Goal: Task Accomplishment & Management: Manage account settings

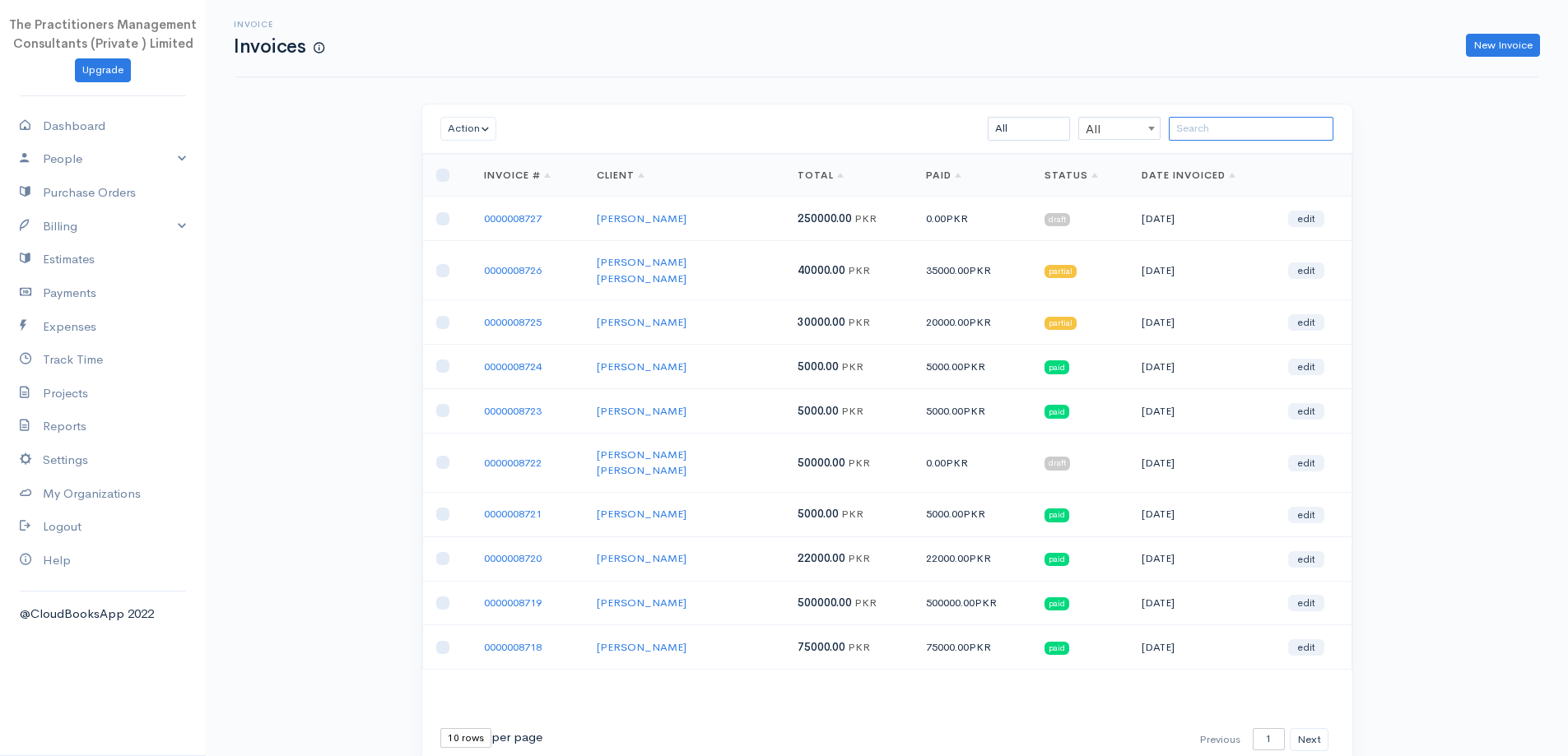
click at [1209, 128] on input "search" at bounding box center [1251, 128] width 165 height 24
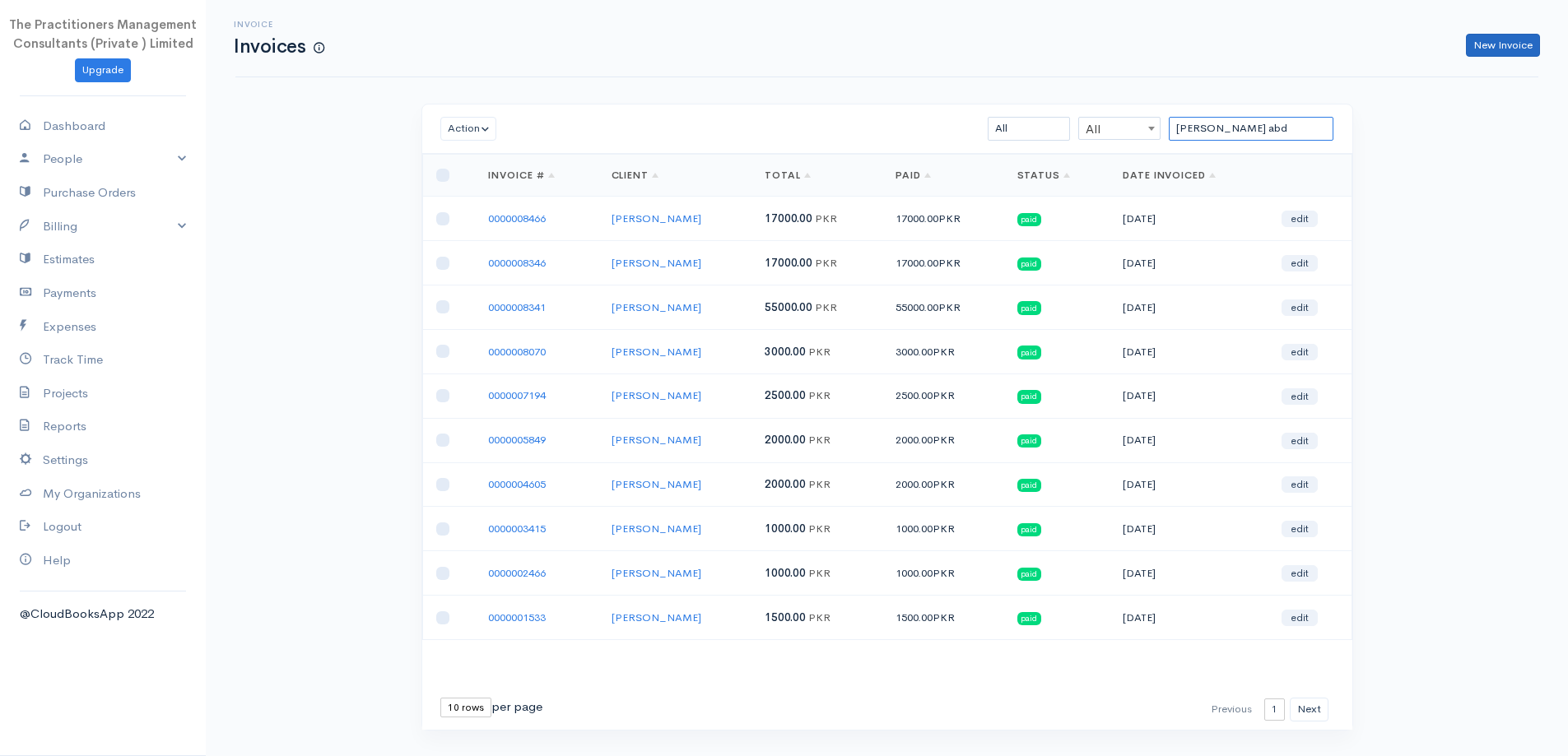
type input "[PERSON_NAME] abd"
click at [1524, 43] on link "New Invoice" at bounding box center [1502, 45] width 74 height 24
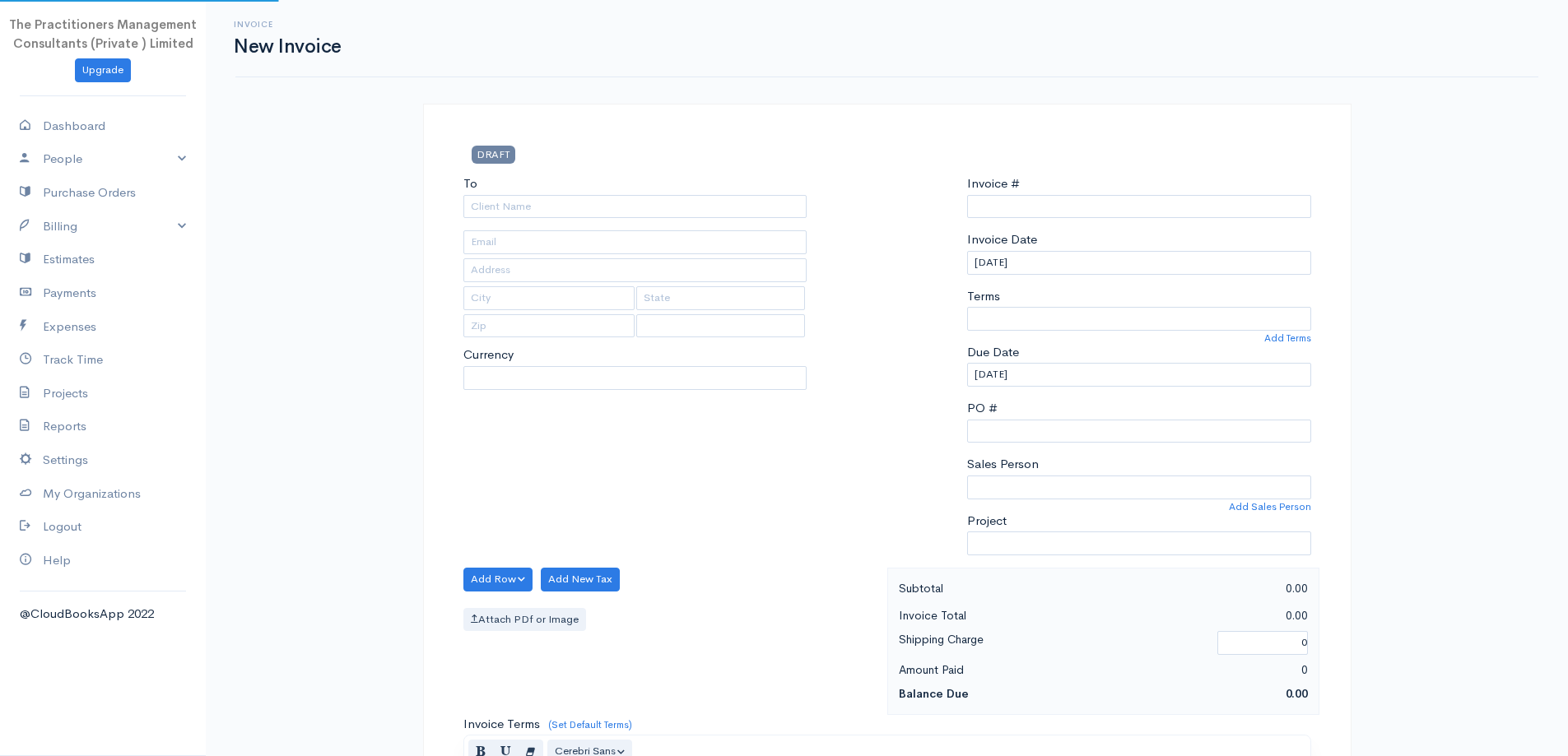
type input "0000008728"
select select "[GEOGRAPHIC_DATA]"
select select "PKR"
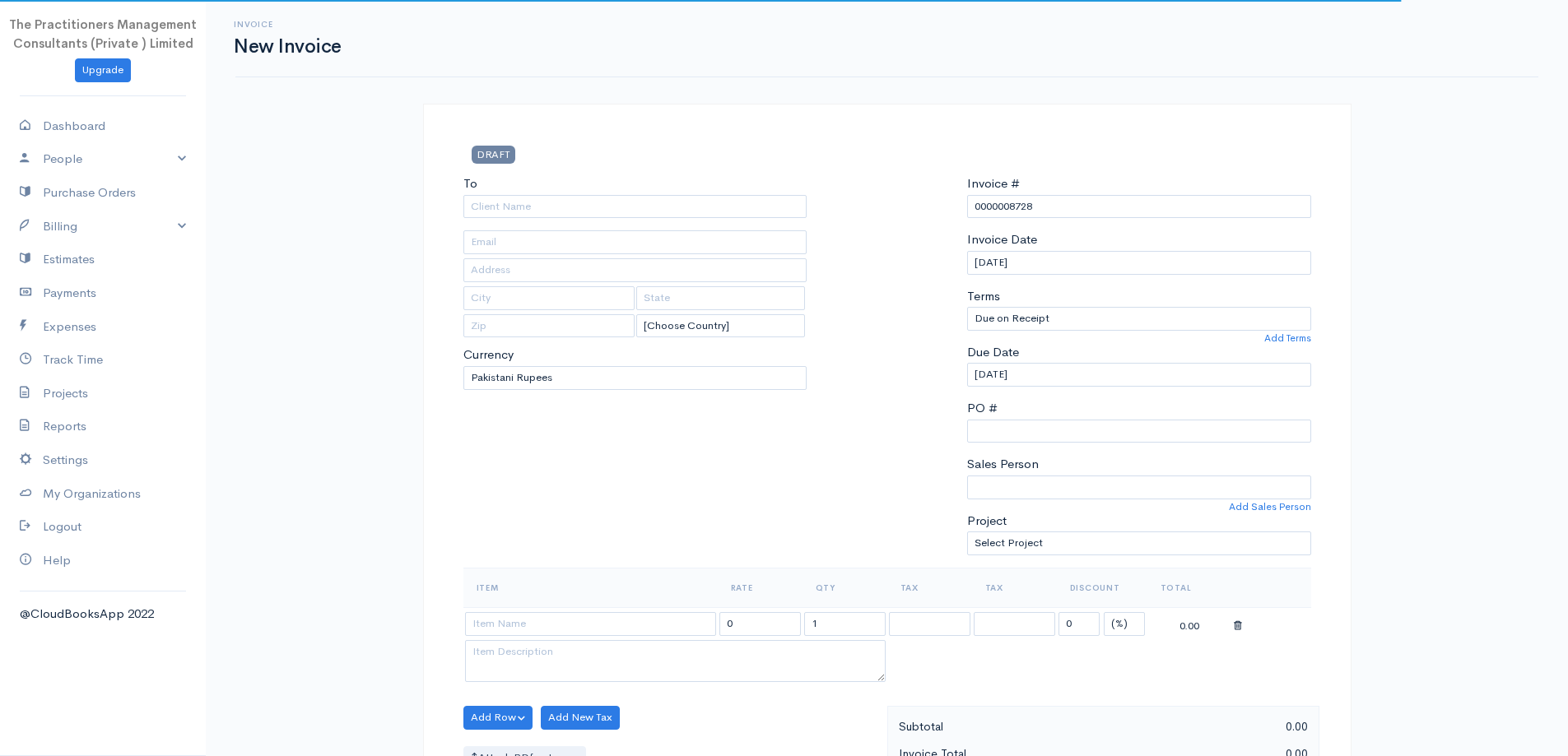
click at [663, 221] on div "To [Choose Country] [GEOGRAPHIC_DATA] [GEOGRAPHIC_DATA] [GEOGRAPHIC_DATA] [GEOG…" at bounding box center [635, 371] width 360 height 393
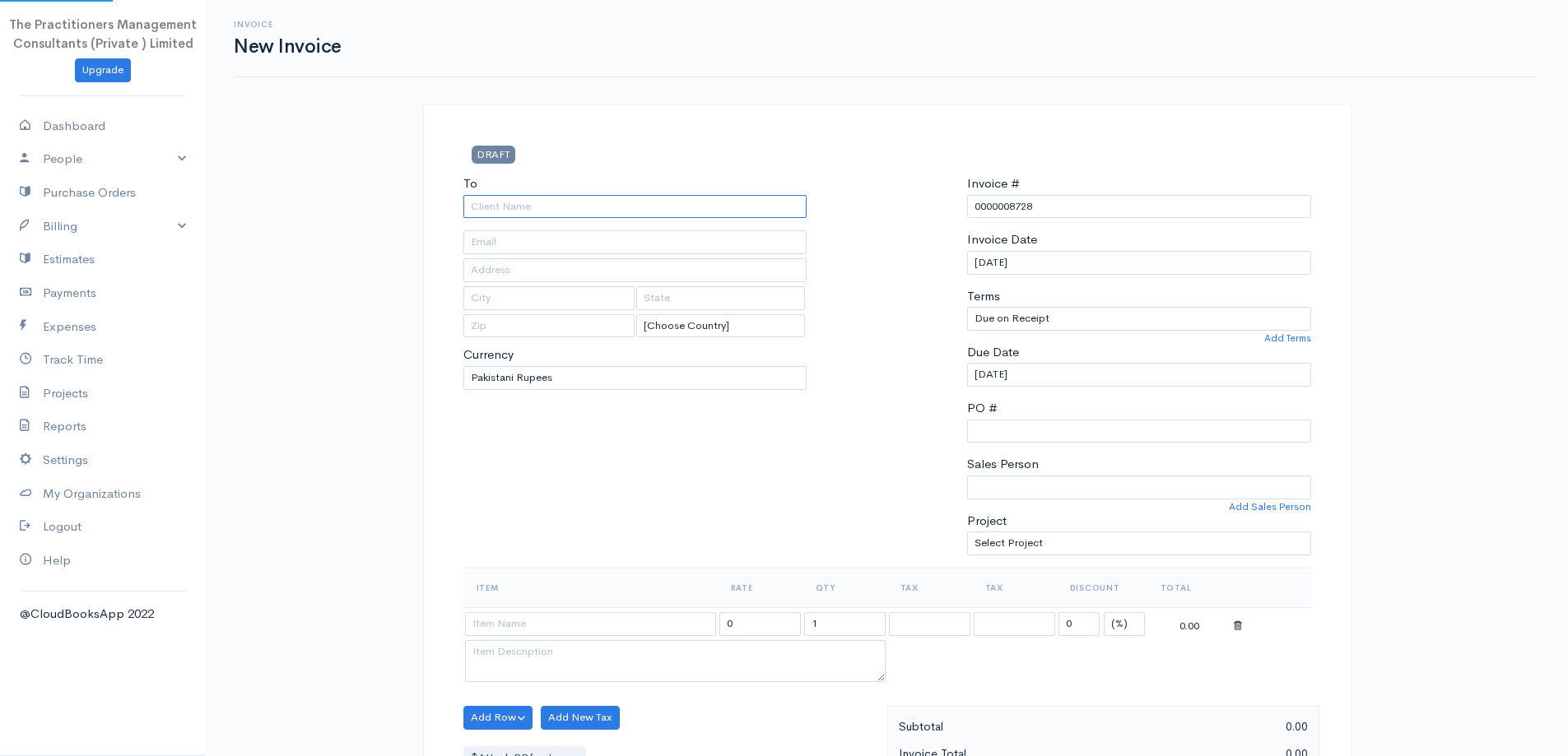
click at [661, 218] on input "To" at bounding box center [636, 206] width 344 height 24
click at [673, 246] on div "[PERSON_NAME]" at bounding box center [636, 233] width 344 height 28
type input "[PERSON_NAME]"
click at [664, 239] on body "The Practitioners Management Consultants (Private ) Limited Upgrade Dashboard P…" at bounding box center [784, 722] width 1568 height 1444
type input "312"
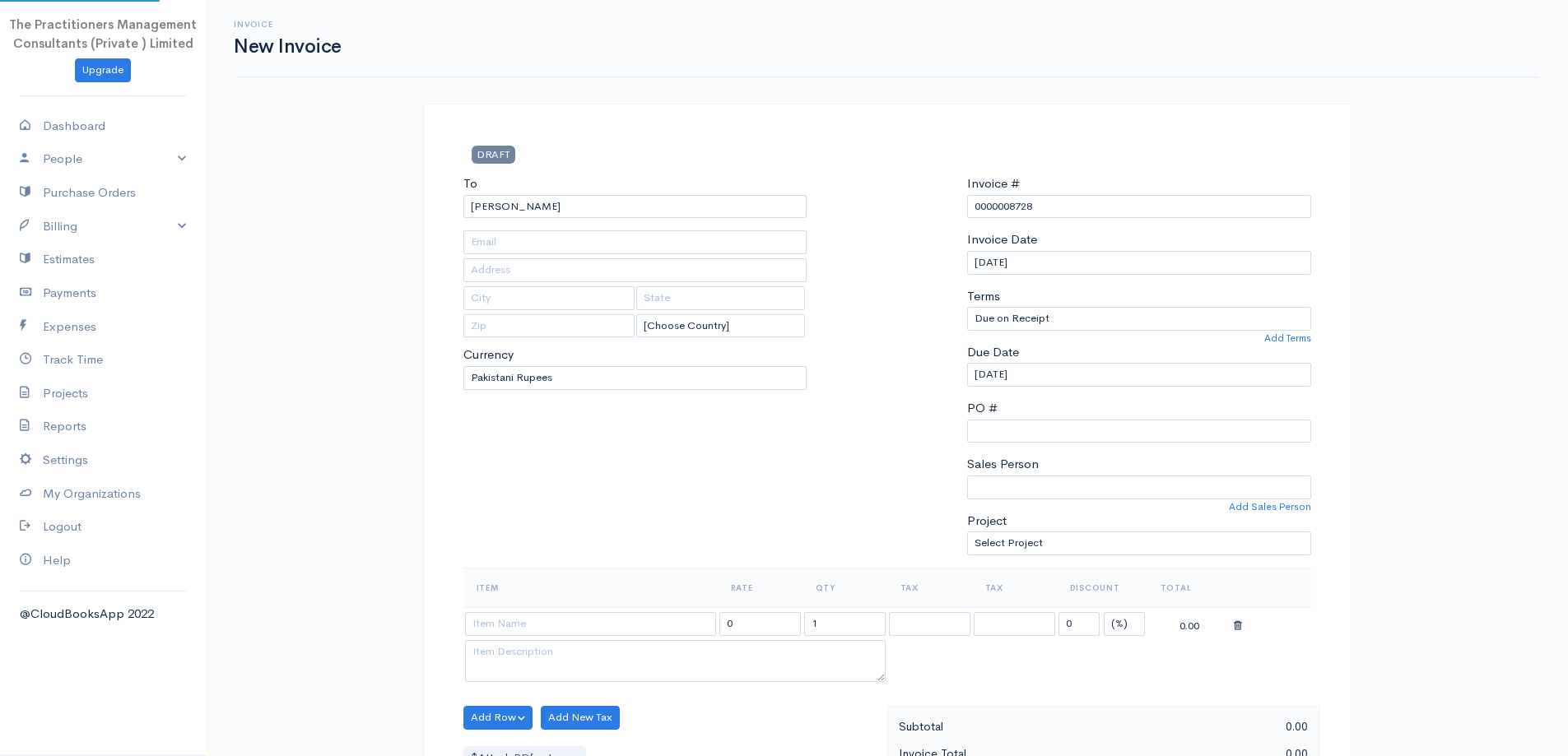
type input "[GEOGRAPHIC_DATA]"
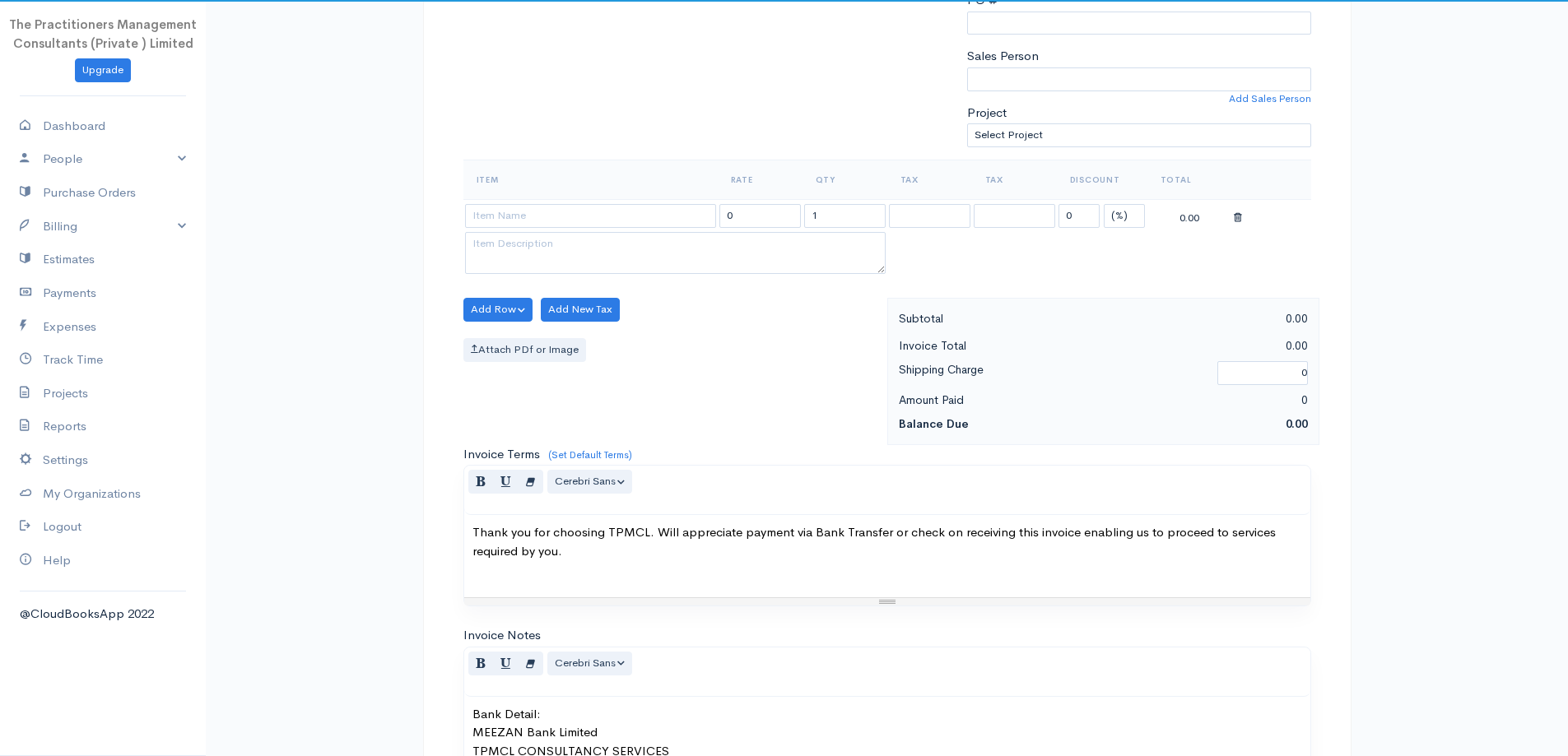
scroll to position [412, 0]
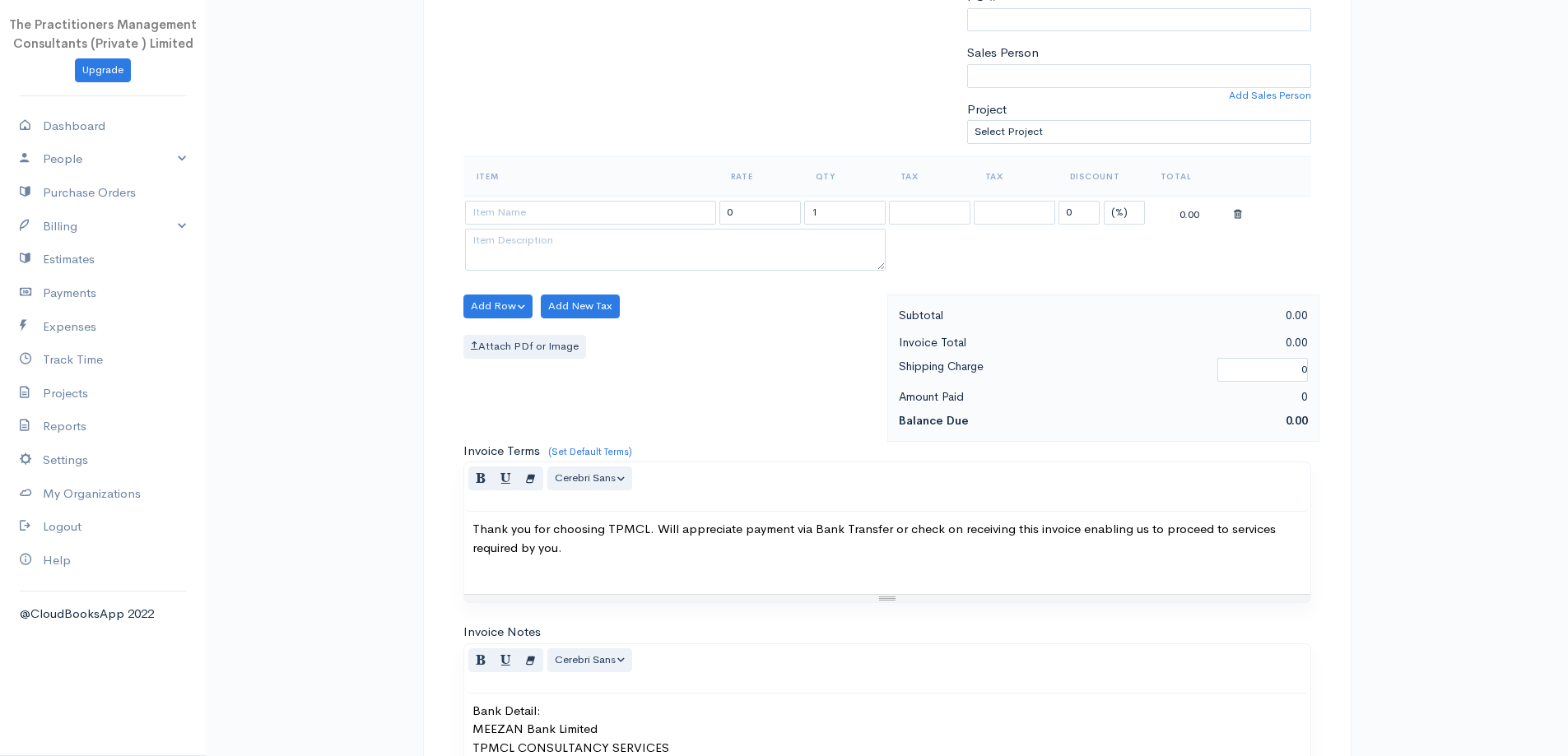
click at [627, 193] on th "Item" at bounding box center [591, 176] width 254 height 39
click at [628, 201] on input at bounding box center [590, 213] width 251 height 24
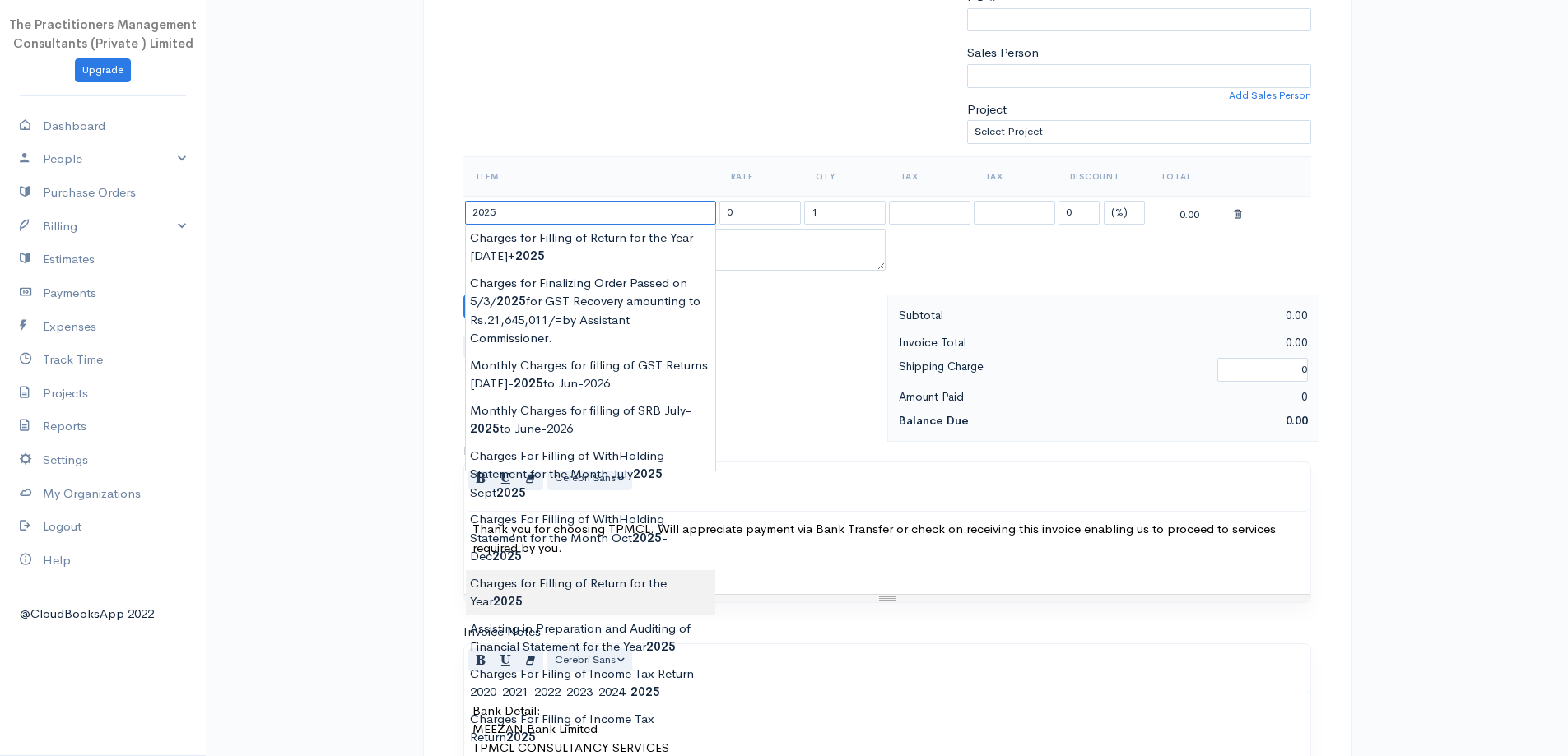
type input "Charges for Filling of Return for the Year [DATE]"
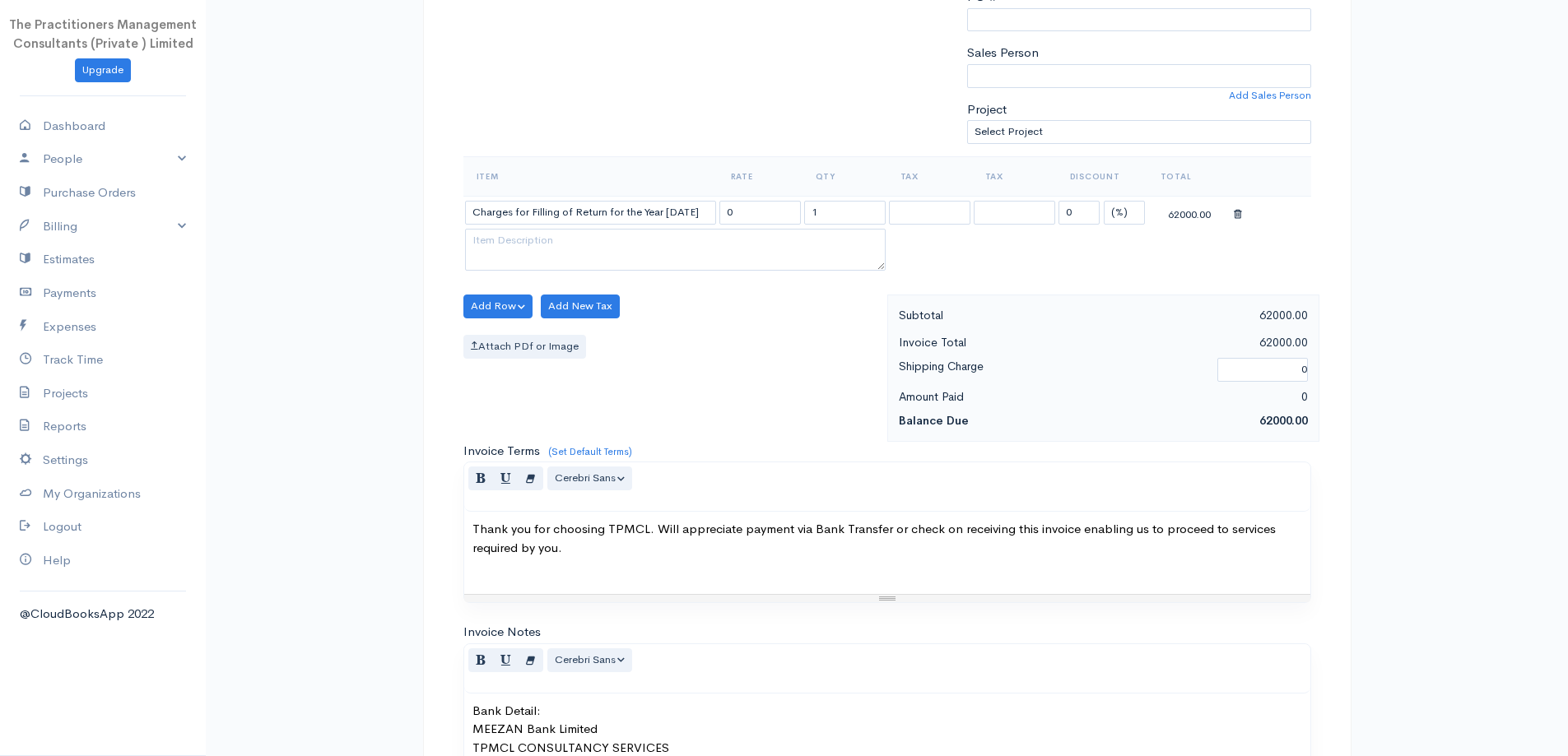
type input "62000.00"
click at [690, 579] on body "The Practitioners Management Consultants (Private ) Limited Upgrade Dashboard P…" at bounding box center [784, 310] width 1568 height 1444
click at [750, 205] on input "62000.00" at bounding box center [760, 213] width 82 height 24
type input "5000"
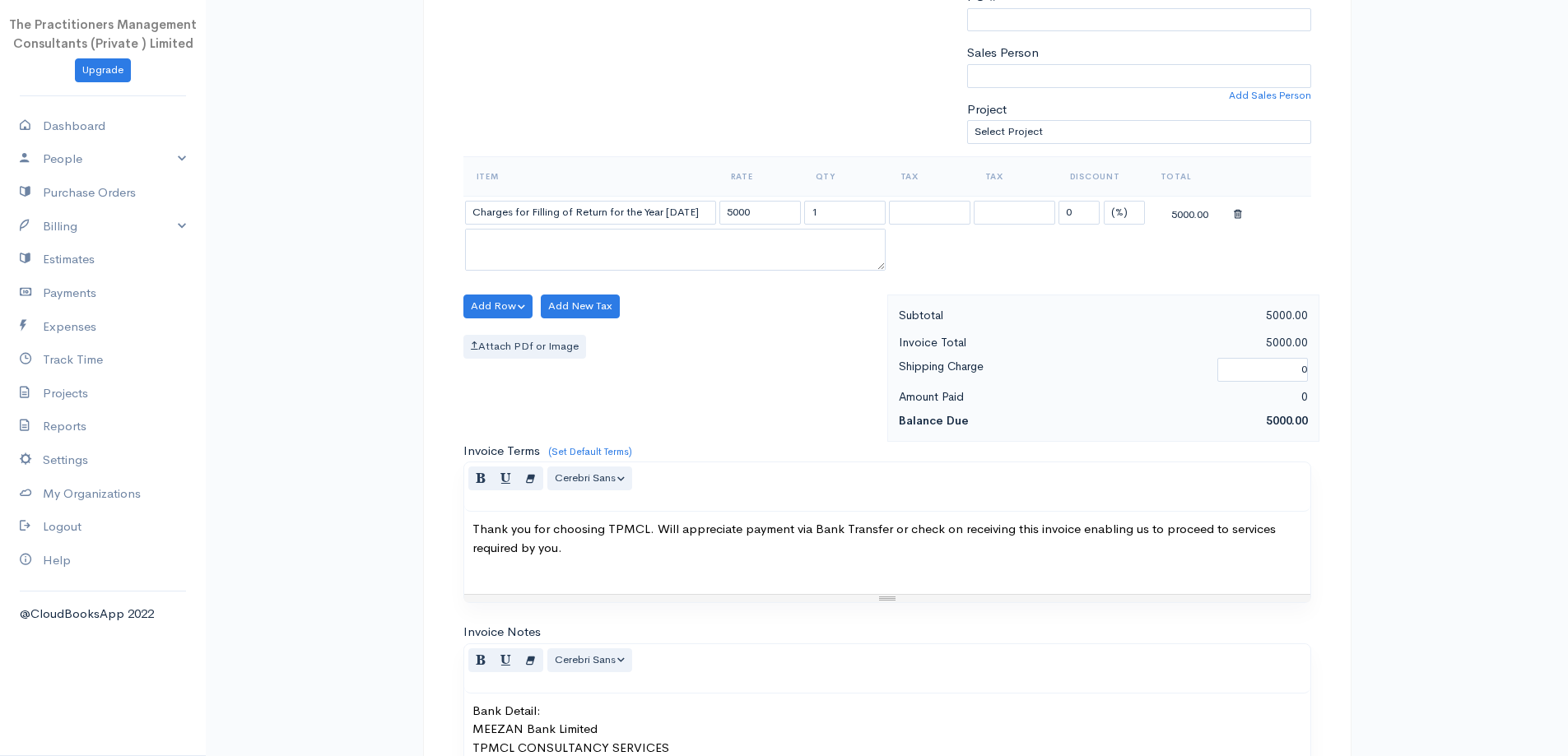
drag, startPoint x: 918, startPoint y: 35, endPoint x: 972, endPoint y: 76, distance: 67.8
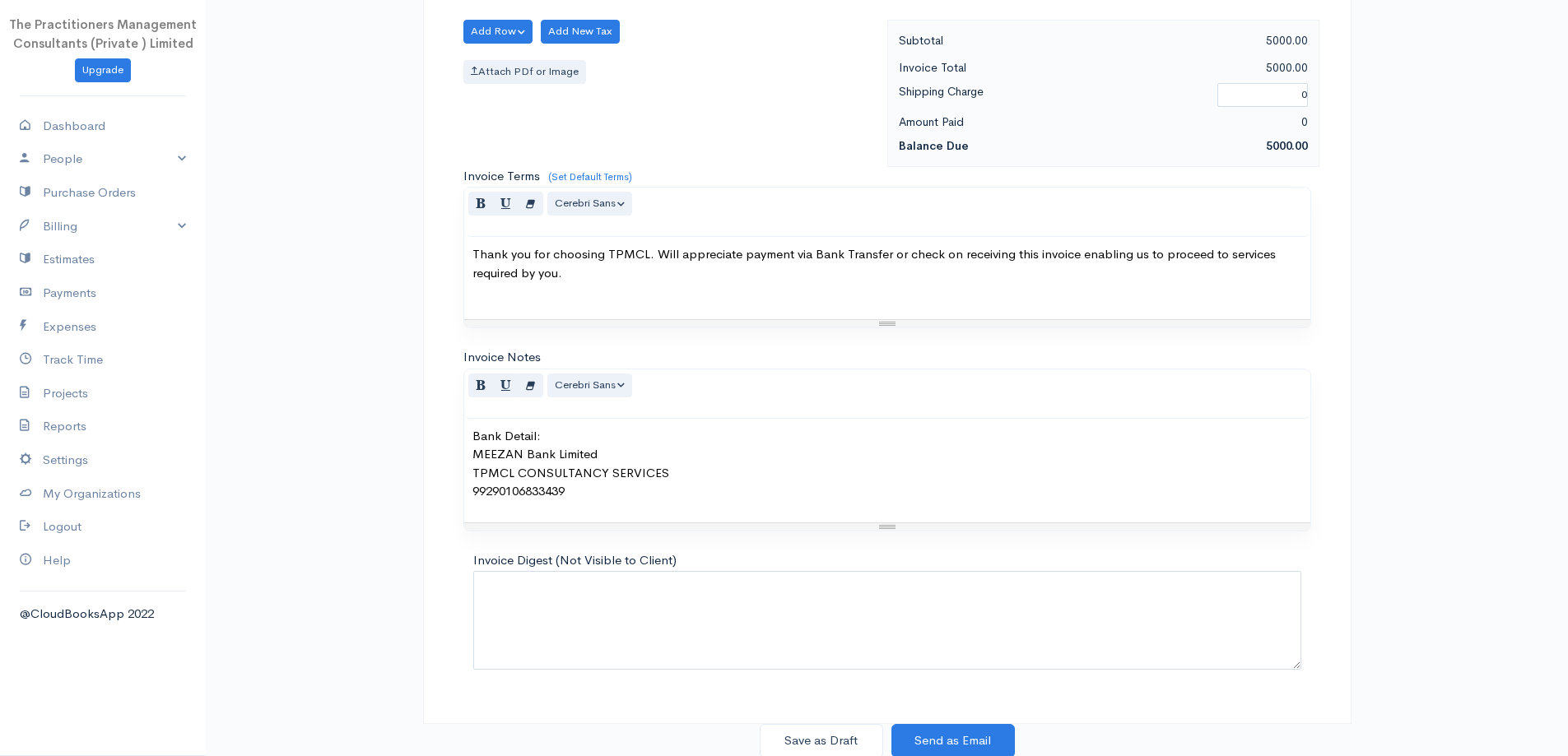
scroll to position [688, 0]
click at [777, 732] on button "Save as Draft" at bounding box center [821, 739] width 123 height 34
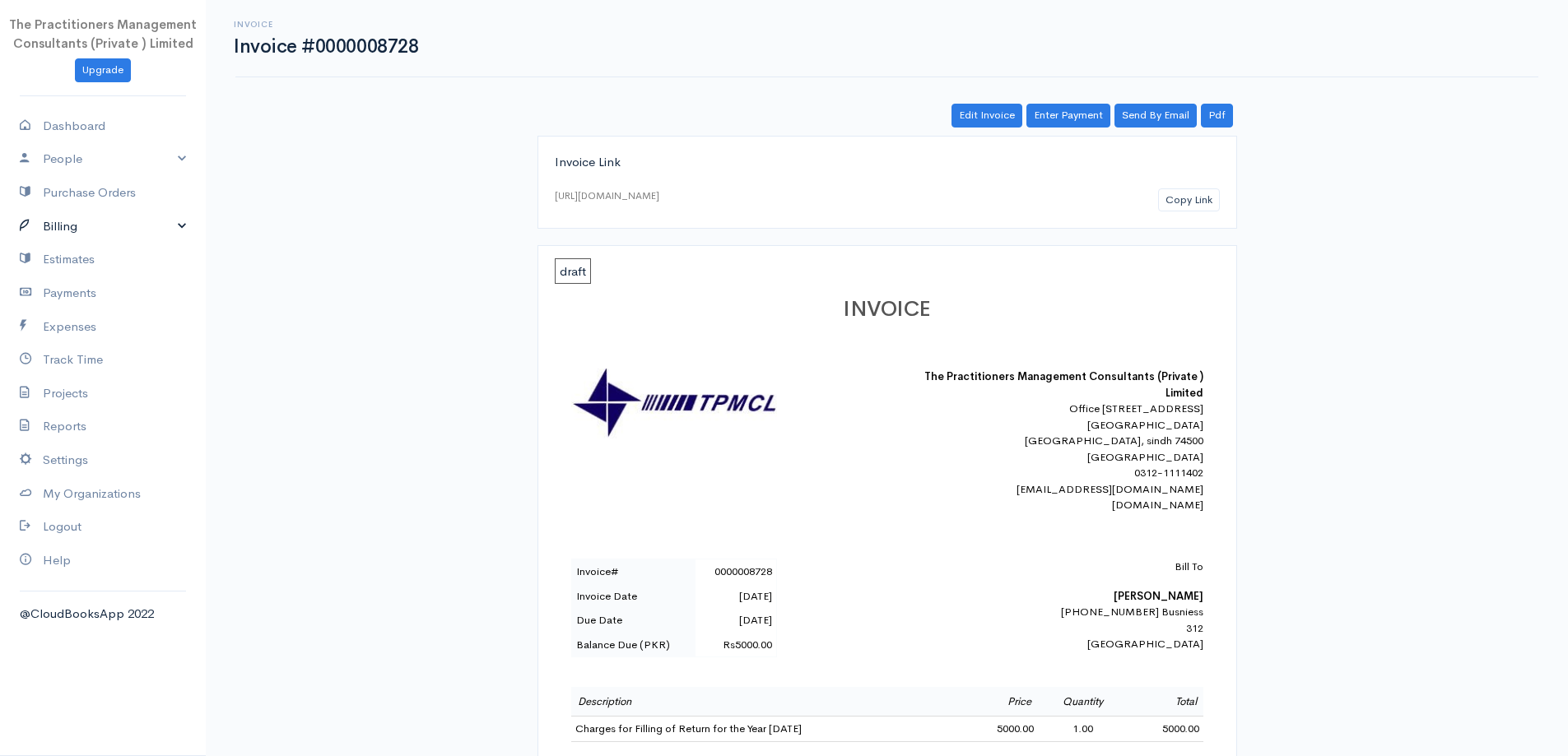
click at [73, 234] on link "Billing" at bounding box center [103, 227] width 206 height 34
click at [52, 276] on link "Recurring Invoice" at bounding box center [103, 288] width 206 height 30
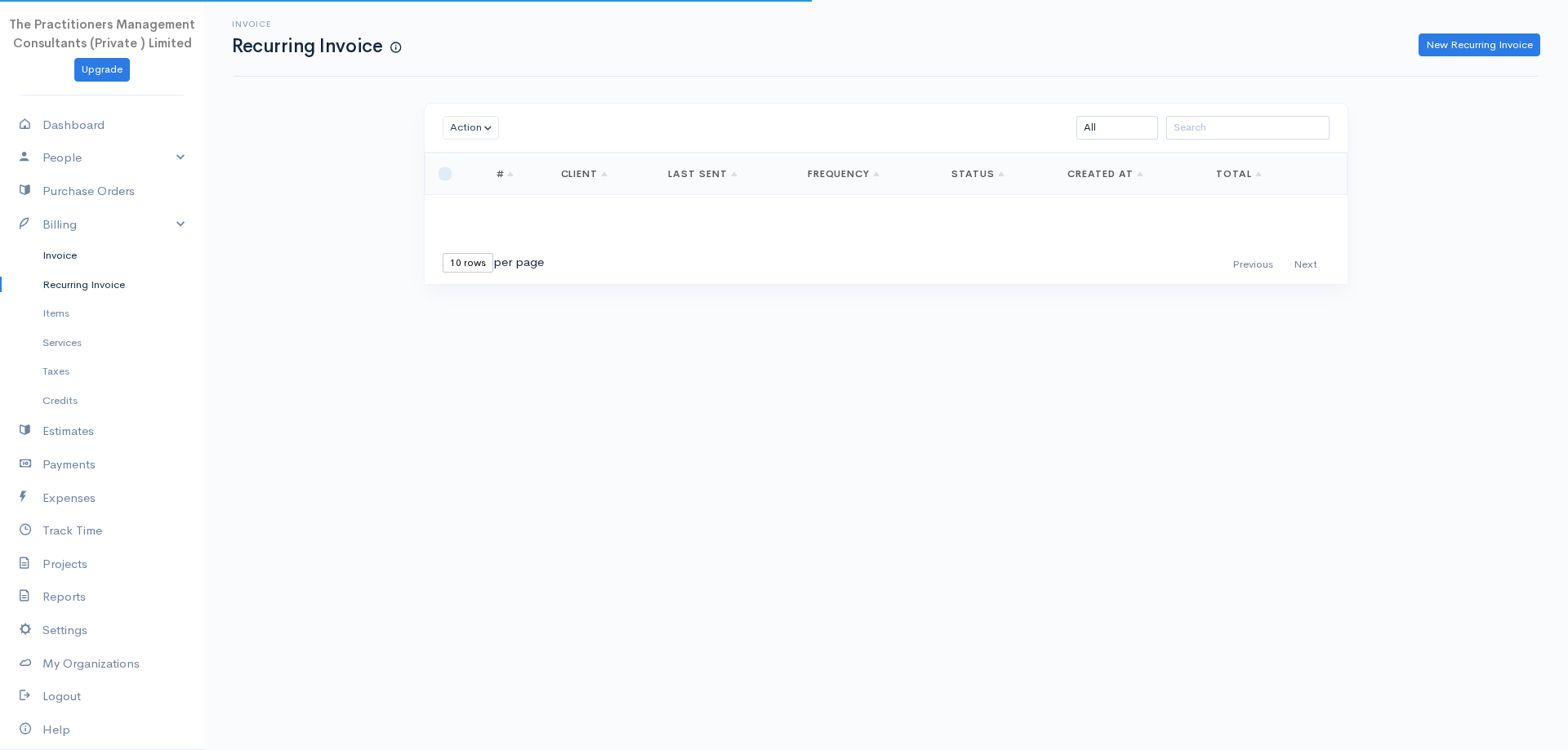
click at [52, 265] on link "Invoice" at bounding box center [102, 256] width 204 height 30
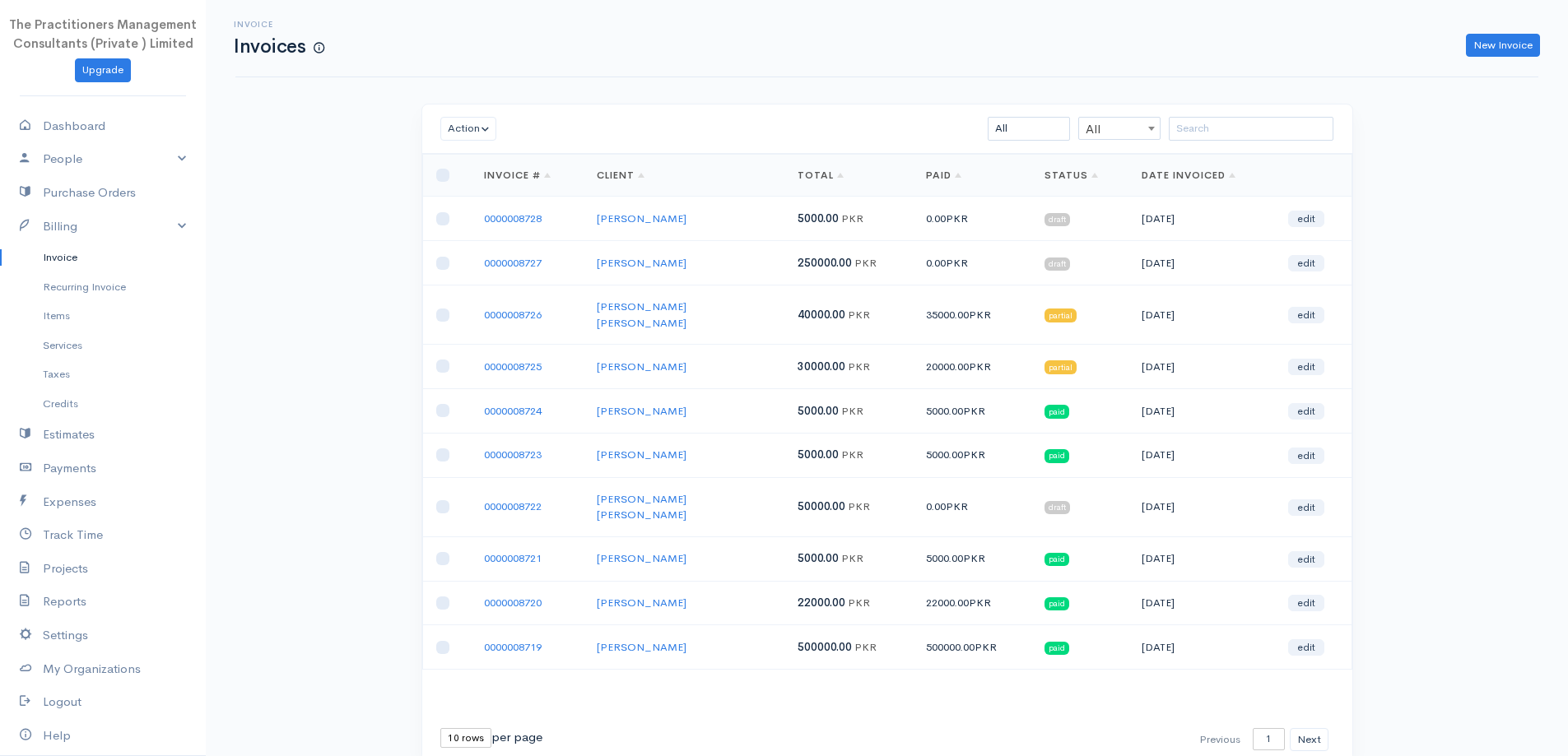
click at [1500, 19] on div "Invoice Invoices New Invoice" at bounding box center [886, 39] width 1303 height 77
click at [1499, 36] on link "New Invoice" at bounding box center [1502, 45] width 74 height 24
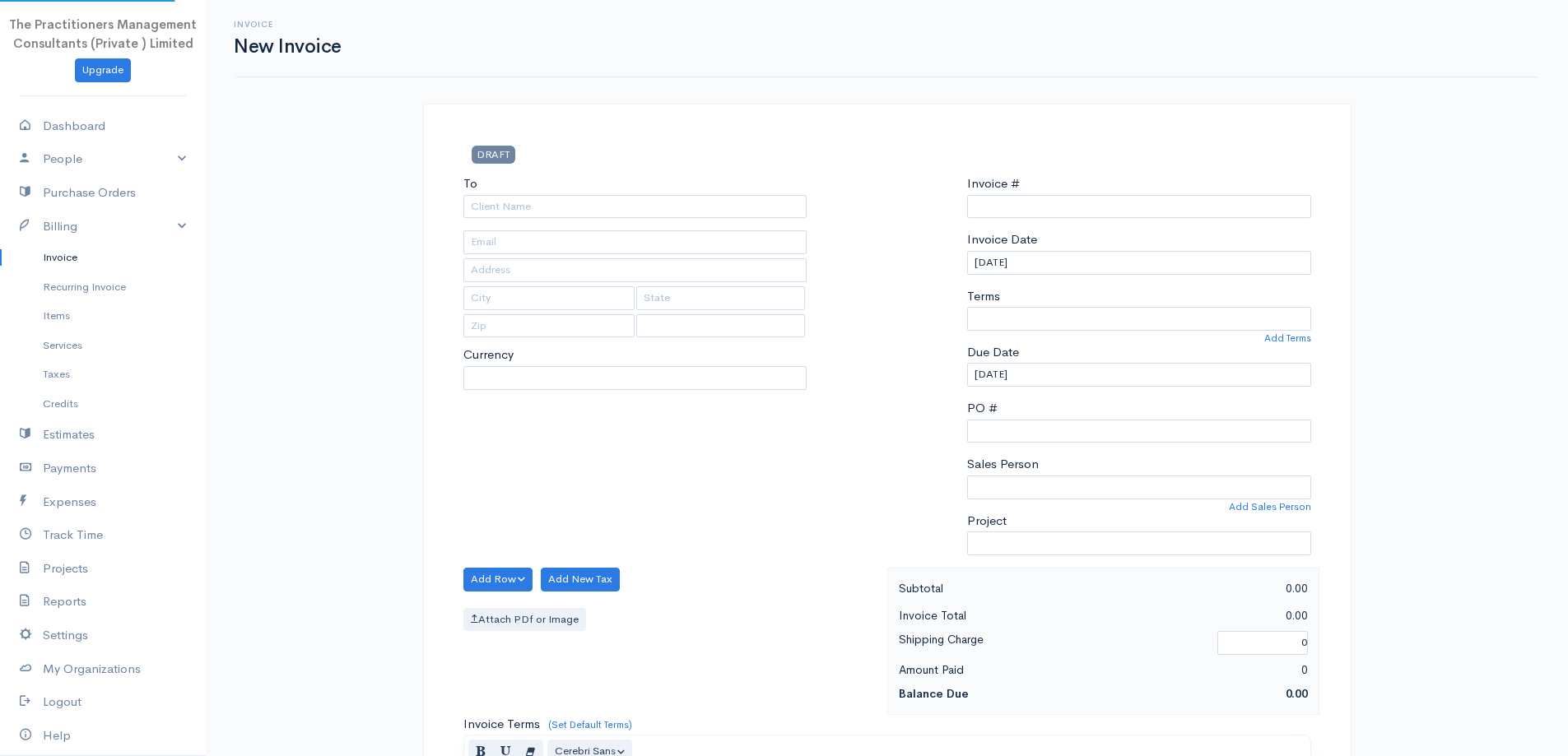
select select "PKR"
select select "[GEOGRAPHIC_DATA]"
type input "0000008729"
click at [630, 213] on input "To" at bounding box center [636, 206] width 344 height 24
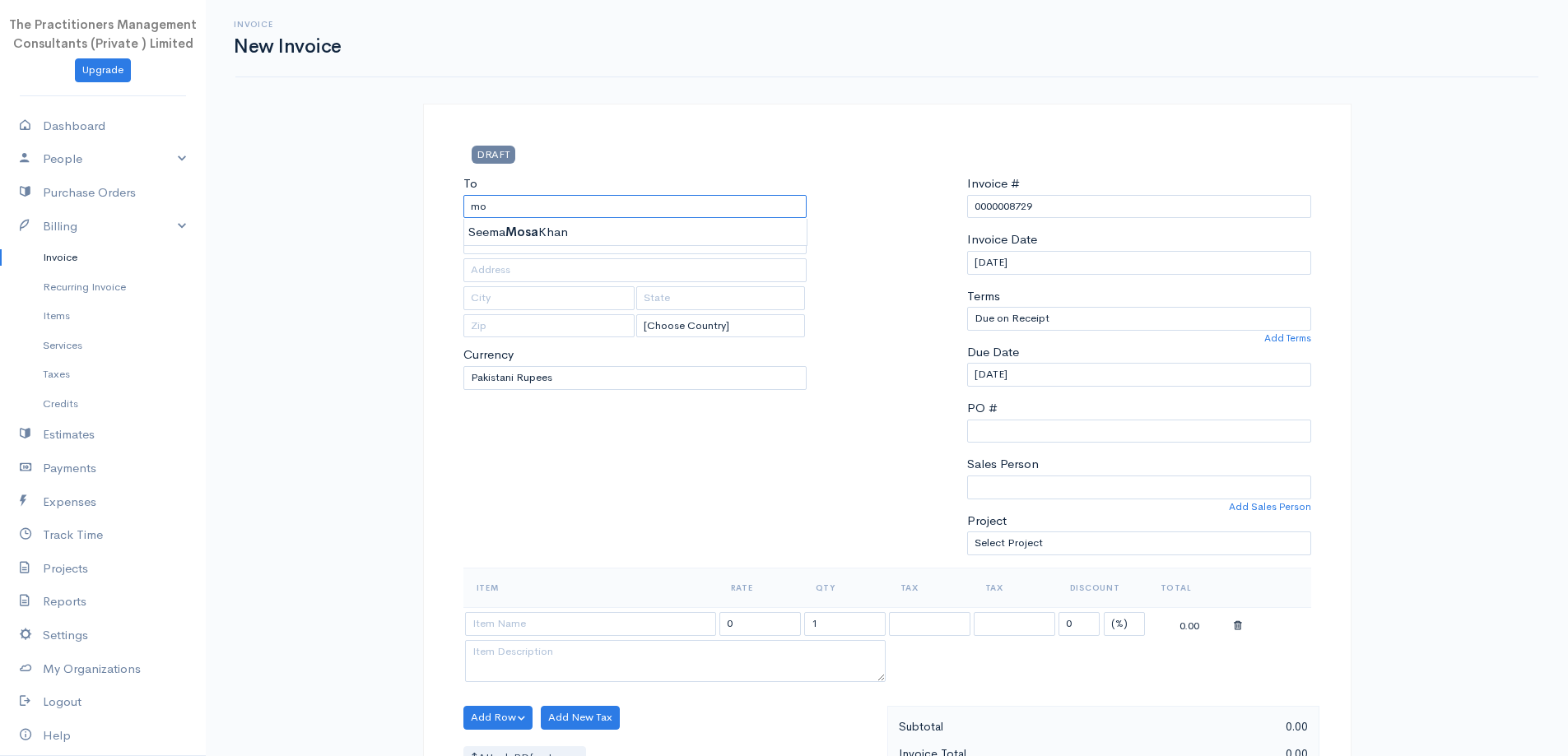
type input "m"
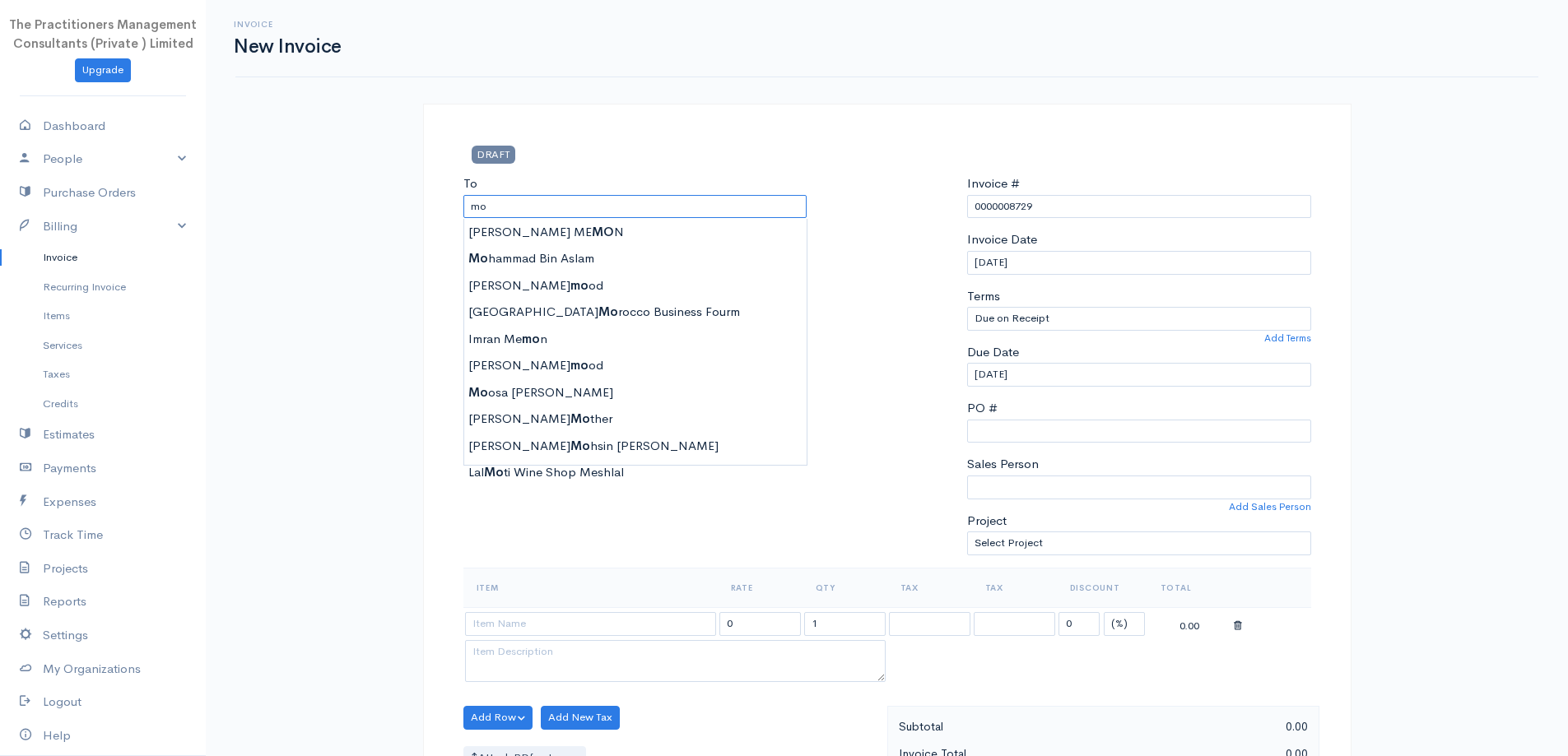
type input "m"
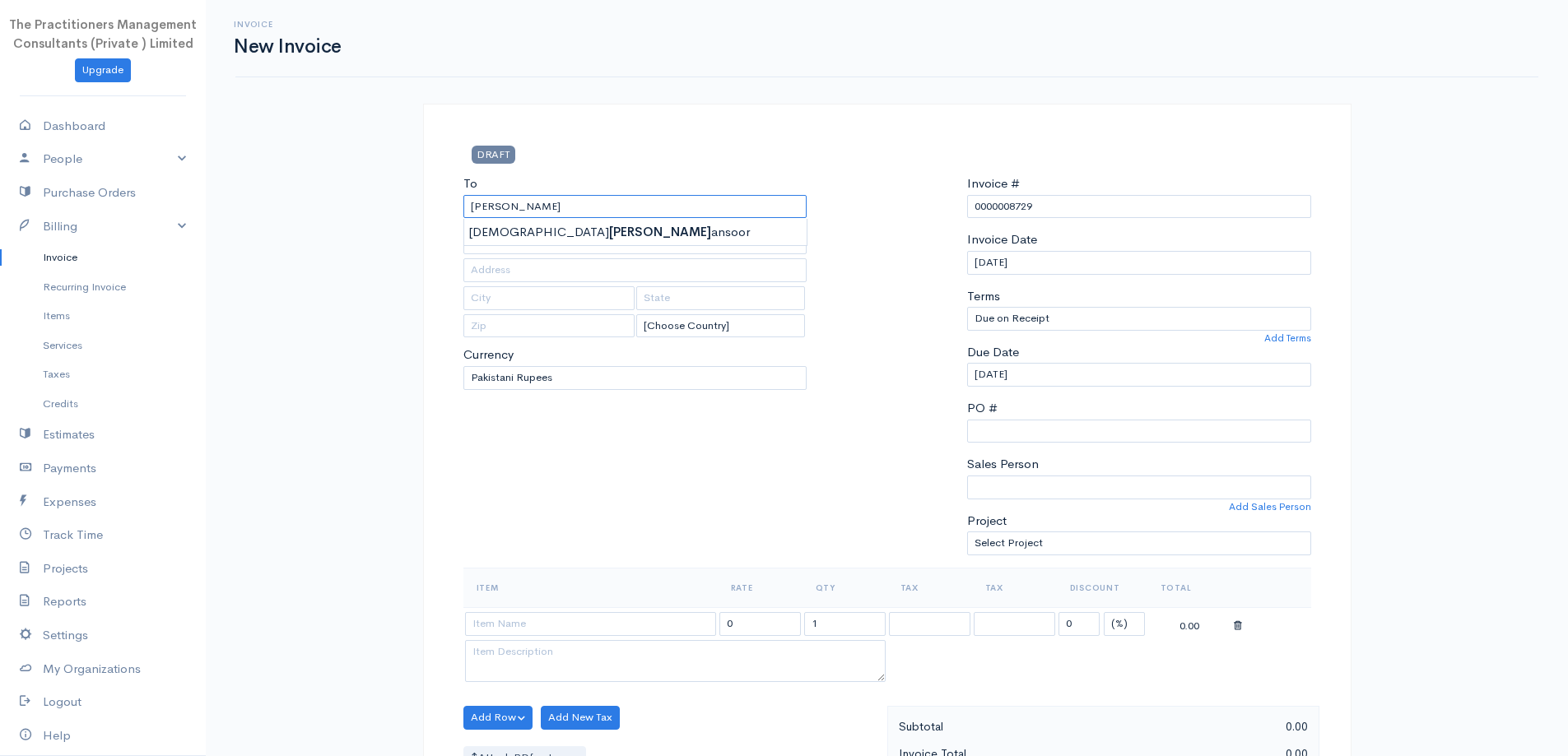
type input "[PERSON_NAME]"
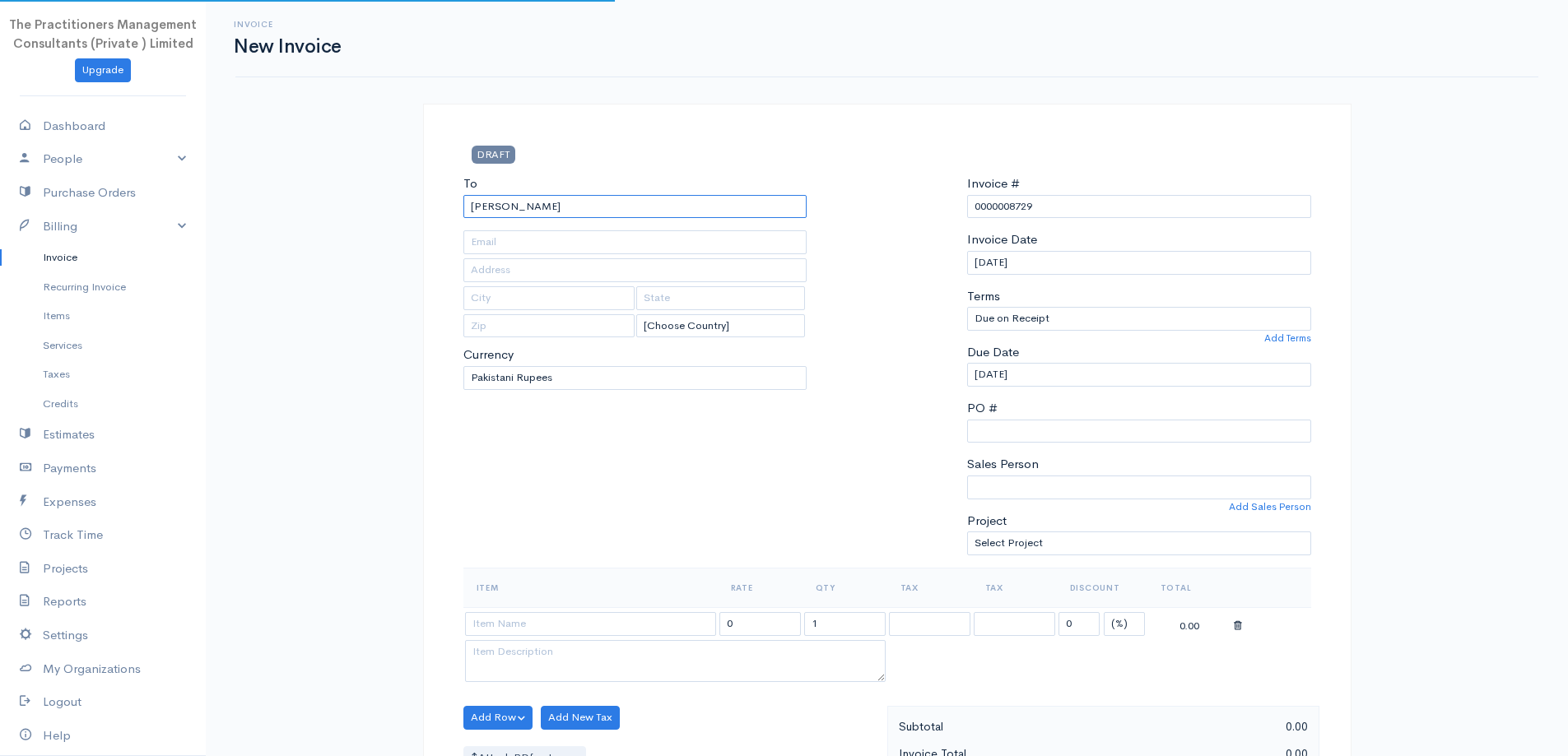
type input "N/A"
type input "[GEOGRAPHIC_DATA] - [GEOGRAPHIC_DATA]"
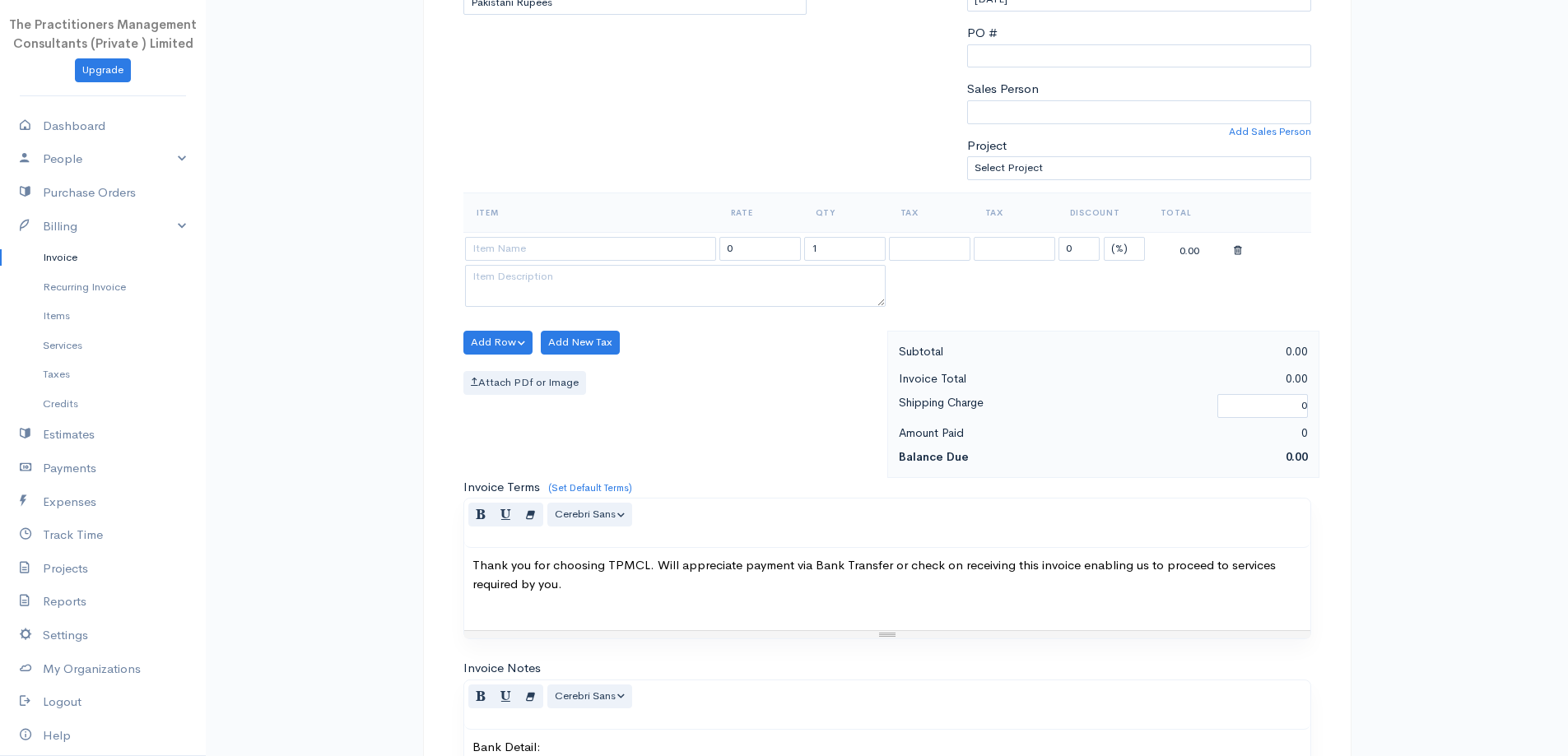
scroll to position [412, 0]
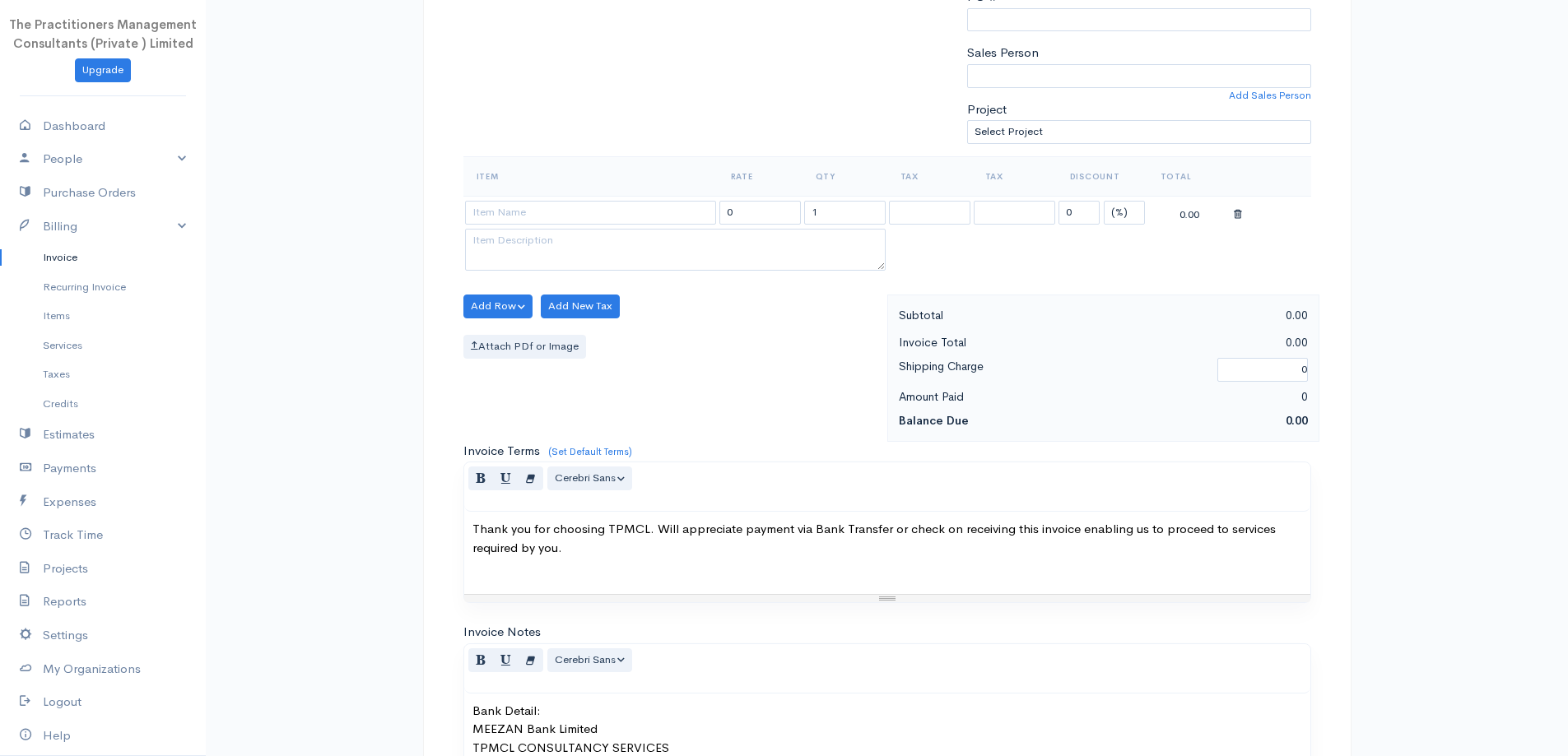
type input "[PERSON_NAME]"
click at [614, 214] on input at bounding box center [590, 213] width 251 height 24
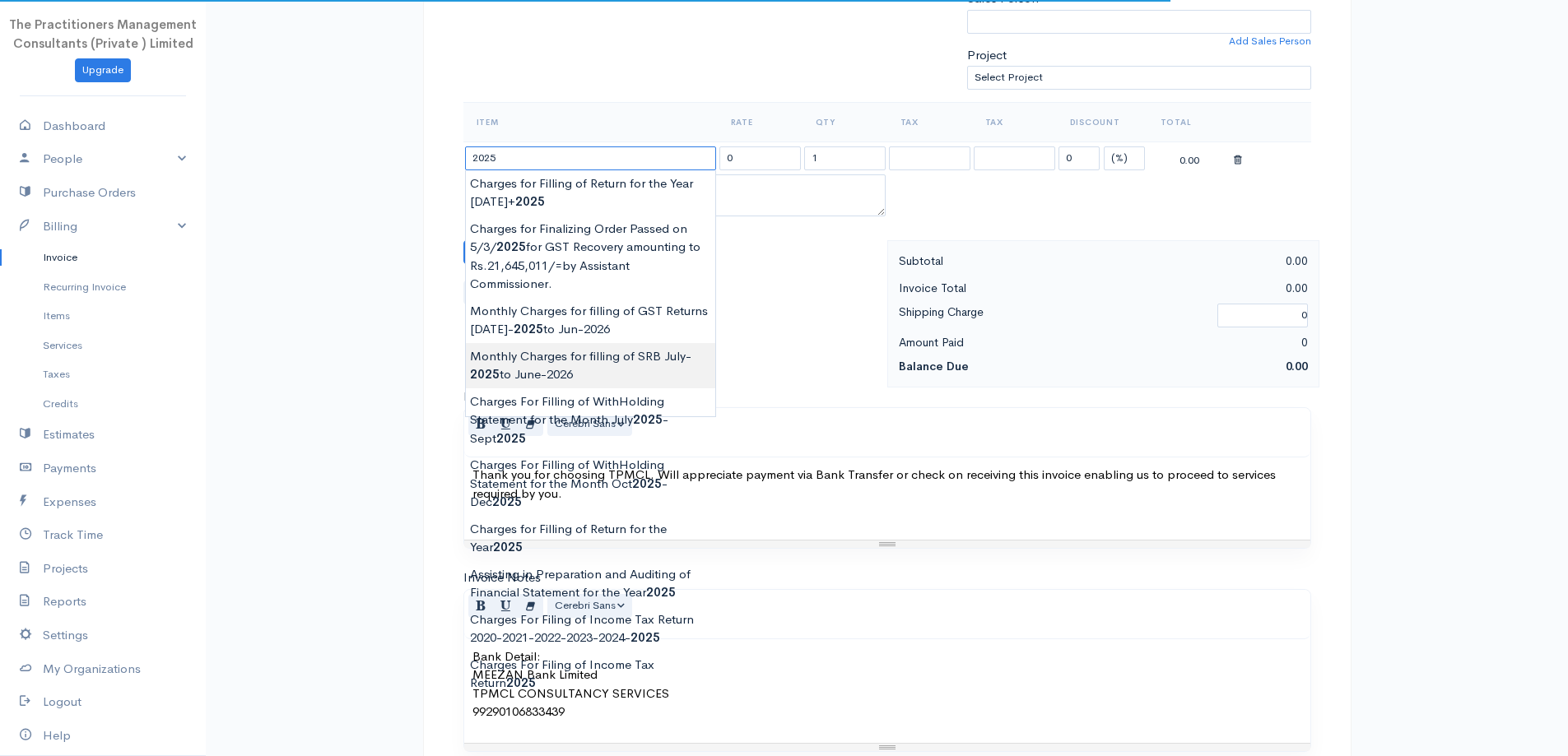
scroll to position [576, 0]
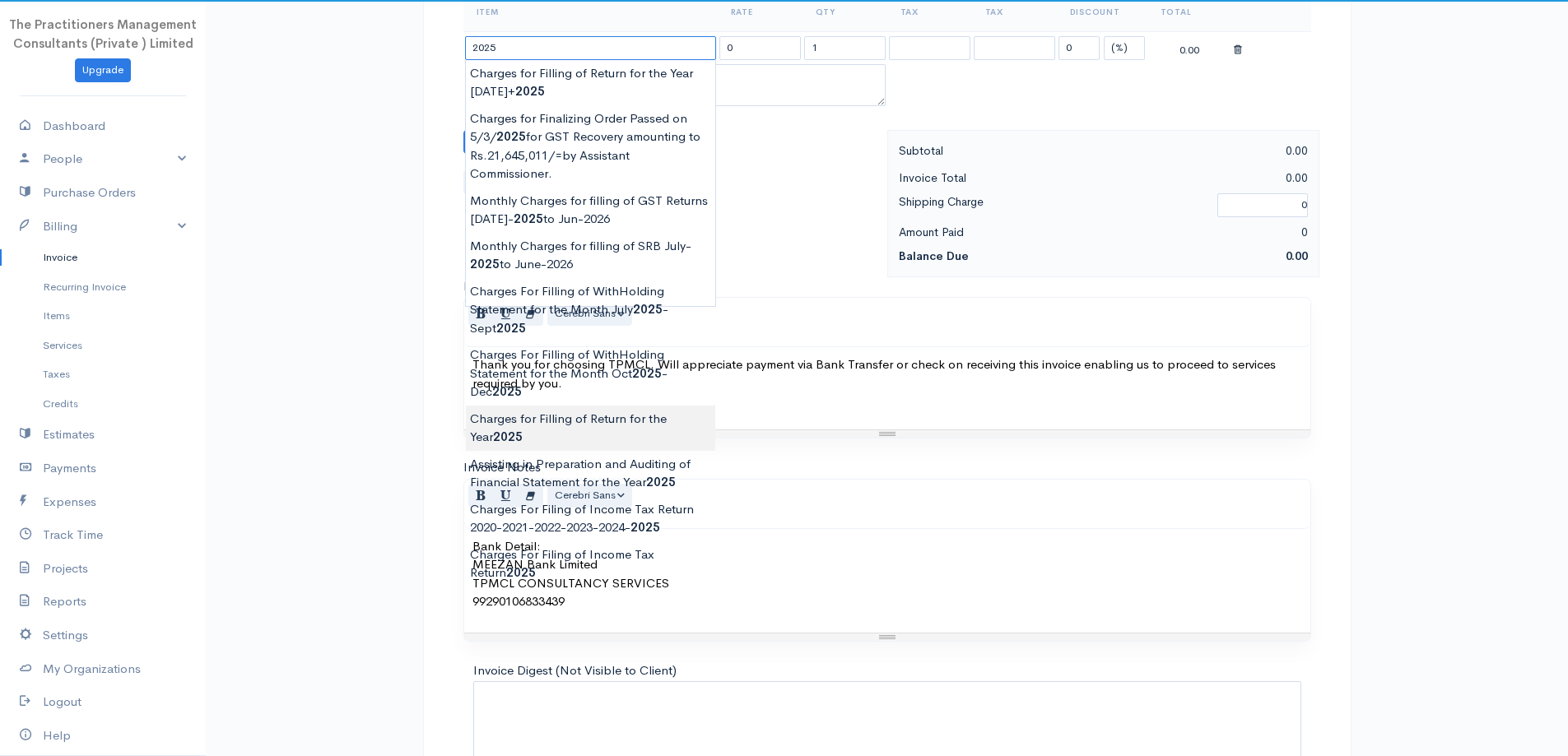
type input "Charges for Filling of Return for the Year [DATE]"
type input "62000.00"
click at [520, 414] on body "The Practitioners Management Consultants (Private ) Limited Upgrade Dashboard P…" at bounding box center [784, 146] width 1568 height 1444
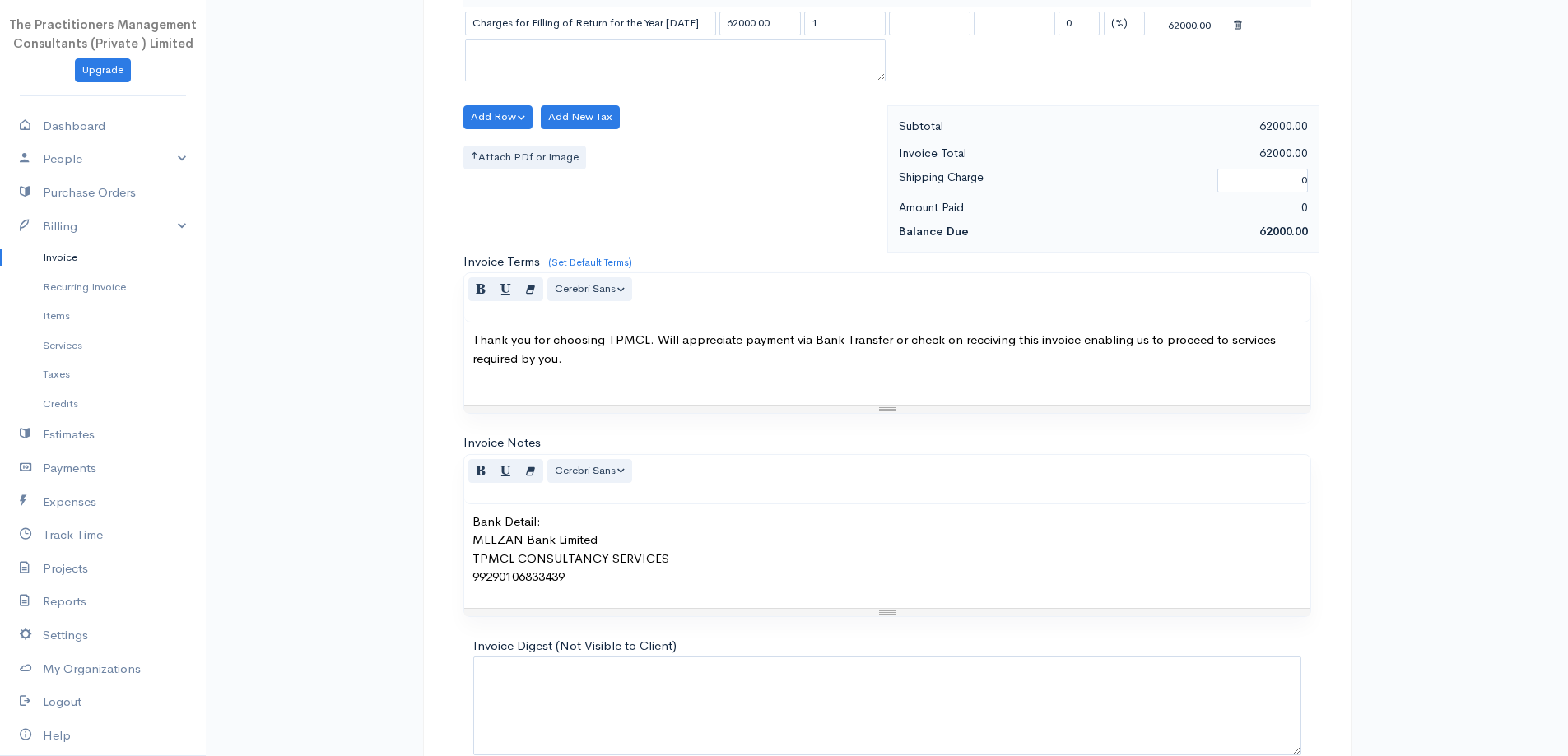
scroll to position [441, 0]
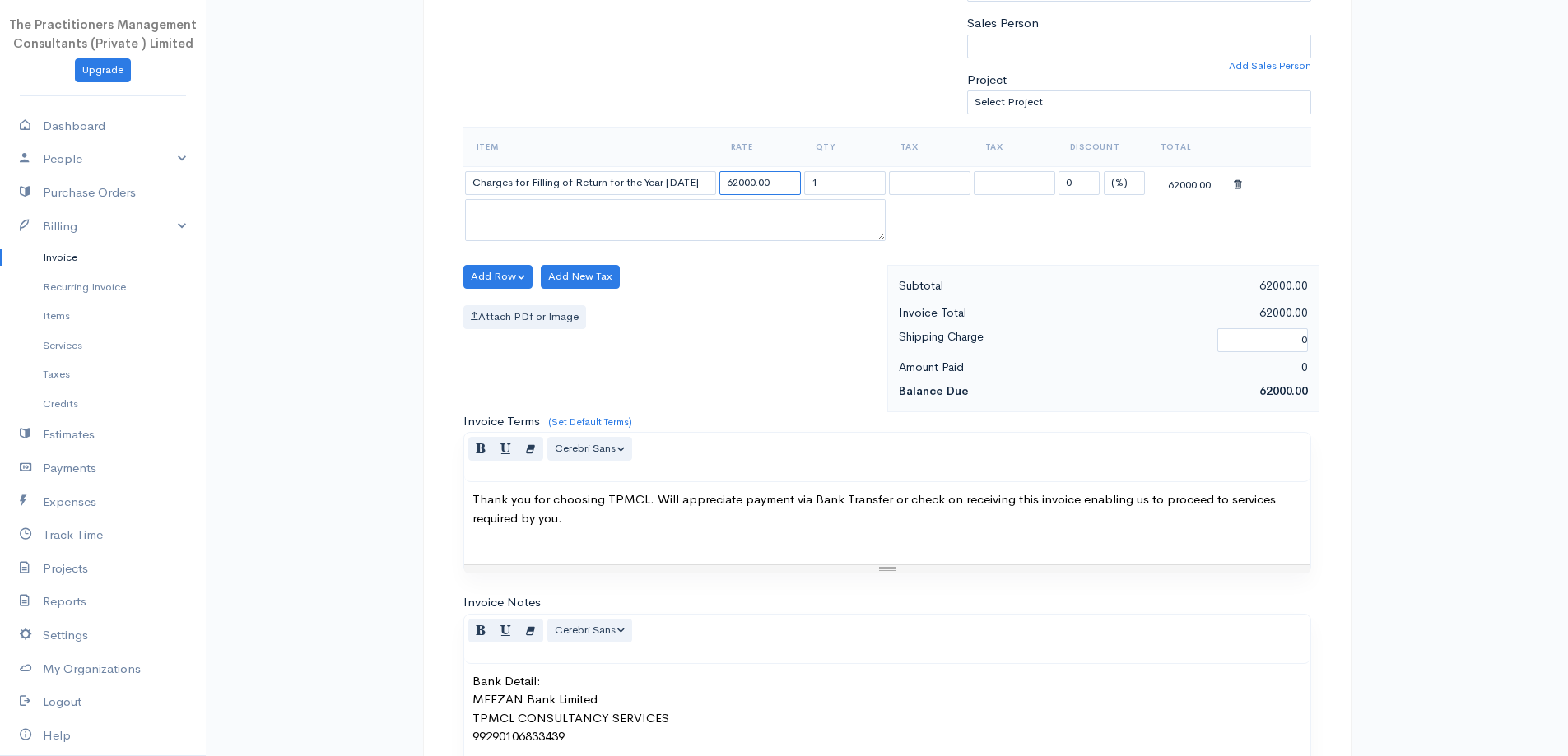
click at [750, 172] on input "62000.00" at bounding box center [760, 182] width 82 height 24
type input "5000"
click at [779, 126] on div "DRAFT To [PERSON_NAME] N/A [GEOGRAPHIC_DATA] - [GEOGRAPHIC_DATA] [Choose Countr…" at bounding box center [887, 316] width 928 height 1307
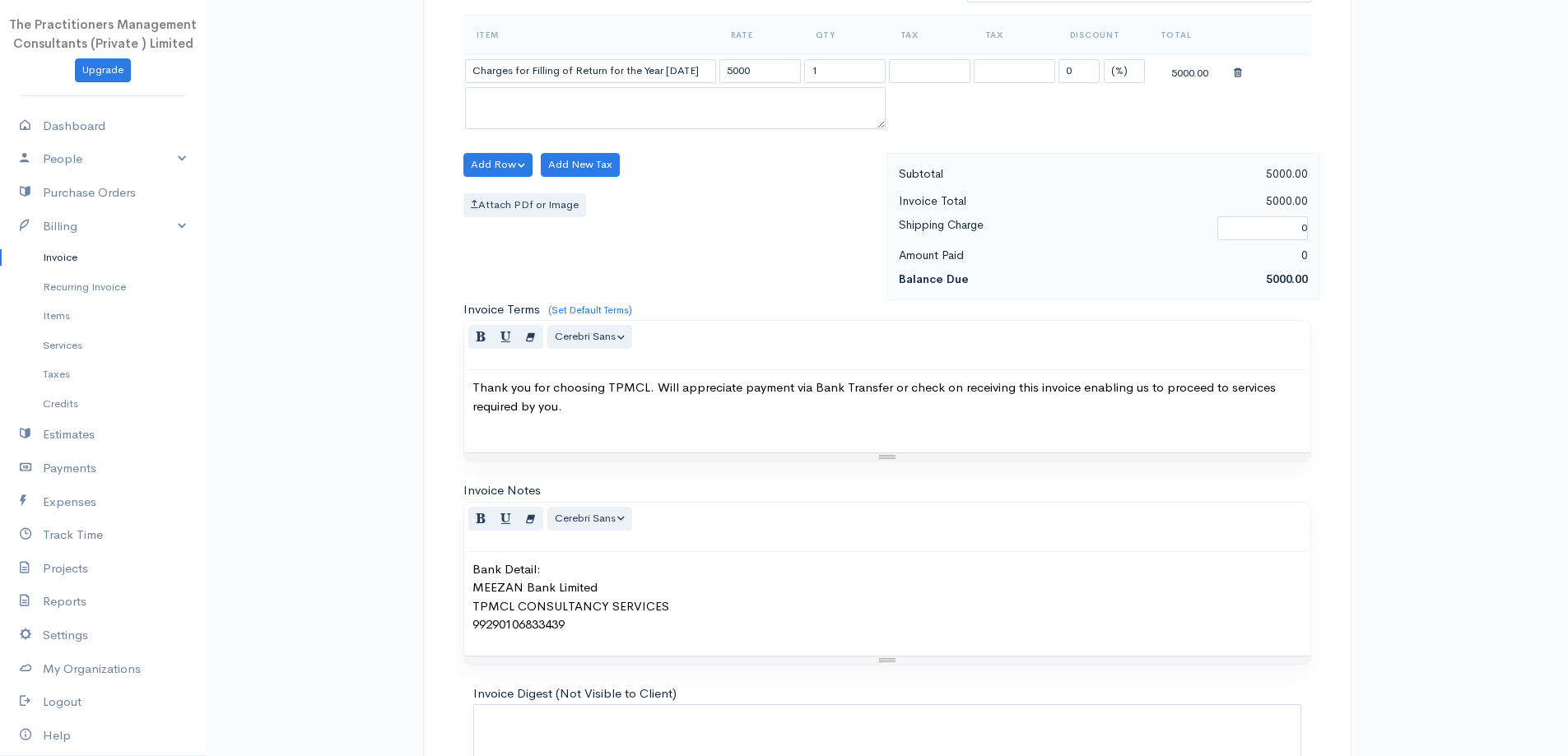
scroll to position [688, 0]
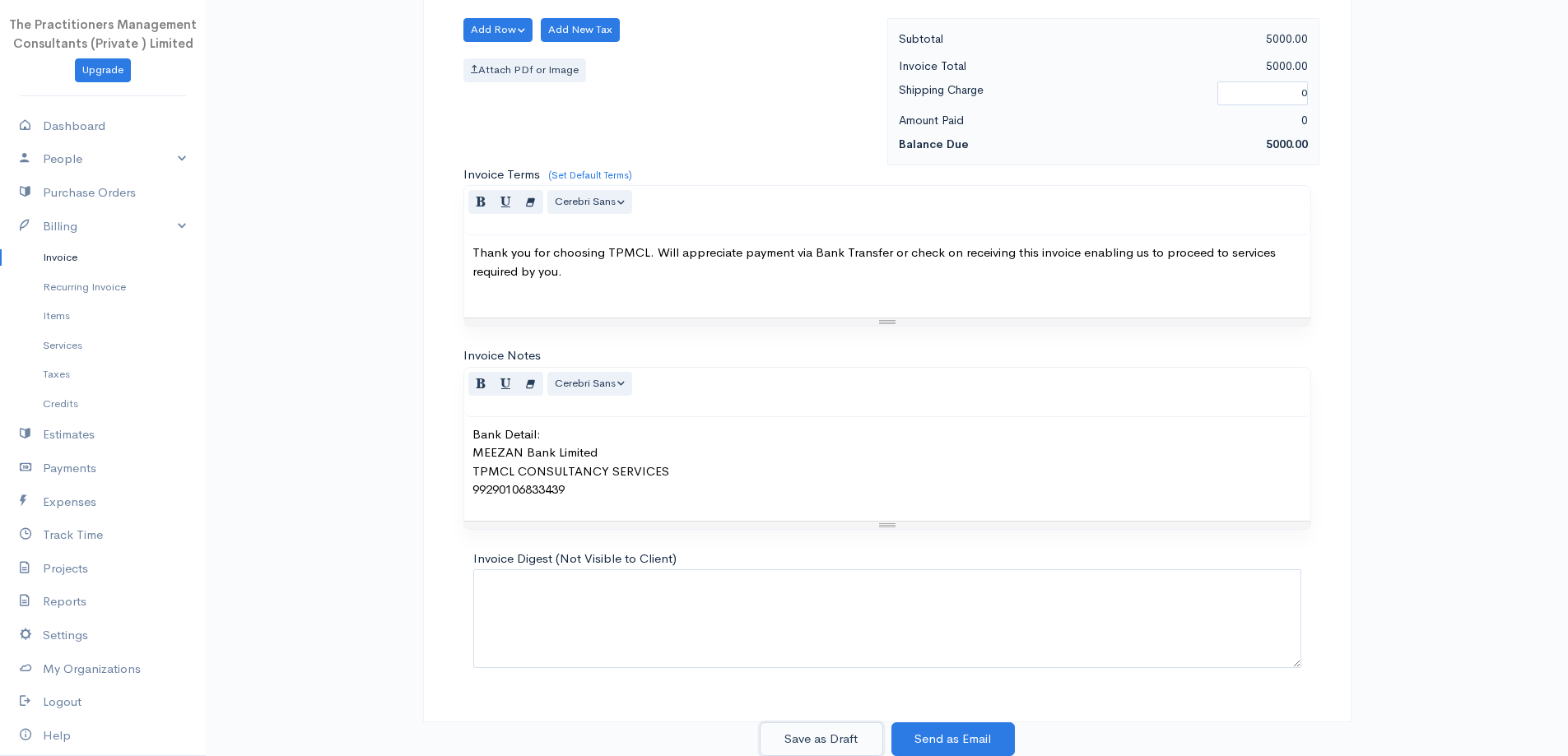
click at [802, 752] on button "Save as Draft" at bounding box center [821, 739] width 123 height 34
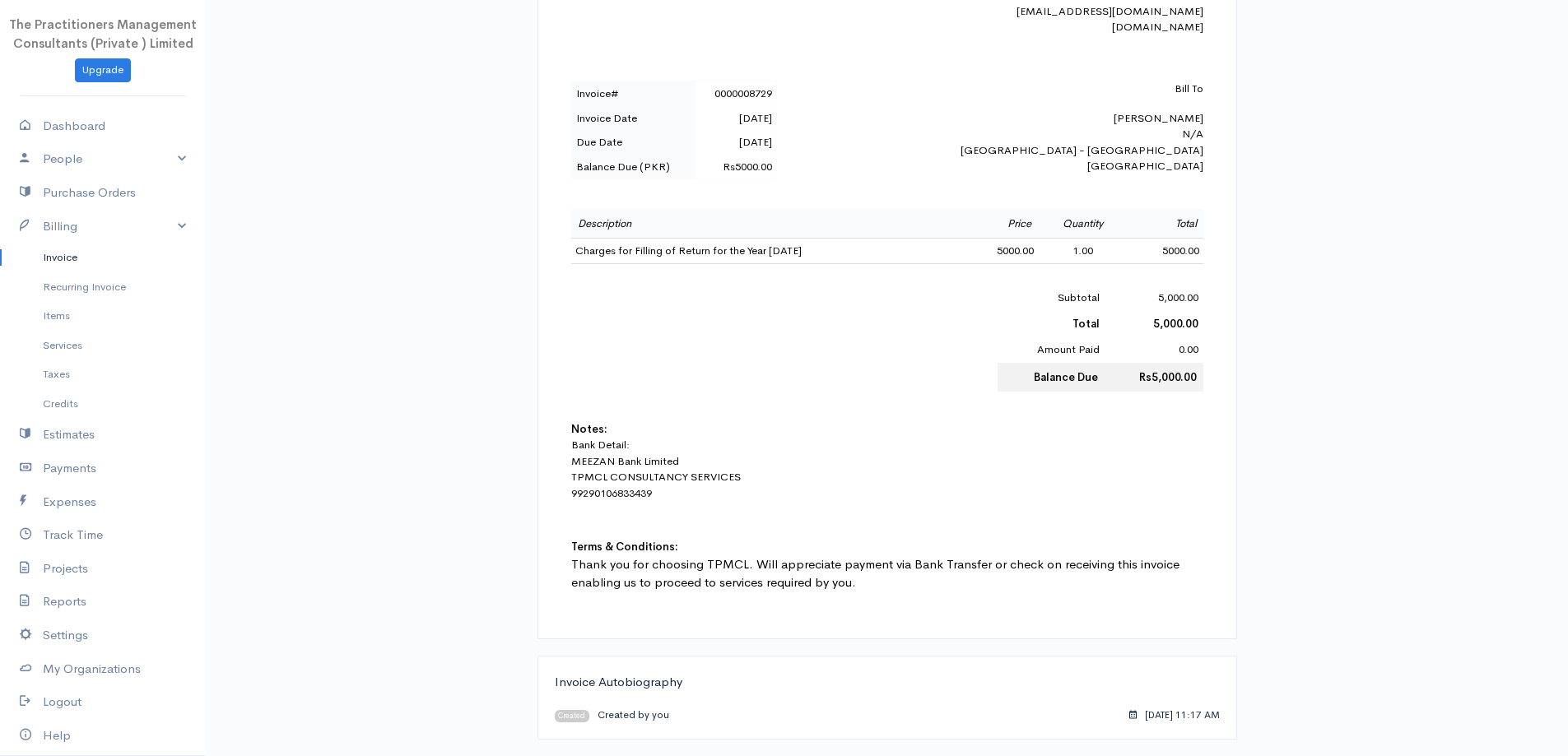
scroll to position [495, 0]
click at [127, 260] on link "Invoice" at bounding box center [103, 258] width 206 height 30
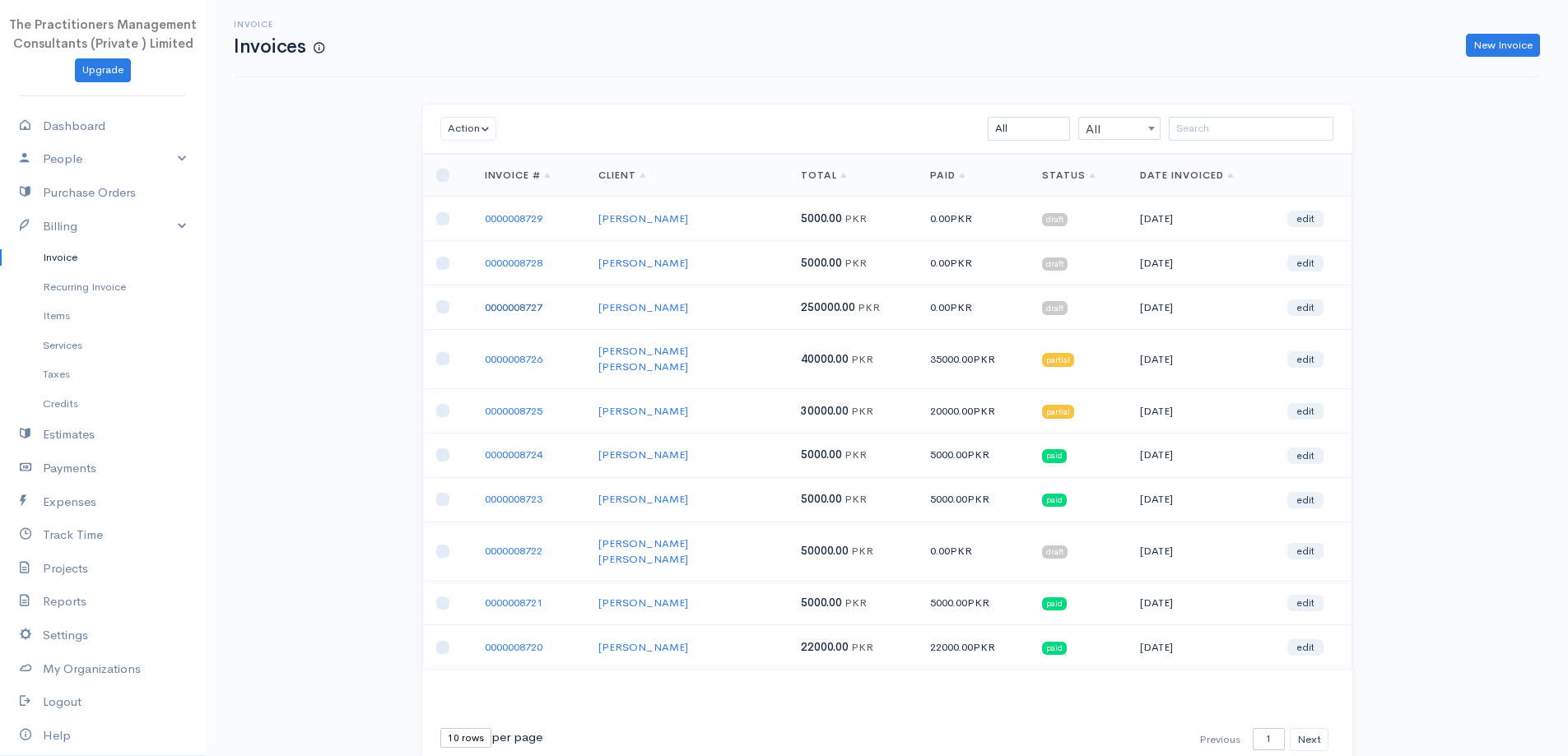
click at [513, 312] on link "0000008727" at bounding box center [513, 307] width 57 height 14
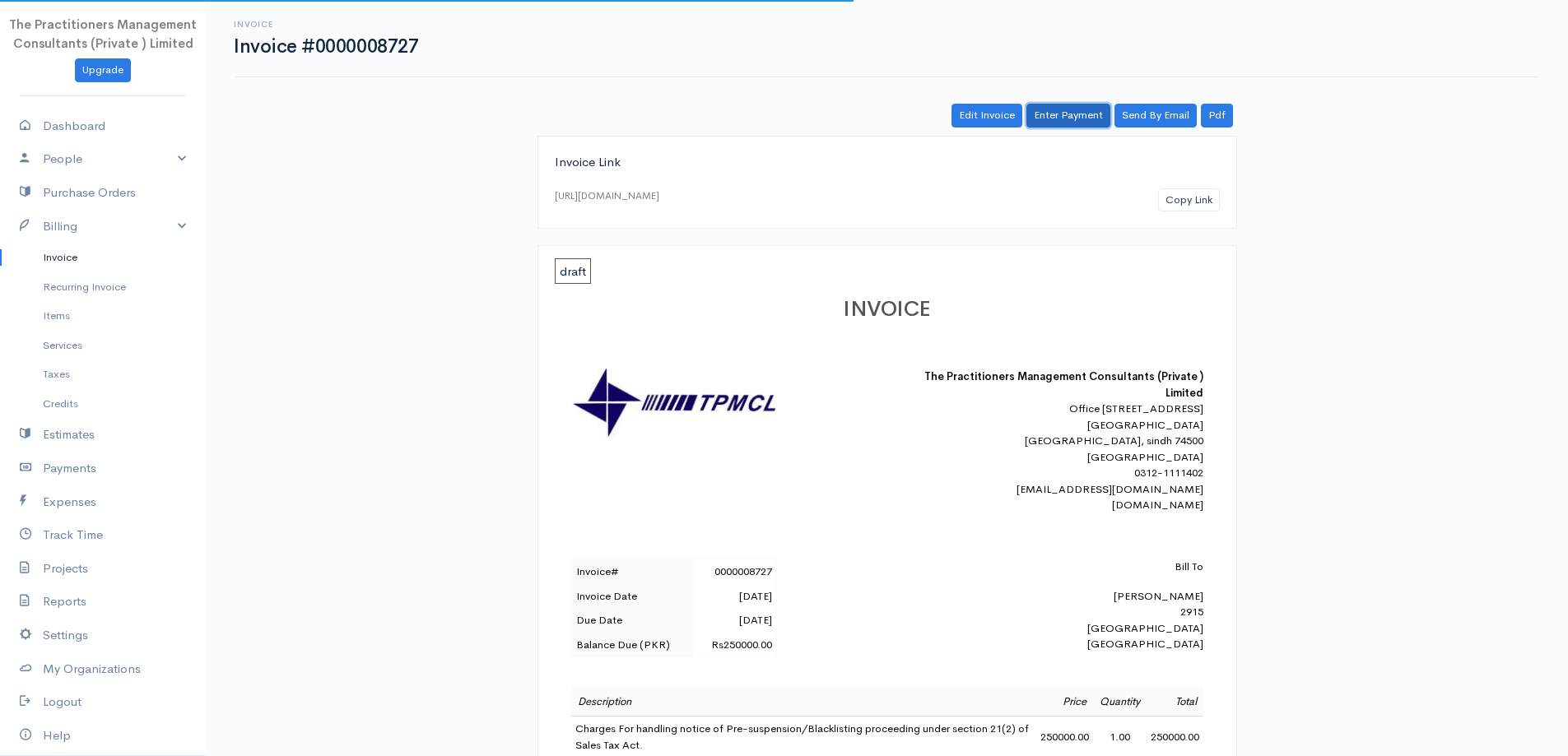
click at [1063, 109] on link "Enter Payment" at bounding box center [1068, 115] width 84 height 24
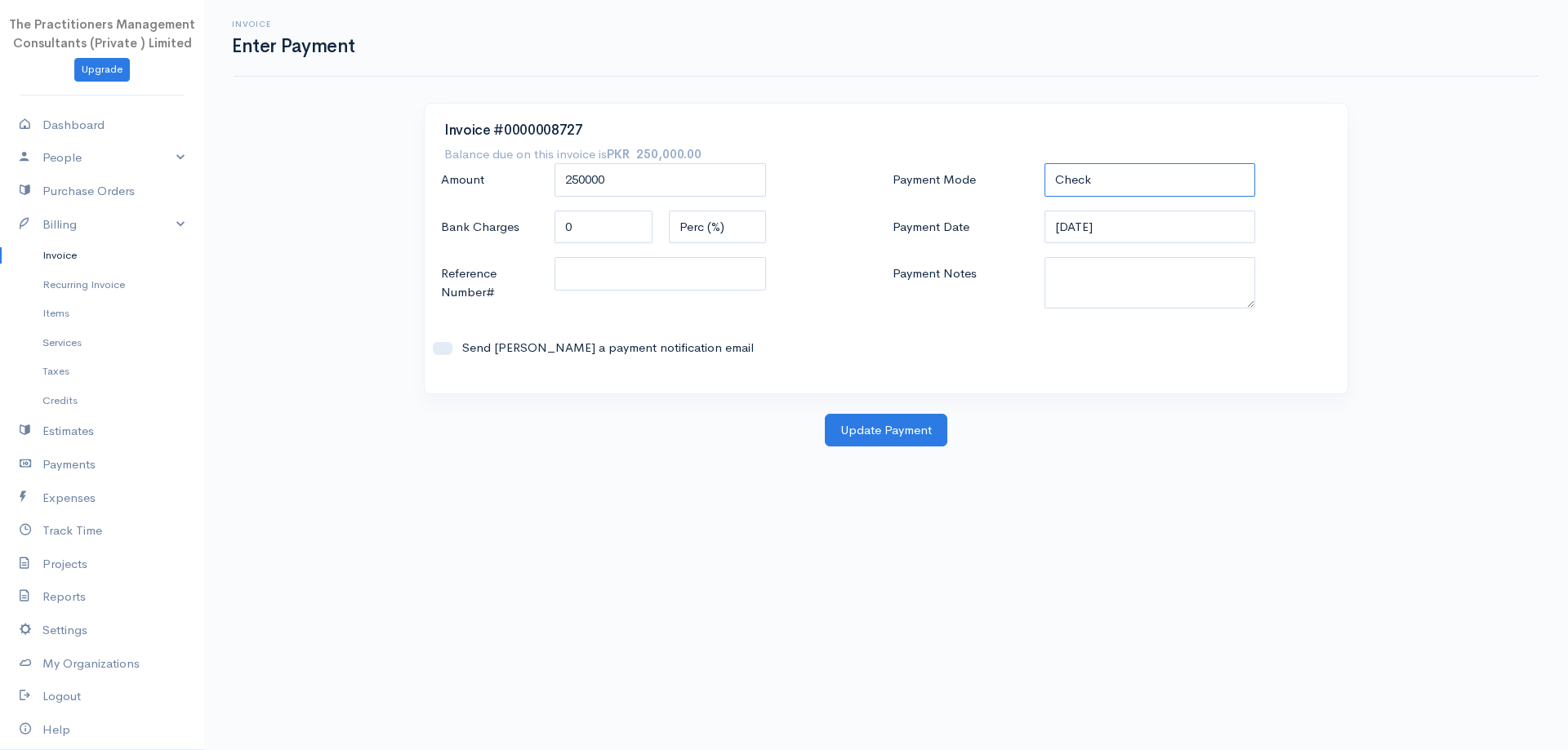
drag, startPoint x: 1088, startPoint y: 174, endPoint x: 1089, endPoint y: 193, distance: 19.0
click at [1088, 174] on select "Check Bank Transfer Credit Cash Debit ACH VISA MASTERCARD AMEX DISCOVER DINERS …" at bounding box center [1150, 180] width 212 height 34
select select "Bank Transfer"
click at [1044, 163] on select "Check Bank Transfer Credit Cash Debit ACH VISA MASTERCARD AMEX DISCOVER DINERS …" at bounding box center [1150, 180] width 212 height 34
click at [1114, 283] on textarea "Payment Notes" at bounding box center [1150, 283] width 212 height 51
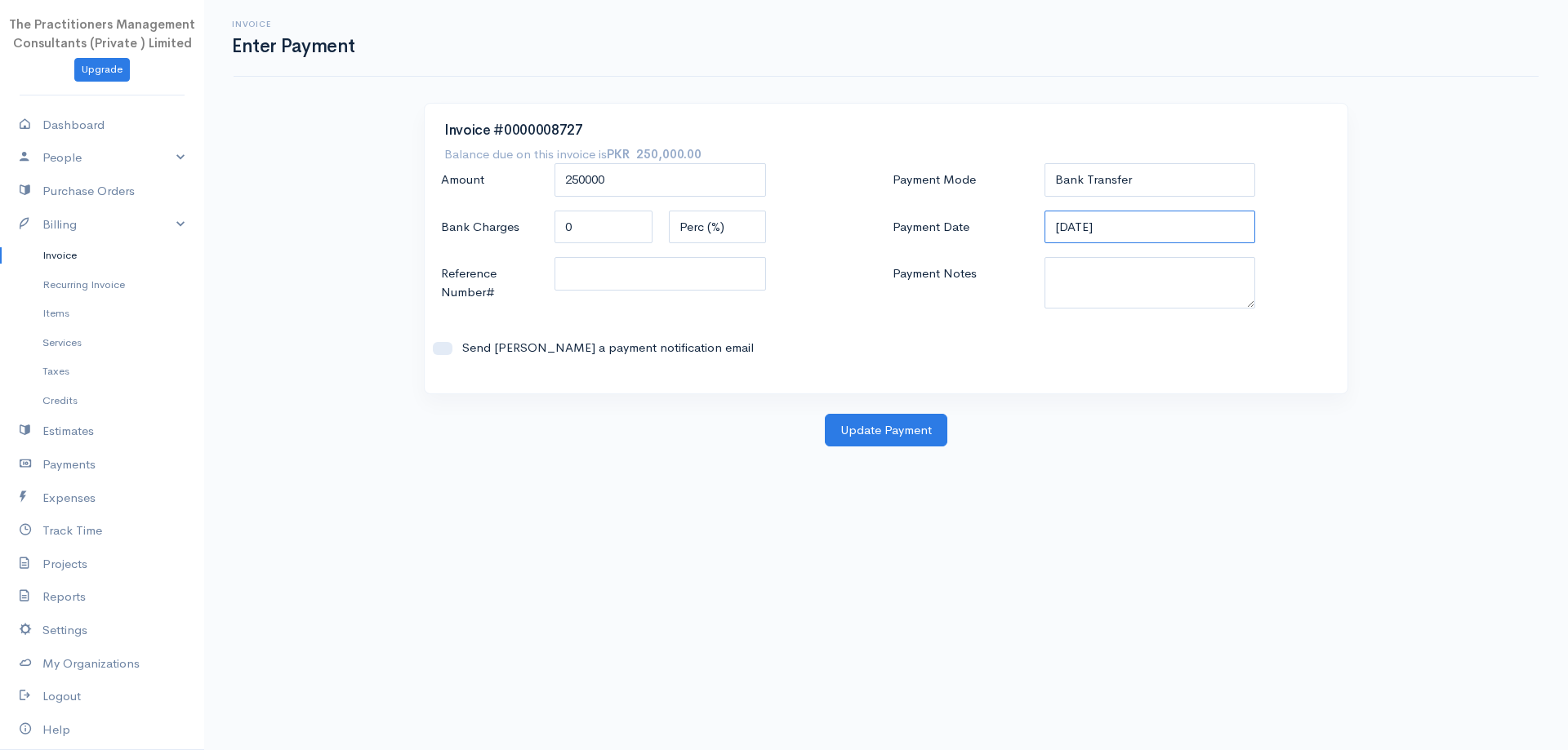
click at [1116, 215] on input "[DATE]" at bounding box center [1150, 228] width 212 height 34
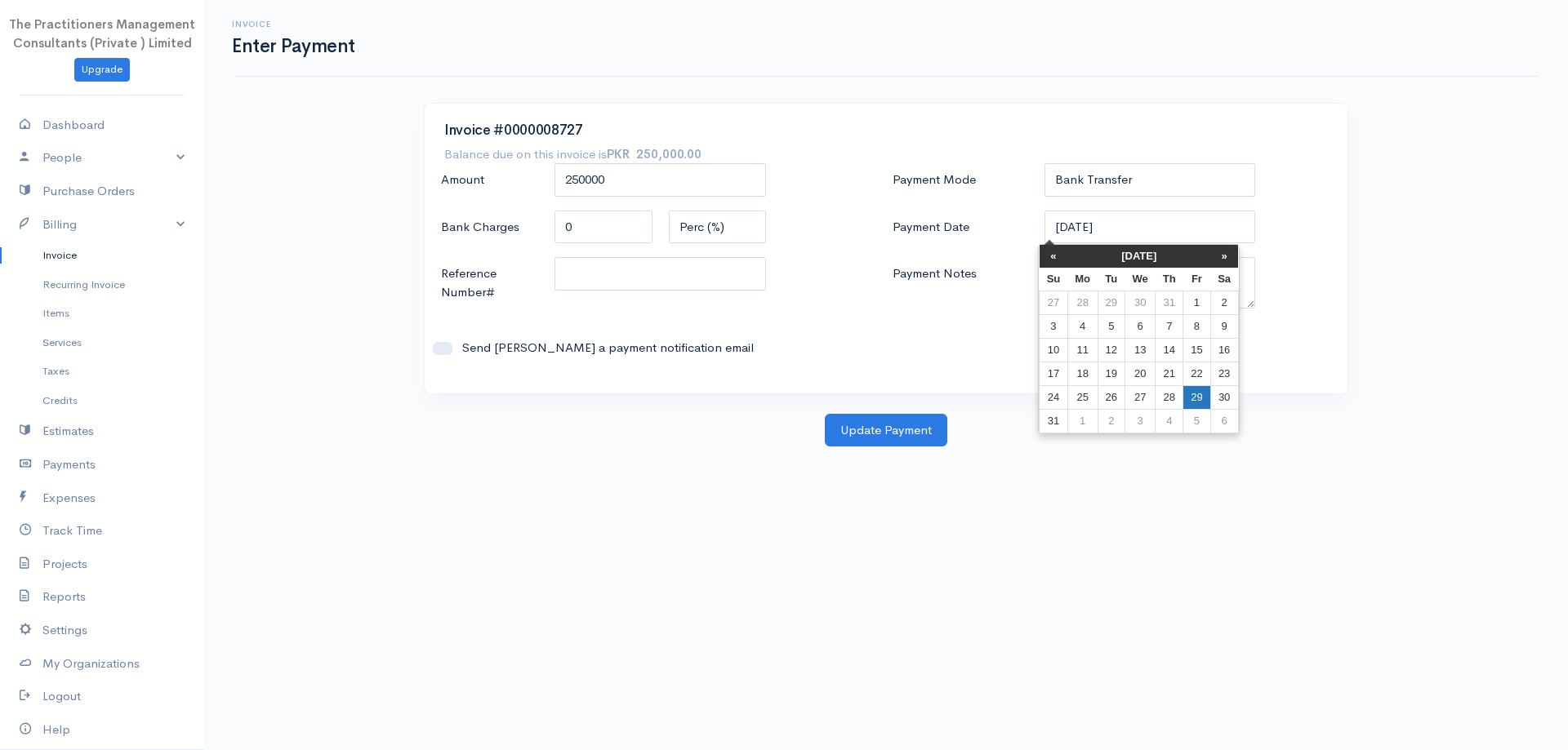
click at [1196, 394] on td "29" at bounding box center [1197, 396] width 27 height 23
type input "[DATE]"
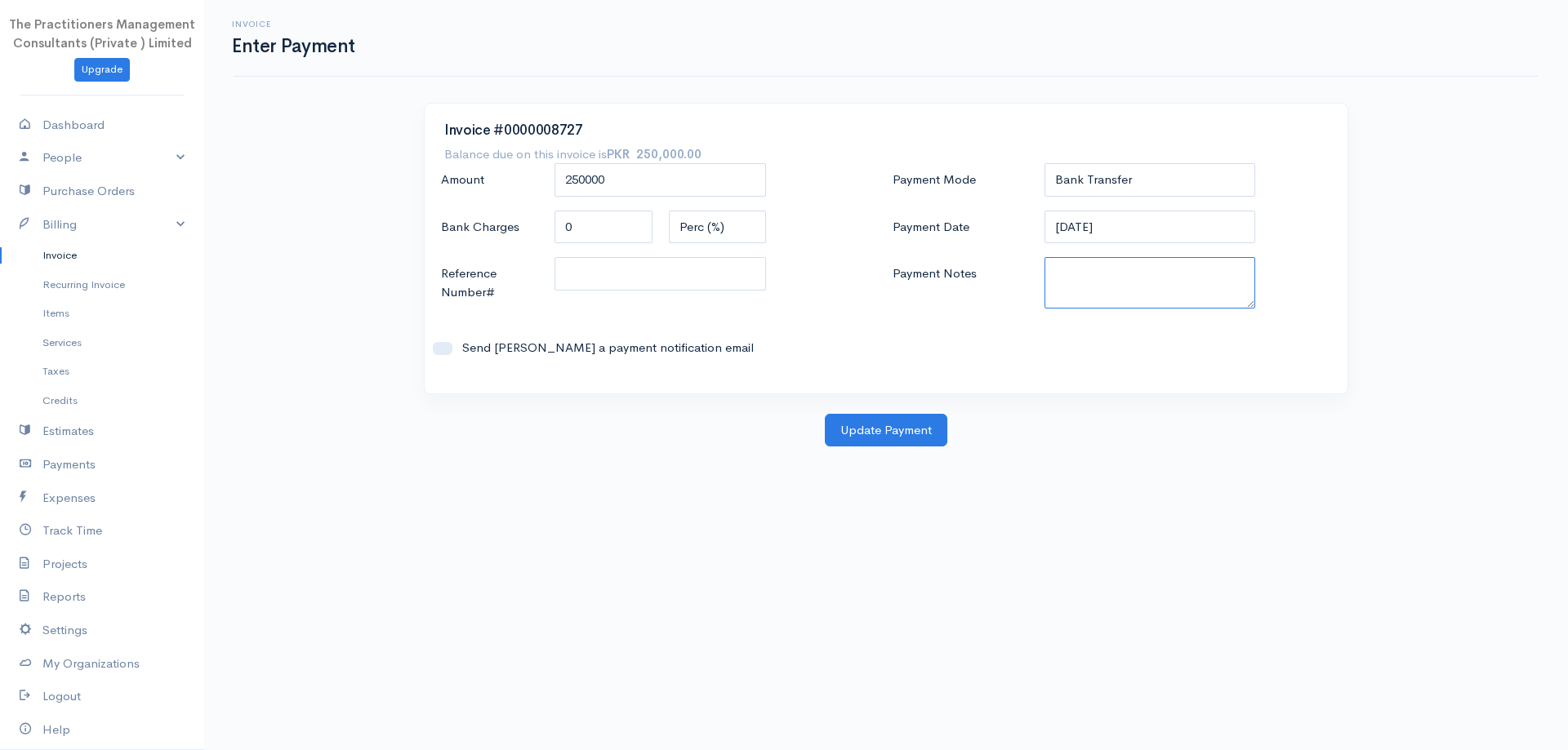
click at [1174, 293] on textarea "Payment Notes" at bounding box center [1150, 283] width 212 height 51
click at [1167, 282] on textarea "Payment Notes" at bounding box center [1150, 283] width 212 height 51
type textarea "5846"
click at [748, 284] on input "Reference Number#" at bounding box center [660, 274] width 212 height 34
type input "5846"
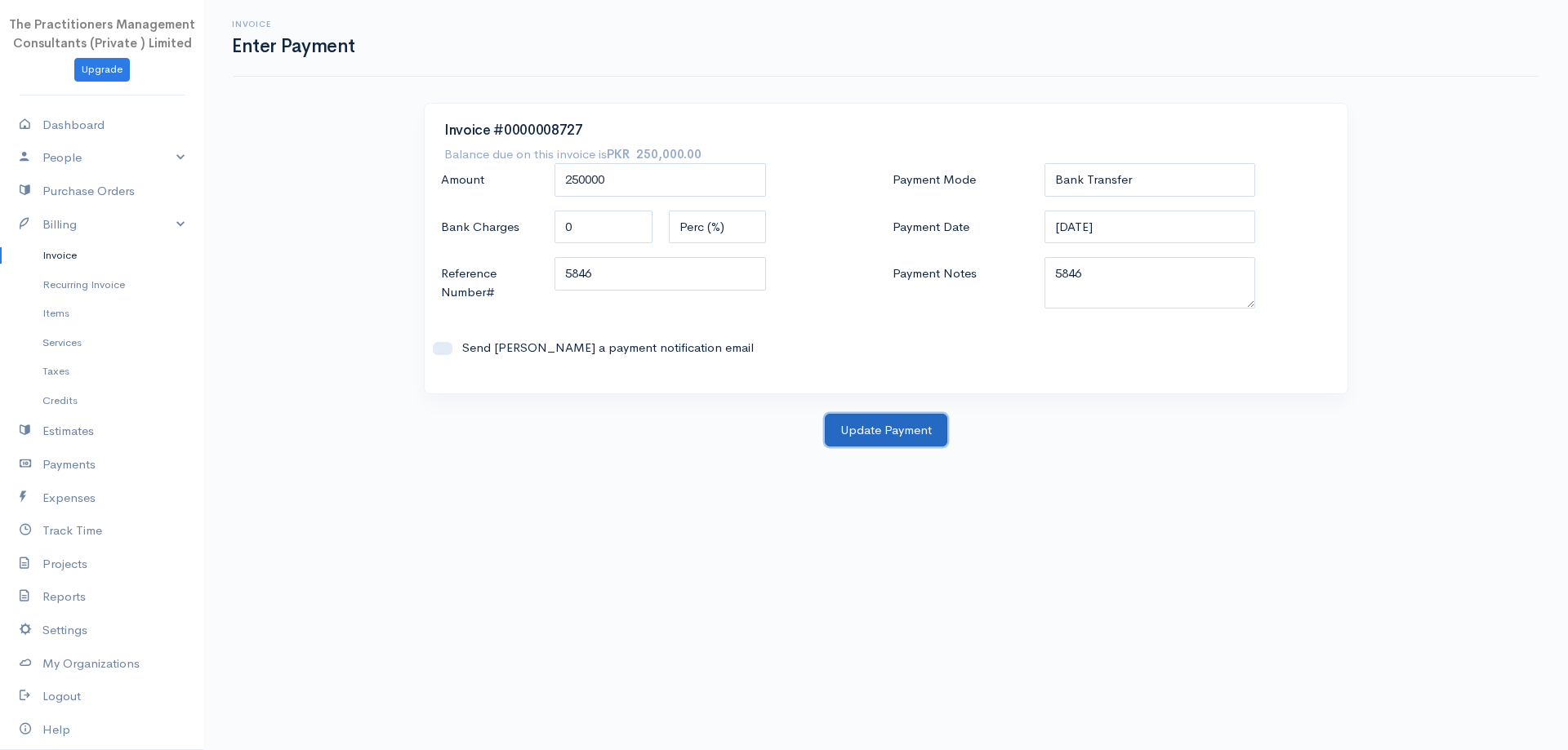
click at [931, 434] on button "Update Payment" at bounding box center [886, 431] width 122 height 34
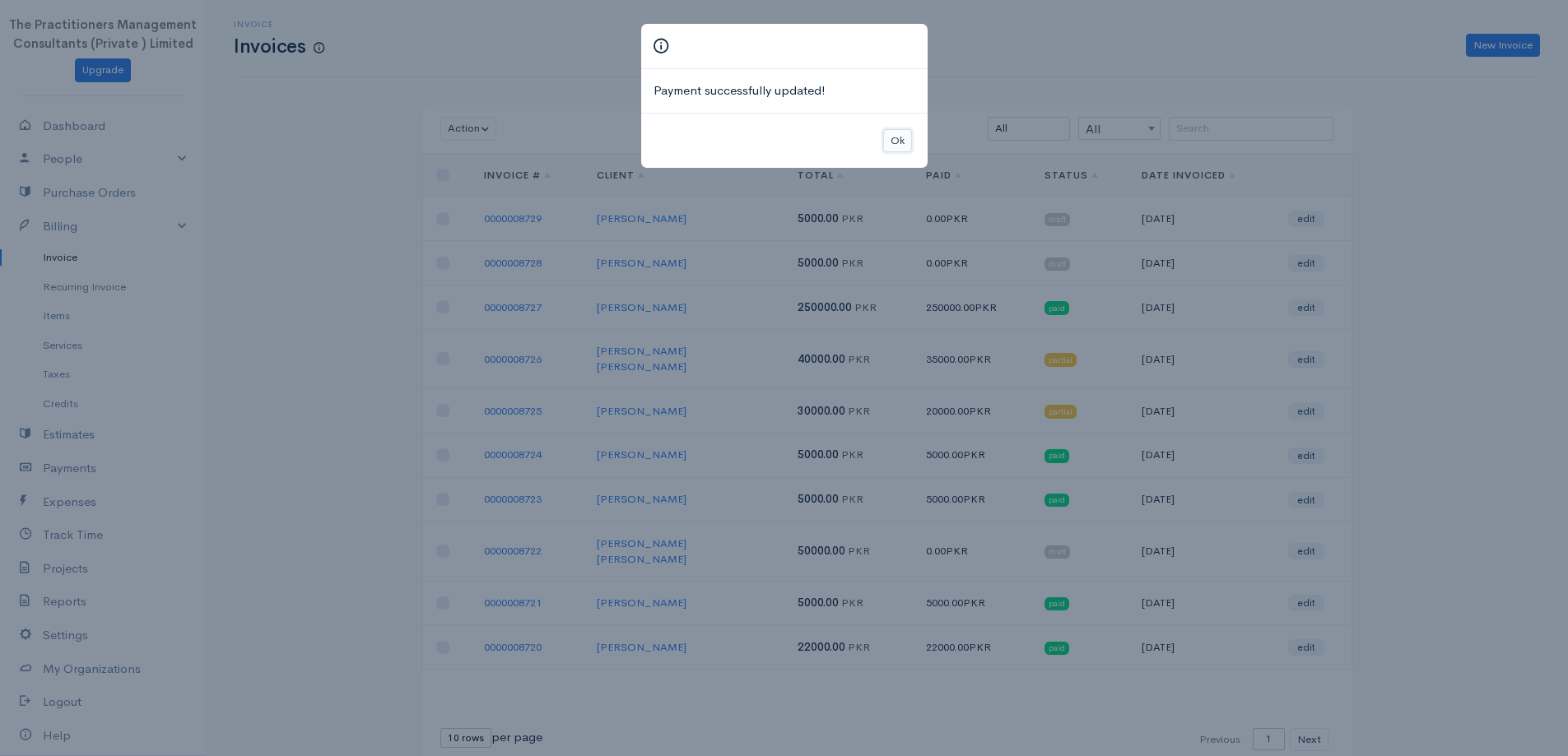
click at [897, 134] on button "Ok" at bounding box center [897, 140] width 29 height 24
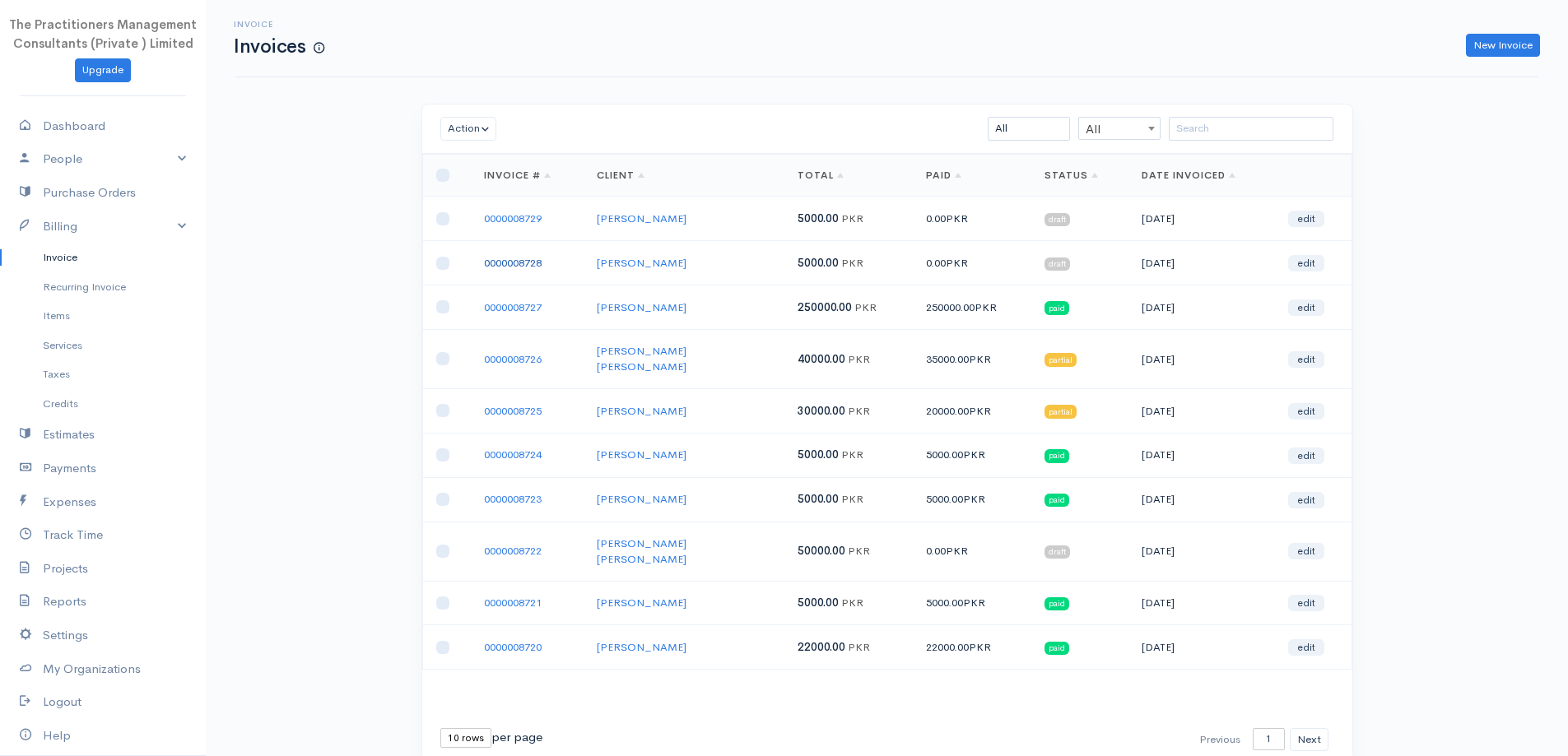
click at [515, 258] on link "0000008728" at bounding box center [513, 262] width 57 height 14
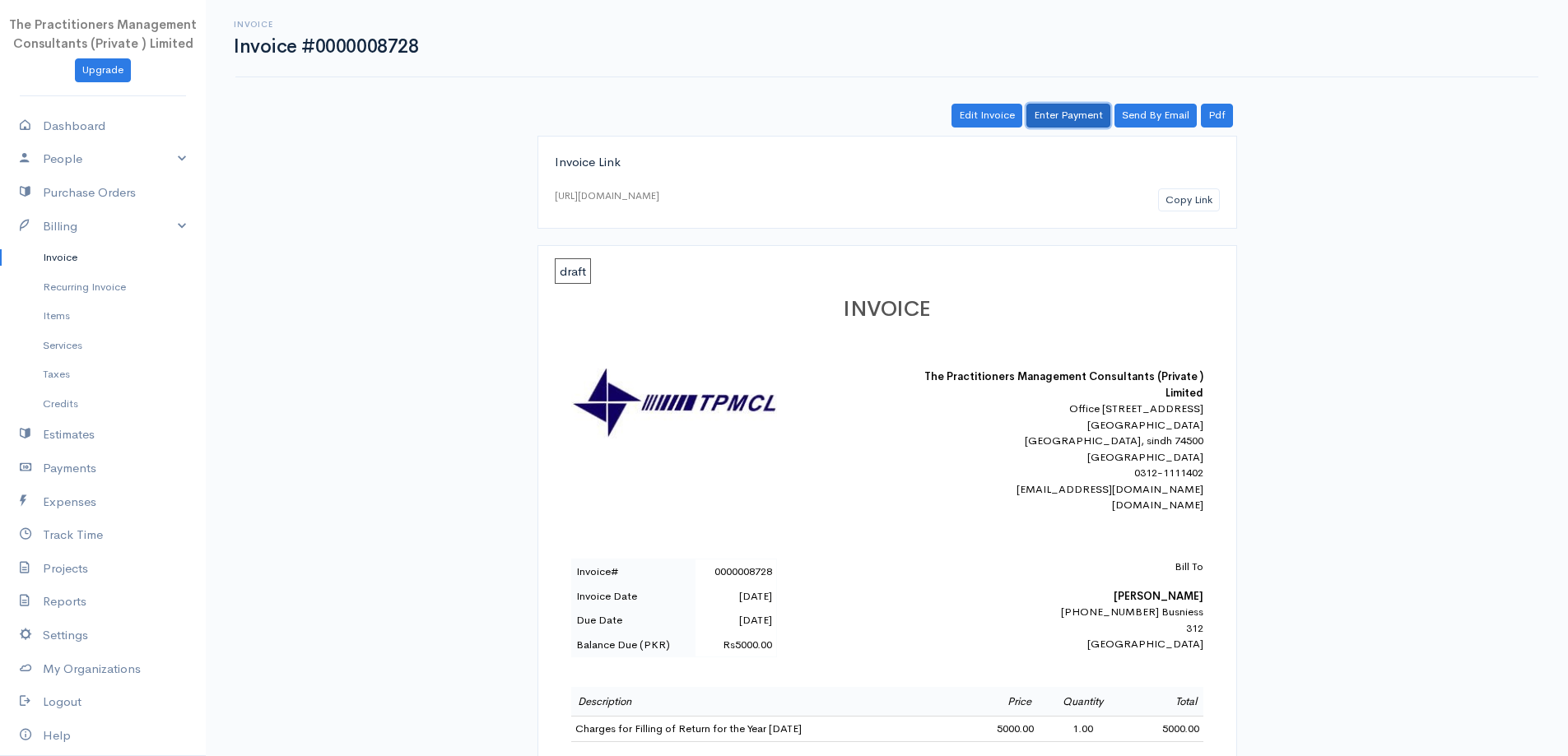
click at [1063, 122] on link "Enter Payment" at bounding box center [1068, 115] width 84 height 24
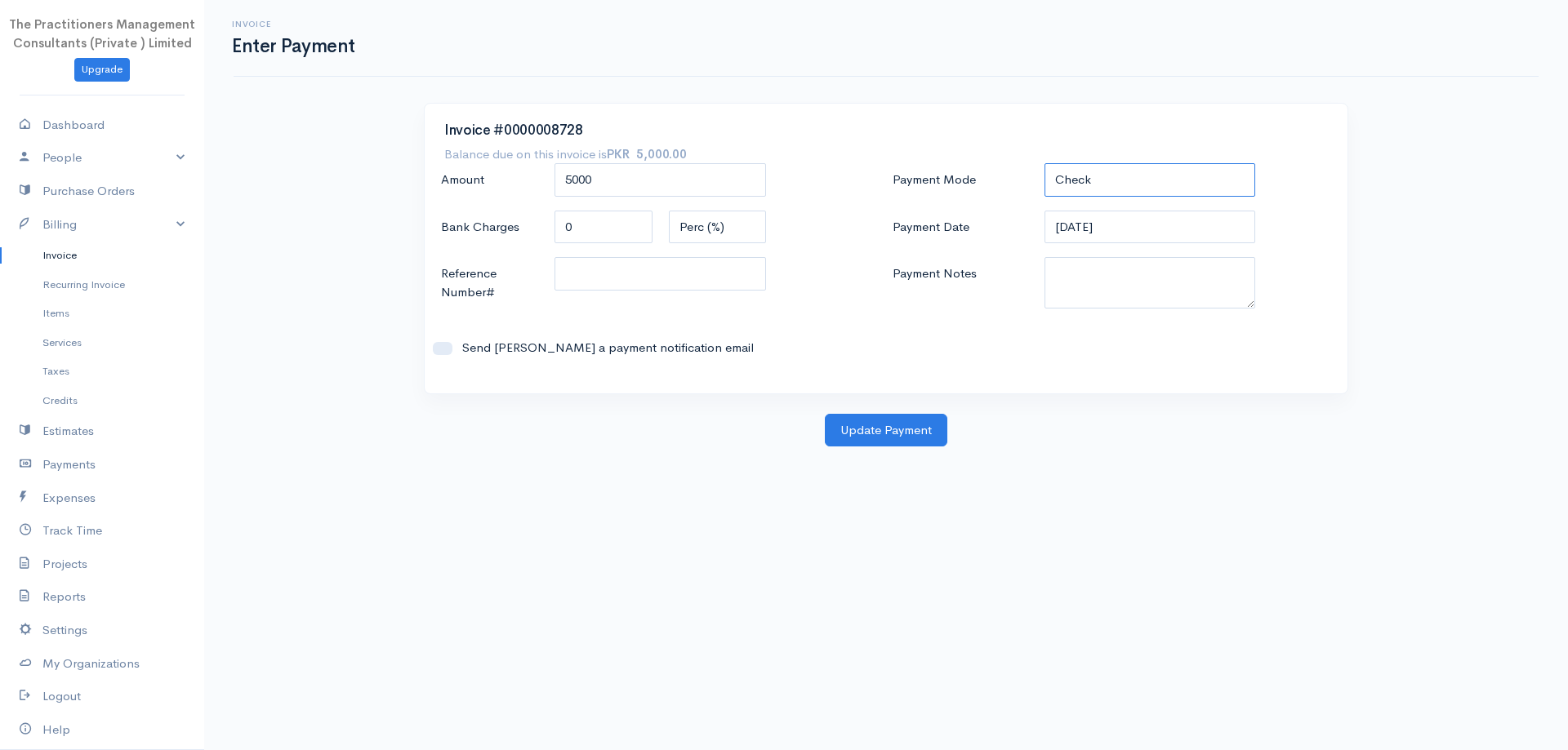
drag, startPoint x: 1141, startPoint y: 167, endPoint x: 1143, endPoint y: 195, distance: 28.1
click at [1141, 167] on select "Check Bank Transfer Credit Cash Debit ACH VISA MASTERCARD AMEX DISCOVER DINERS …" at bounding box center [1150, 180] width 212 height 34
select select "Bank Transfer"
click at [1044, 163] on select "Check Bank Transfer Credit Cash Debit ACH VISA MASTERCARD AMEX DISCOVER DINERS …" at bounding box center [1150, 180] width 212 height 34
click at [1145, 278] on textarea "Payment Notes" at bounding box center [1150, 283] width 212 height 51
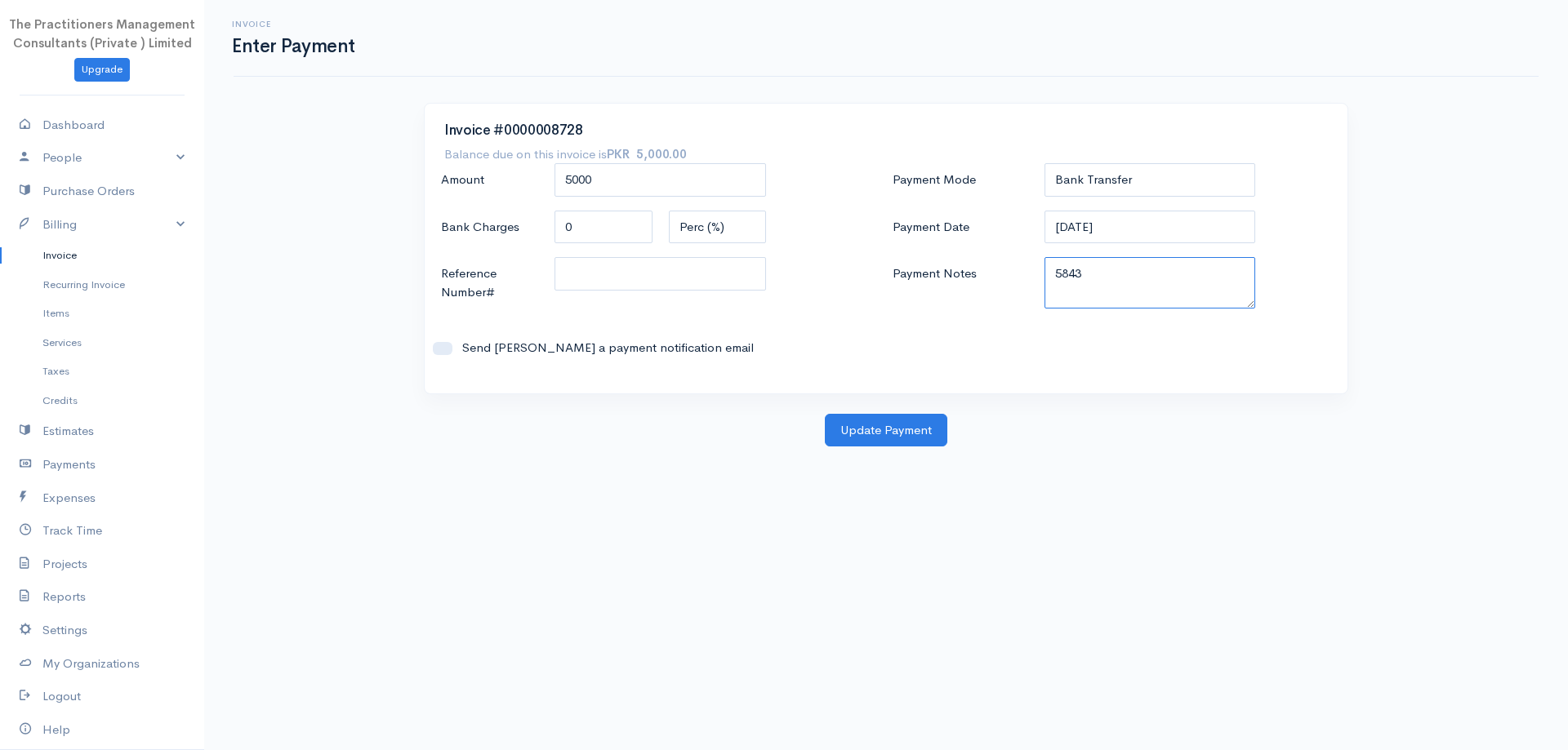
type textarea "5843"
click at [714, 269] on input "Reference Number#" at bounding box center [660, 274] width 212 height 34
type input "5843"
click at [896, 442] on button "Update Payment" at bounding box center [886, 431] width 122 height 34
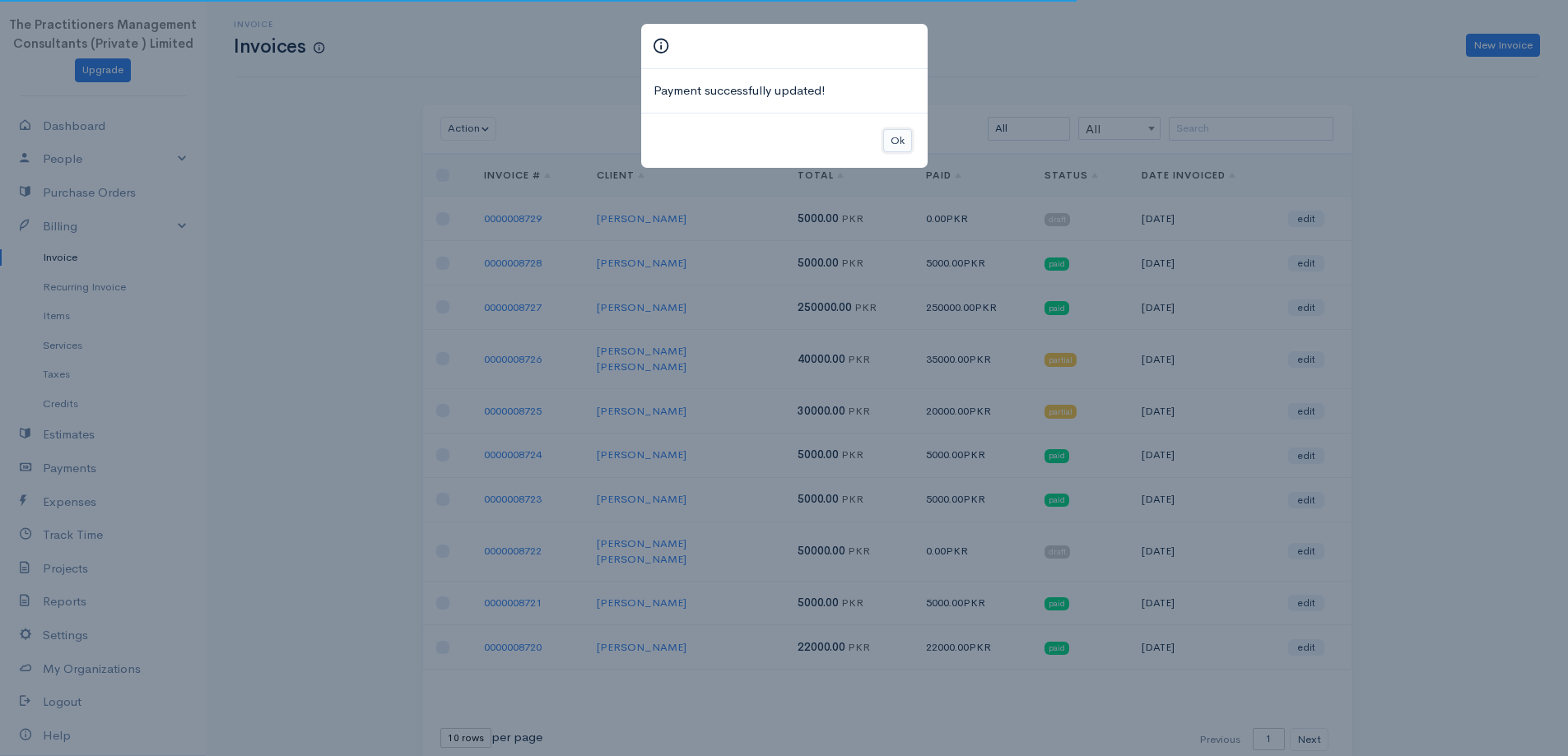
click at [906, 129] on button "Ok" at bounding box center [897, 140] width 29 height 24
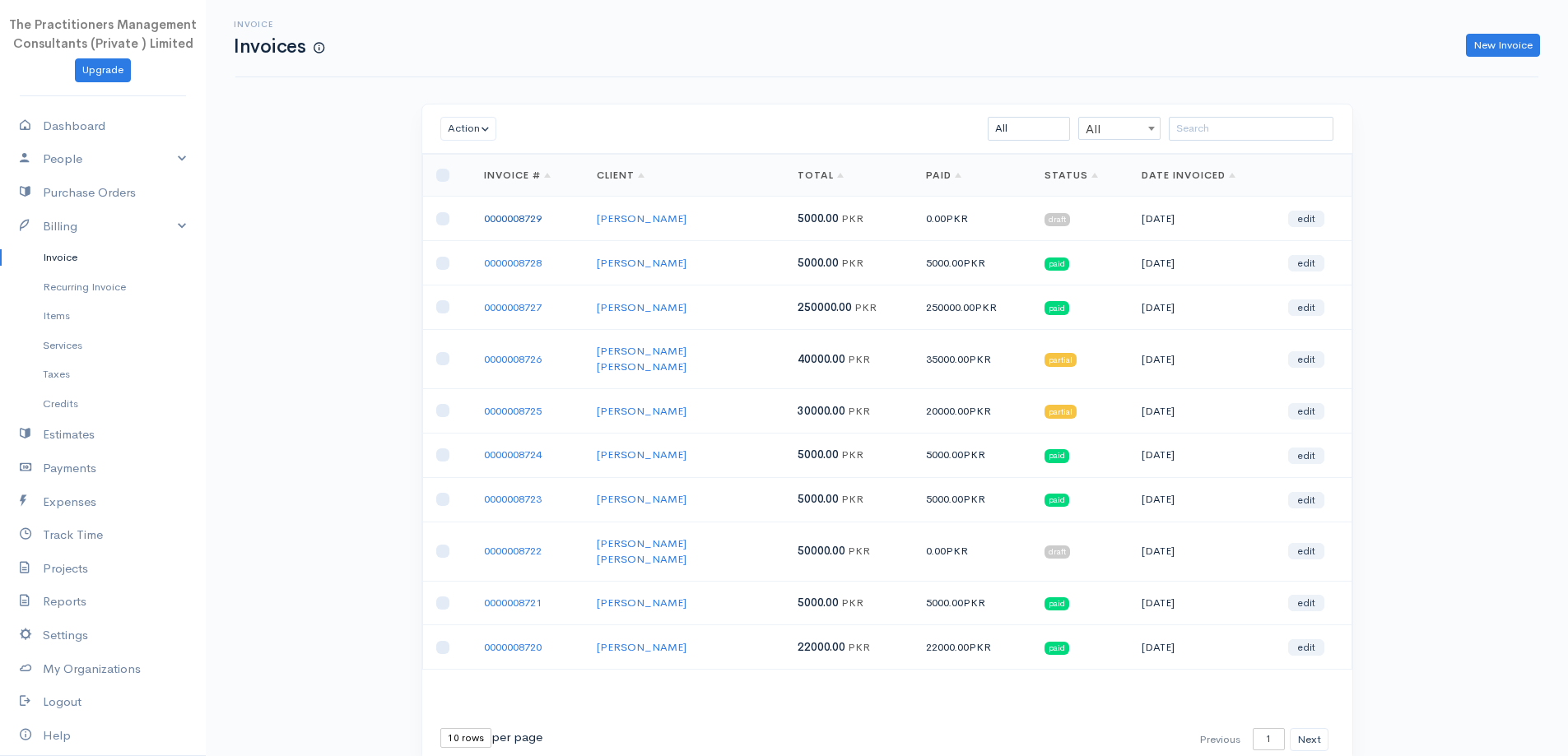
click at [537, 216] on link "0000008729" at bounding box center [513, 218] width 57 height 14
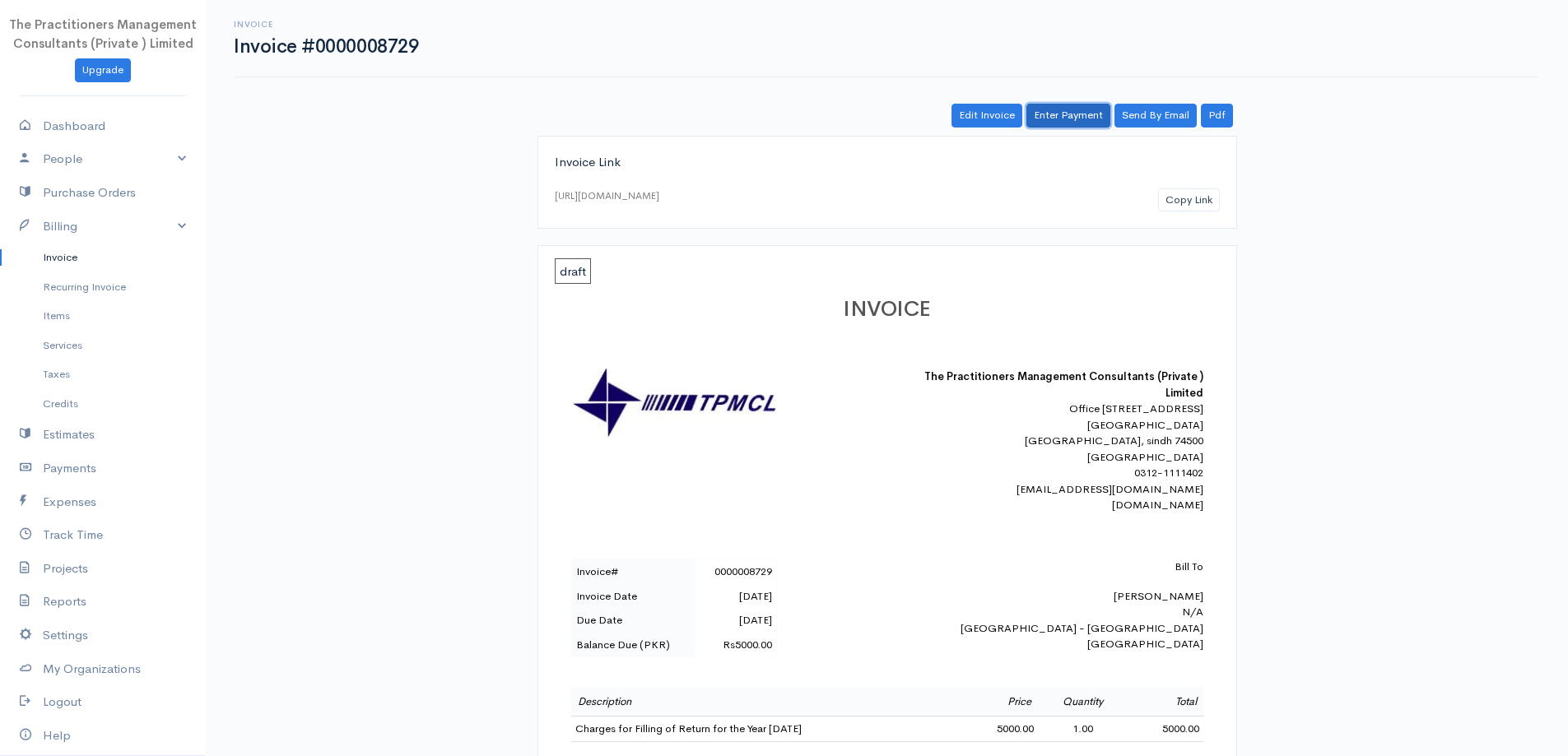
click at [1062, 122] on link "Enter Payment" at bounding box center [1068, 115] width 84 height 24
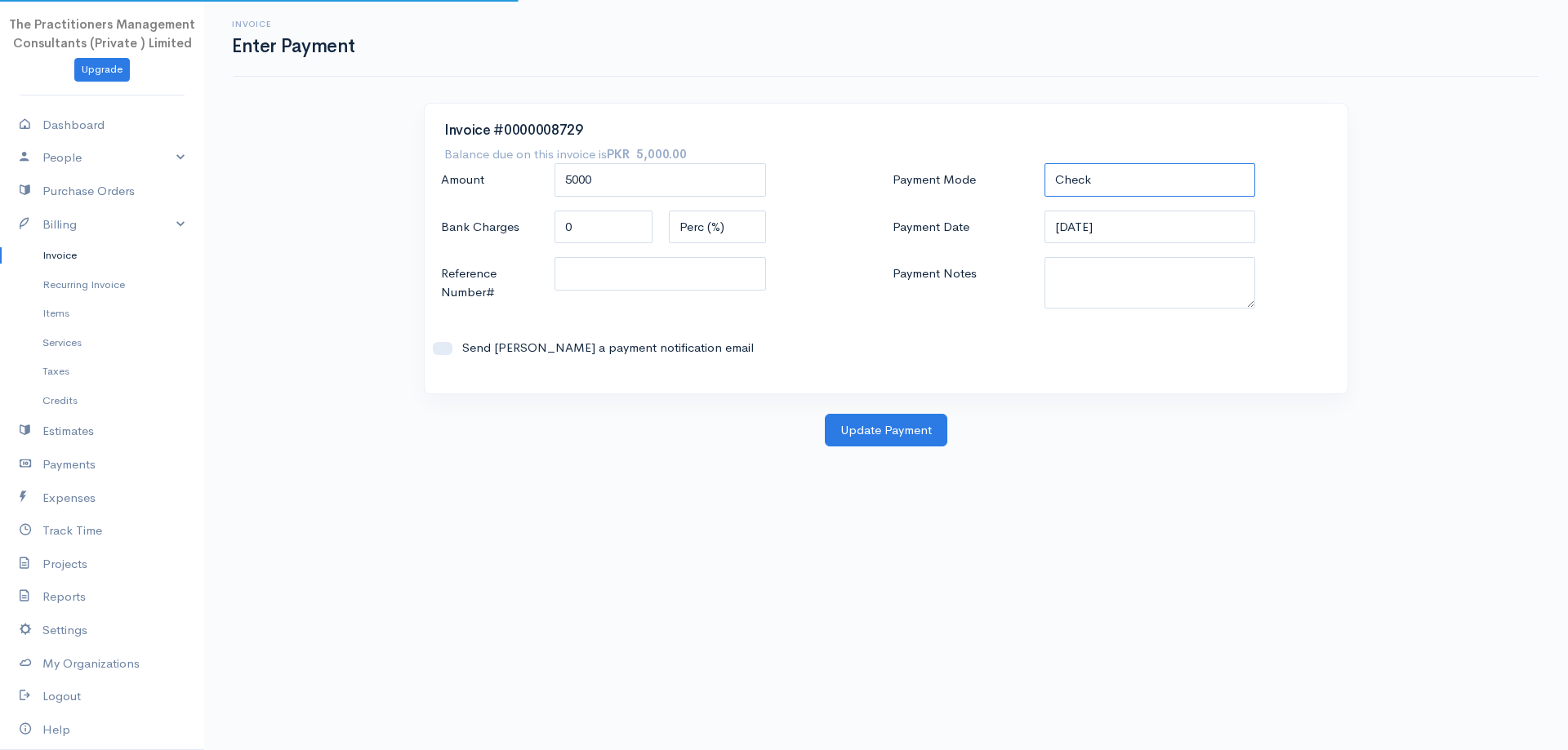
click at [1076, 179] on select "Check Bank Transfer Credit Cash Debit ACH VISA MASTERCARD AMEX DISCOVER DINERS …" at bounding box center [1150, 180] width 212 height 34
select select "Bank Transfer"
click at [1044, 163] on select "Check Bank Transfer Credit Cash Debit ACH VISA MASTERCARD AMEX DISCOVER DINERS …" at bounding box center [1150, 180] width 212 height 34
click at [1137, 279] on textarea "Payment Notes" at bounding box center [1150, 283] width 212 height 51
type textarea "5"
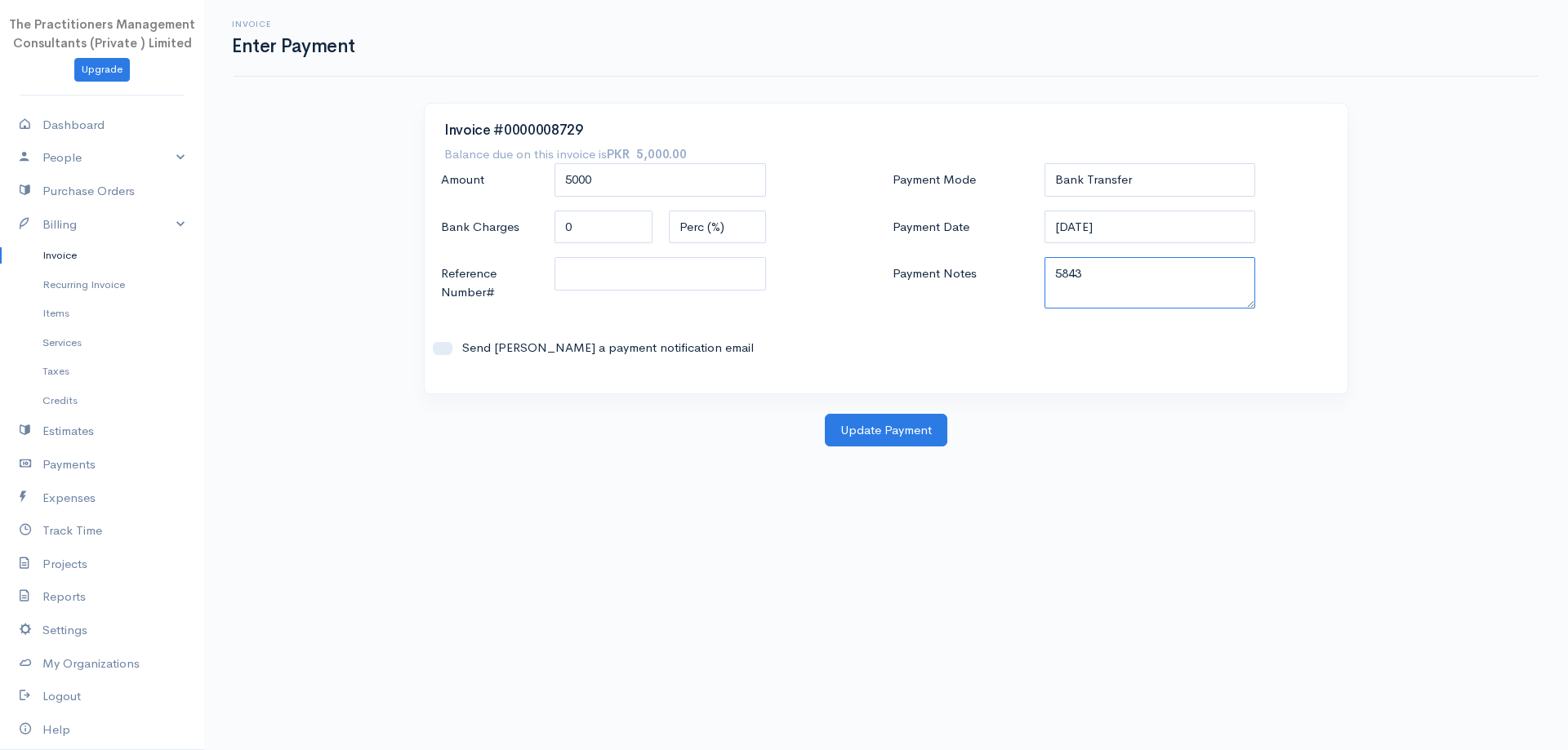
type textarea "5843"
drag, startPoint x: 641, startPoint y: 256, endPoint x: 644, endPoint y: 269, distance: 13.3
click at [641, 258] on div "Amount 5000 Bank Charges 0 Perc (%) Flat Reference Number# Send [PERSON_NAME] a…" at bounding box center [661, 269] width 452 height 211
click at [644, 268] on input "Reference Number#" at bounding box center [660, 274] width 212 height 34
type input "5843"
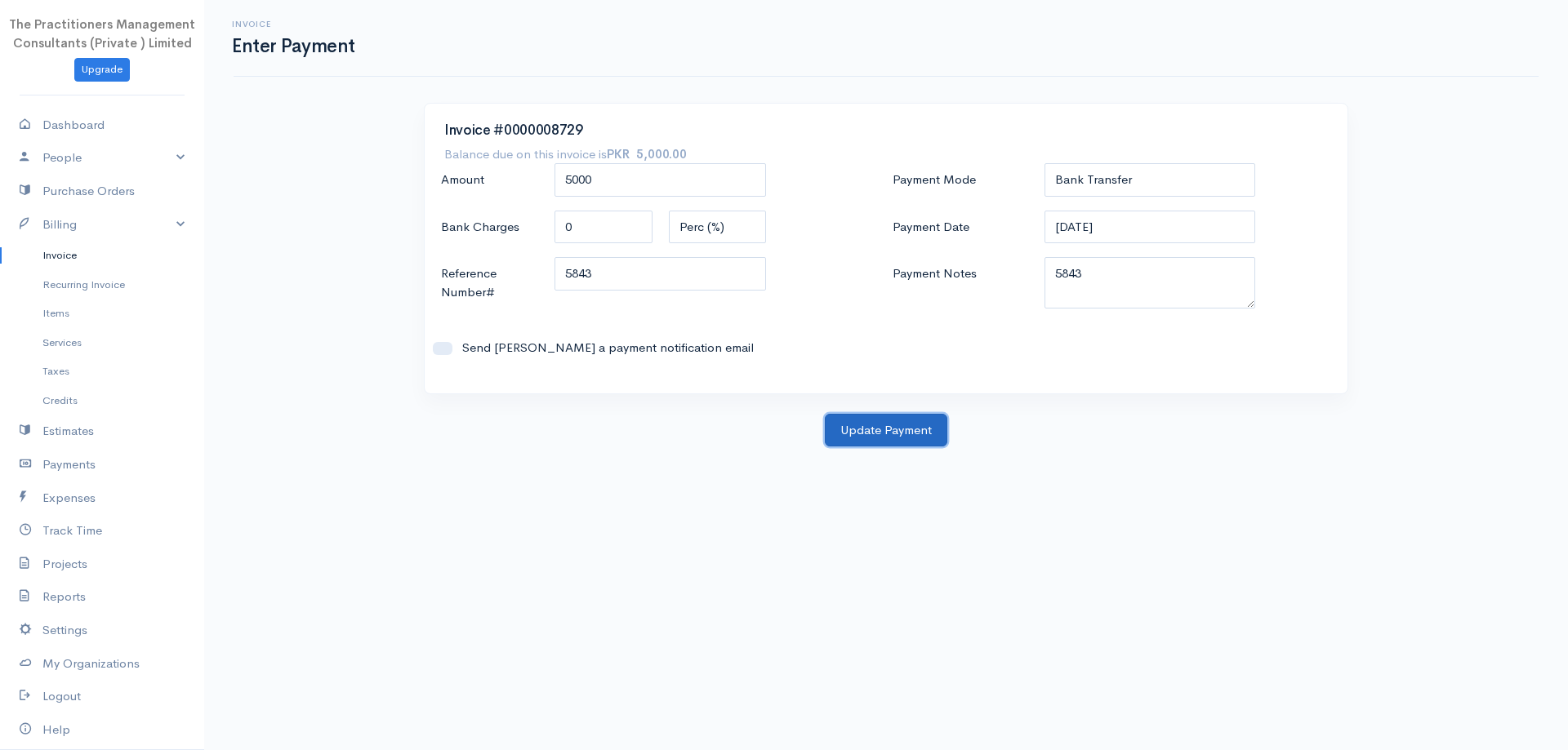
click at [908, 434] on button "Update Payment" at bounding box center [886, 431] width 122 height 34
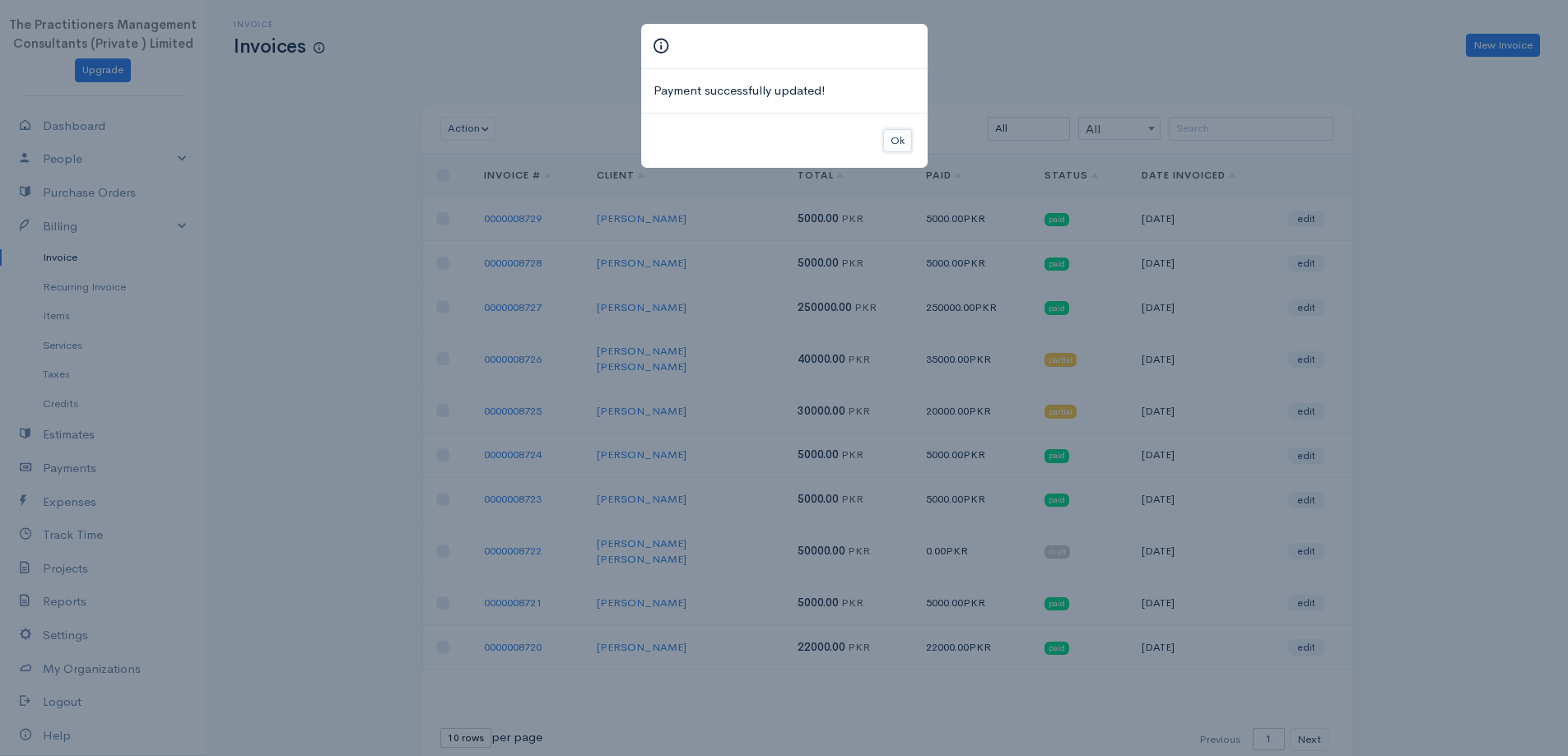
click at [893, 149] on button "Ok" at bounding box center [897, 140] width 29 height 24
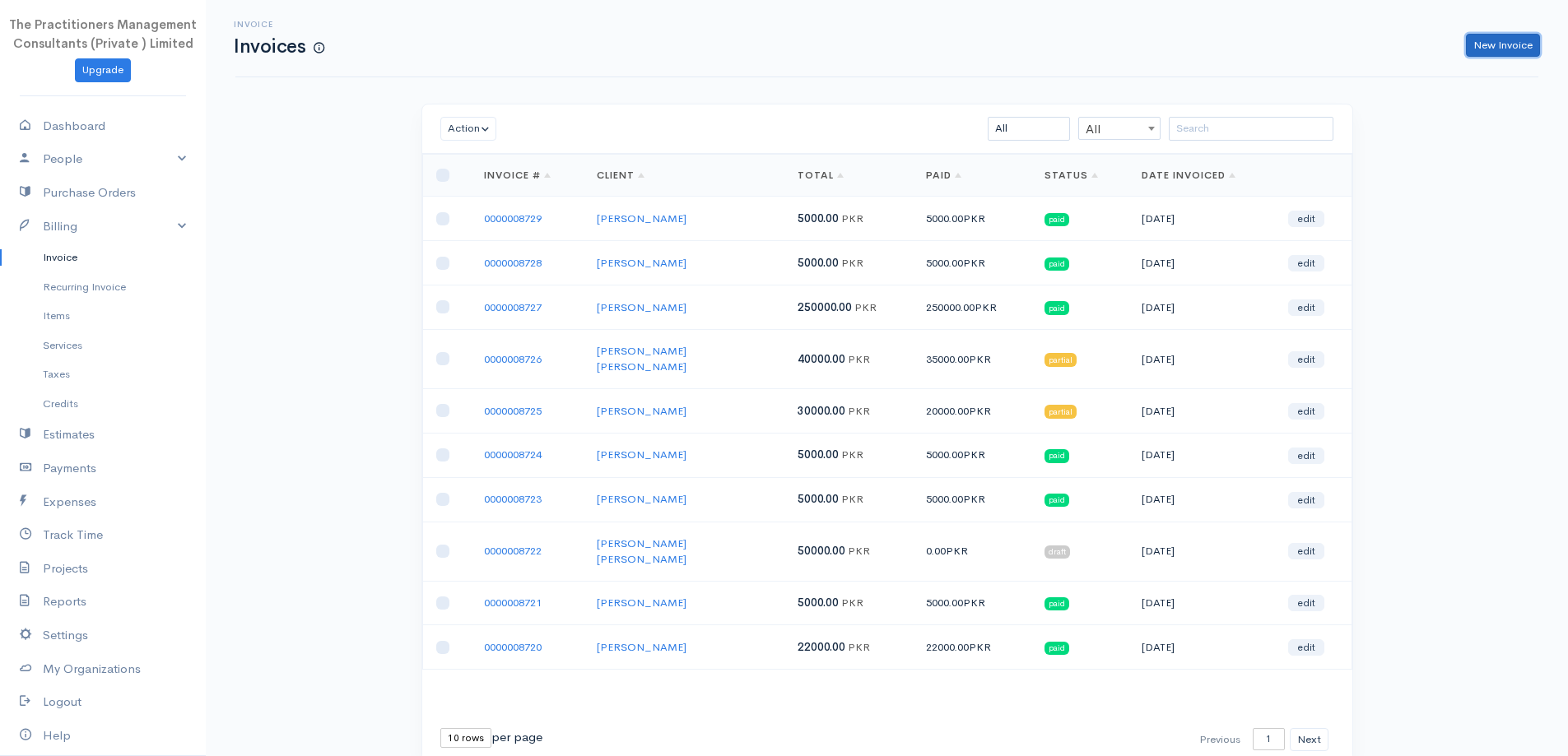
click at [1487, 44] on link "New Invoice" at bounding box center [1502, 45] width 74 height 24
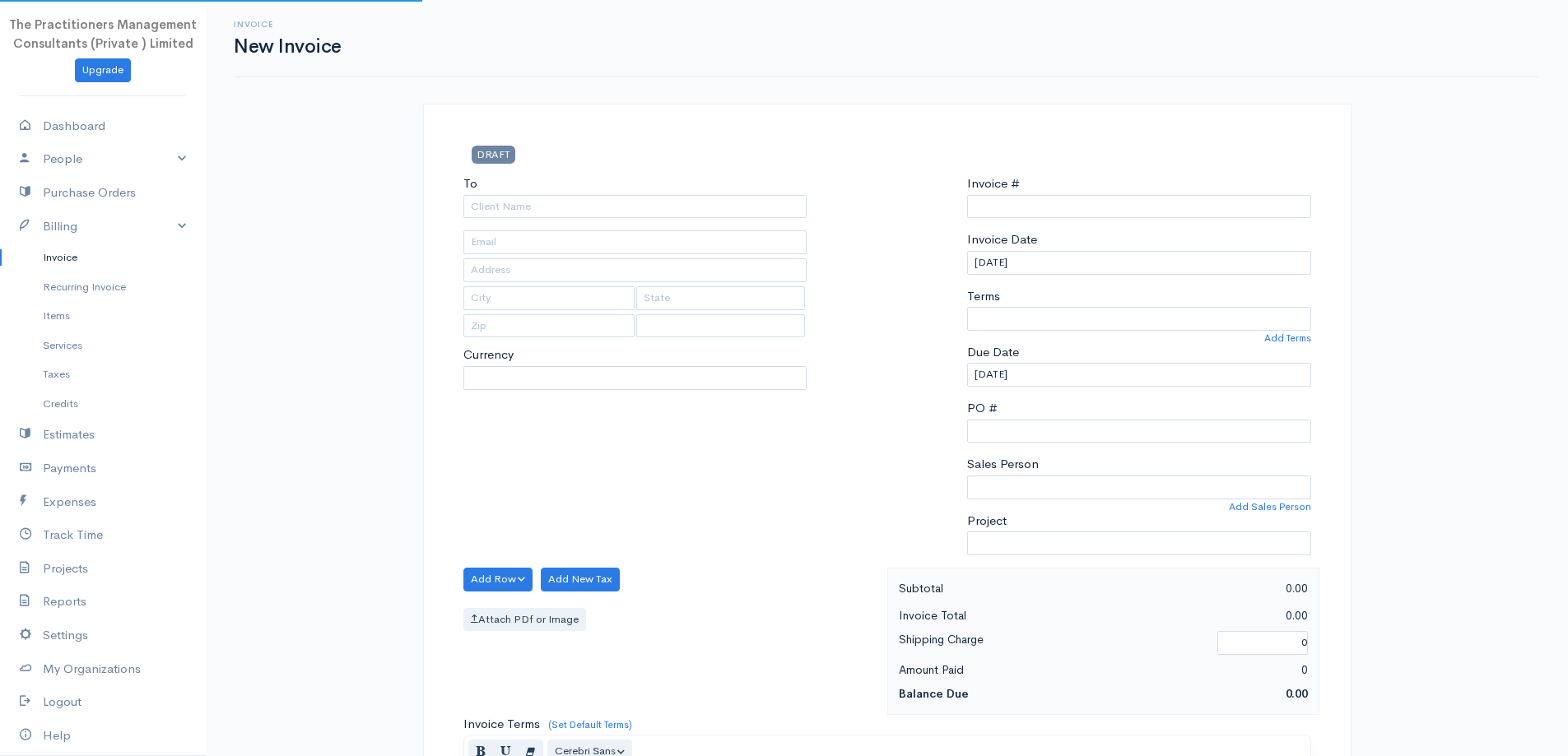
type input "0000008730"
select select "[GEOGRAPHIC_DATA]"
select select "PKR"
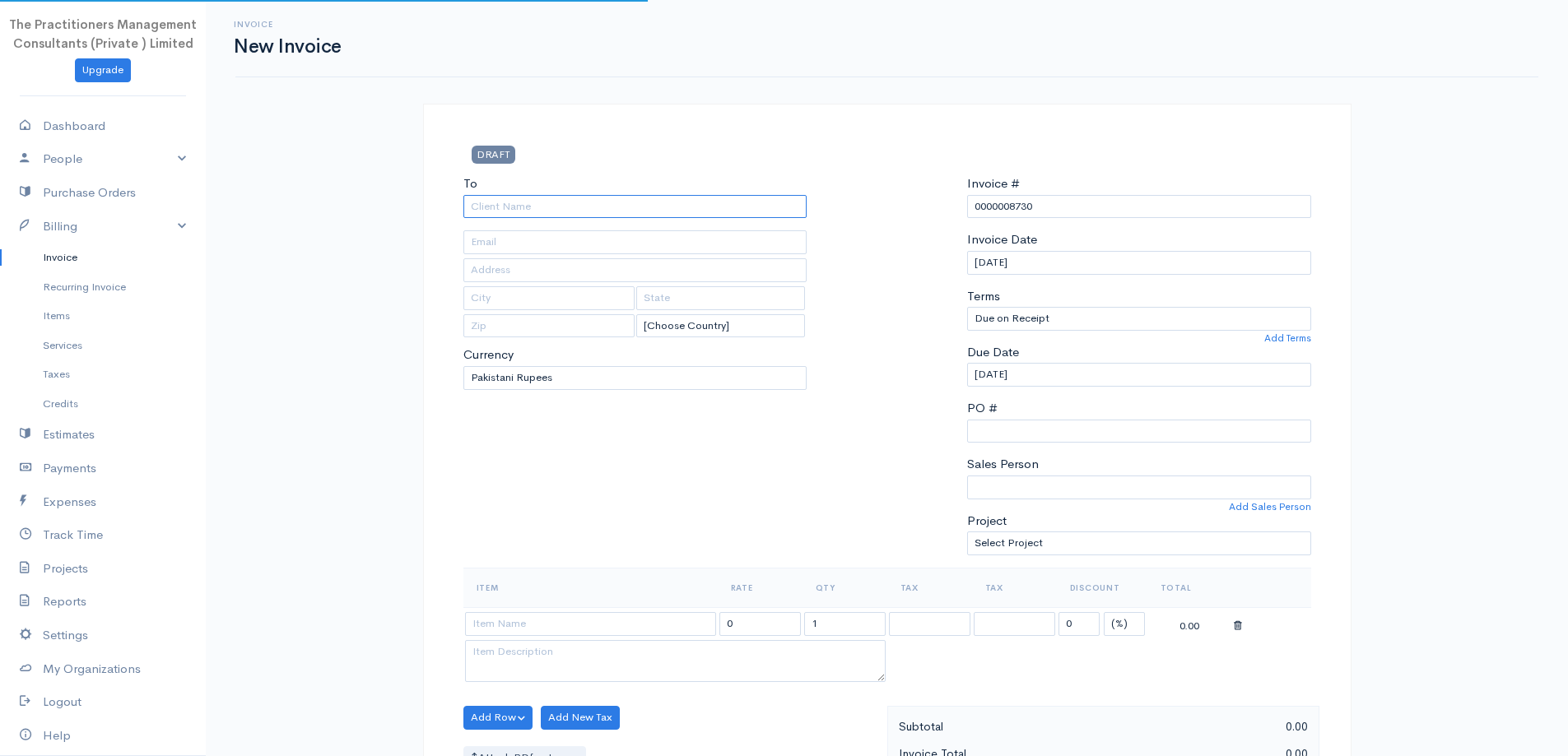
click at [626, 211] on input "To" at bounding box center [636, 206] width 344 height 24
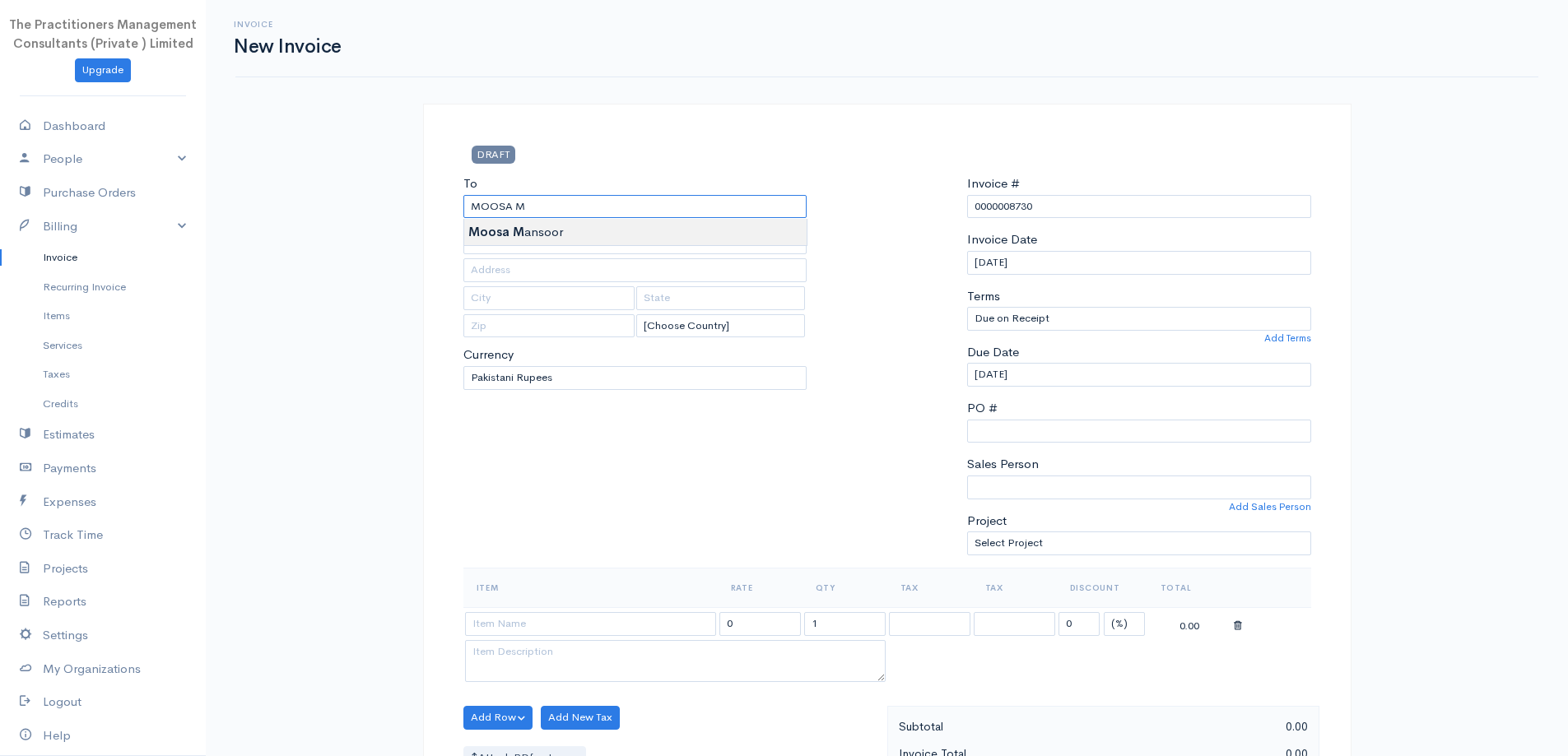
type input "[PERSON_NAME]"
click at [466, 232] on body "The Practitioners Management Consultants (Private ) Limited Upgrade Dashboard P…" at bounding box center [784, 722] width 1568 height 1444
type input "[GEOGRAPHIC_DATA] - [GEOGRAPHIC_DATA]"
type input "0314-2000291"
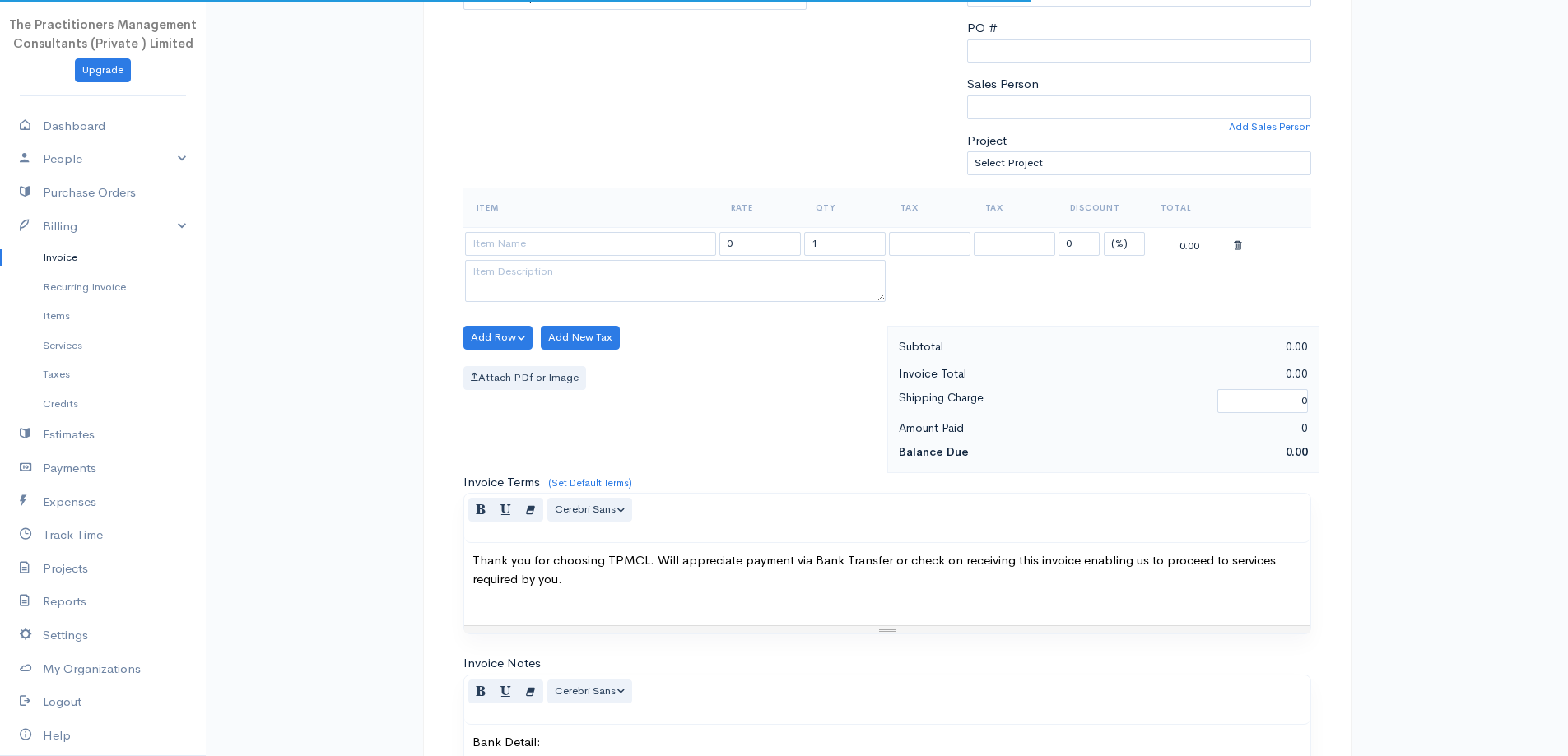
scroll to position [412, 0]
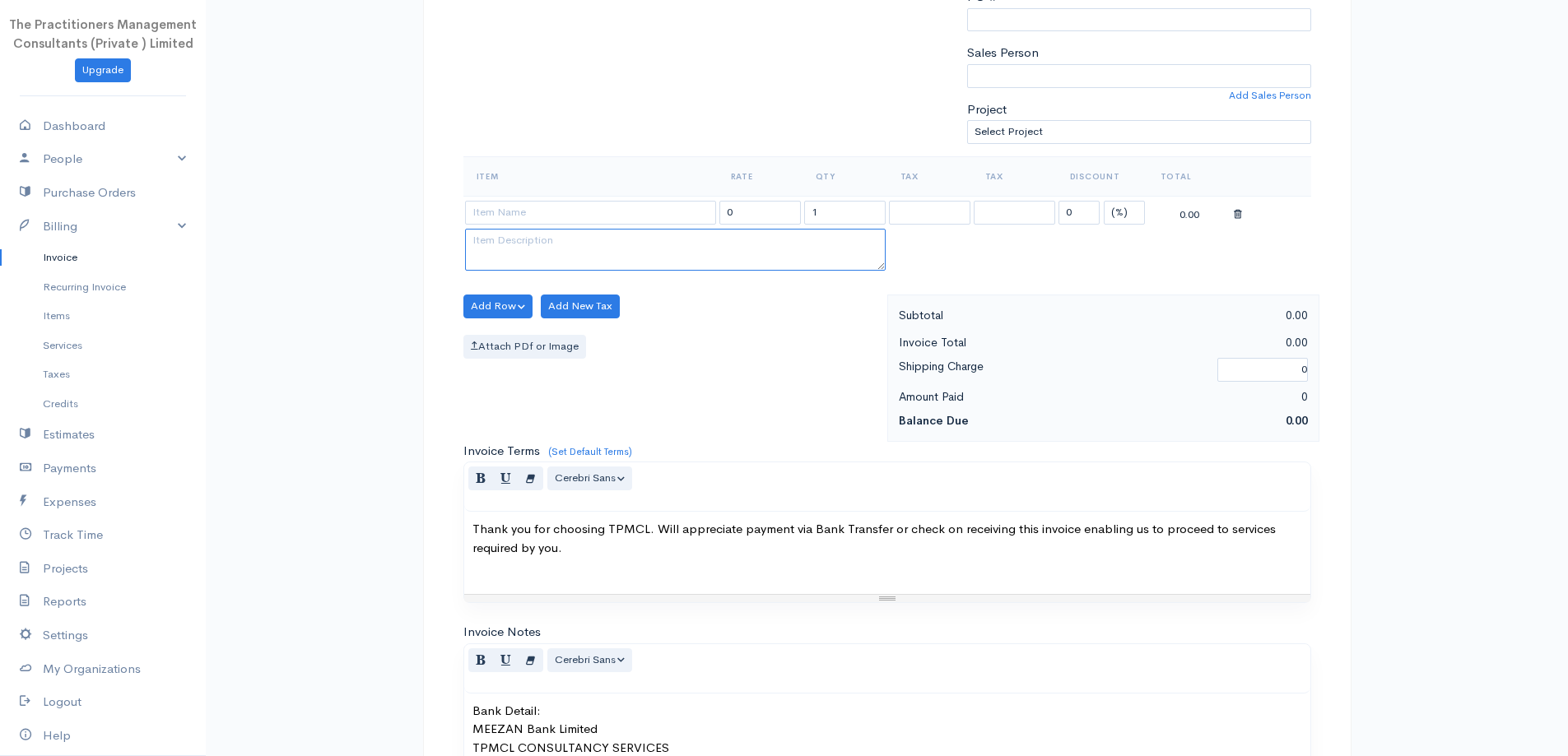
click at [634, 229] on textarea at bounding box center [674, 250] width 420 height 43
click at [626, 214] on input at bounding box center [590, 213] width 251 height 24
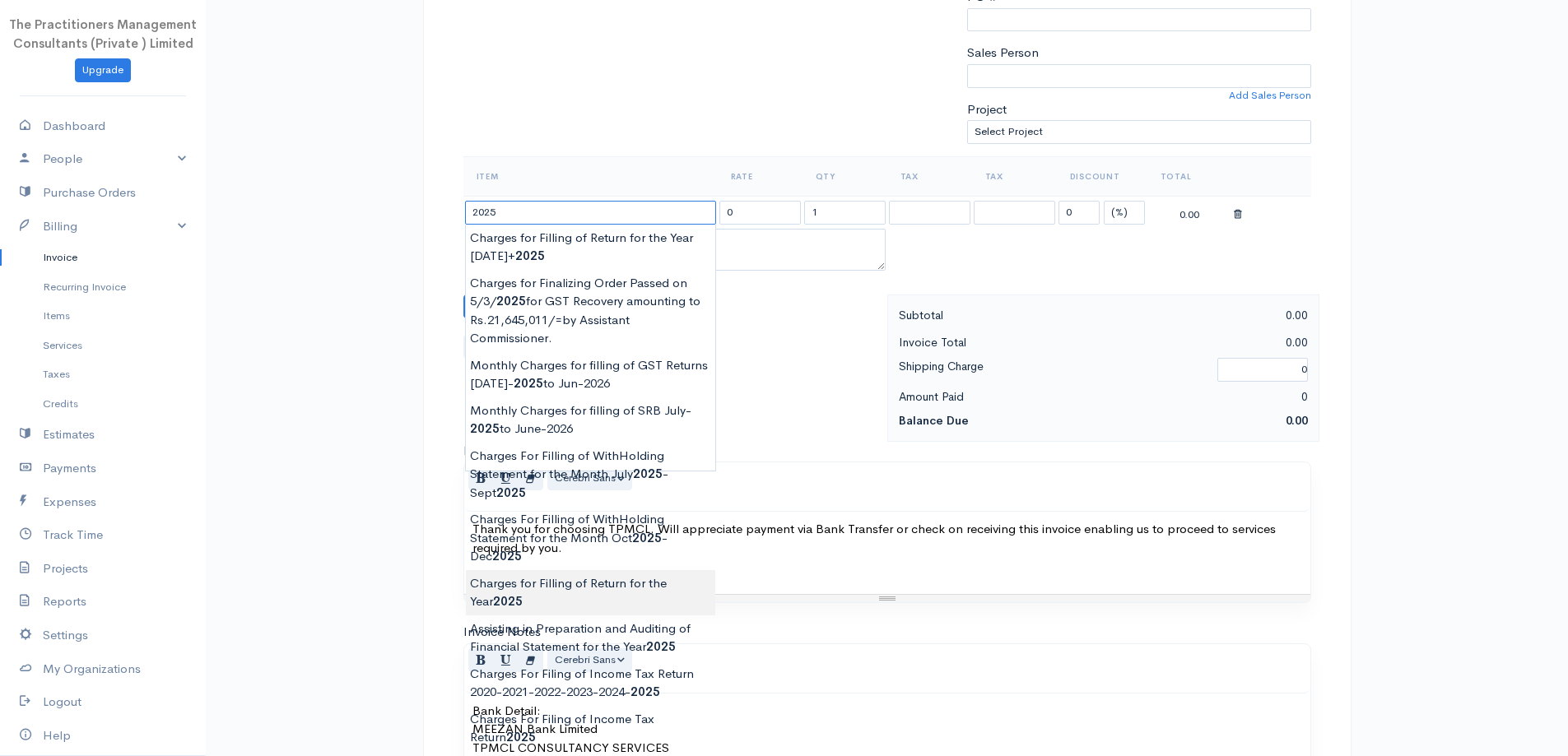
type input "Charges for Filling of Return for the Year [DATE]"
type input "62000.00"
click at [564, 591] on body "The Practitioners Management Consultants (Private ) Limited Upgrade Dashboard P…" at bounding box center [784, 310] width 1568 height 1444
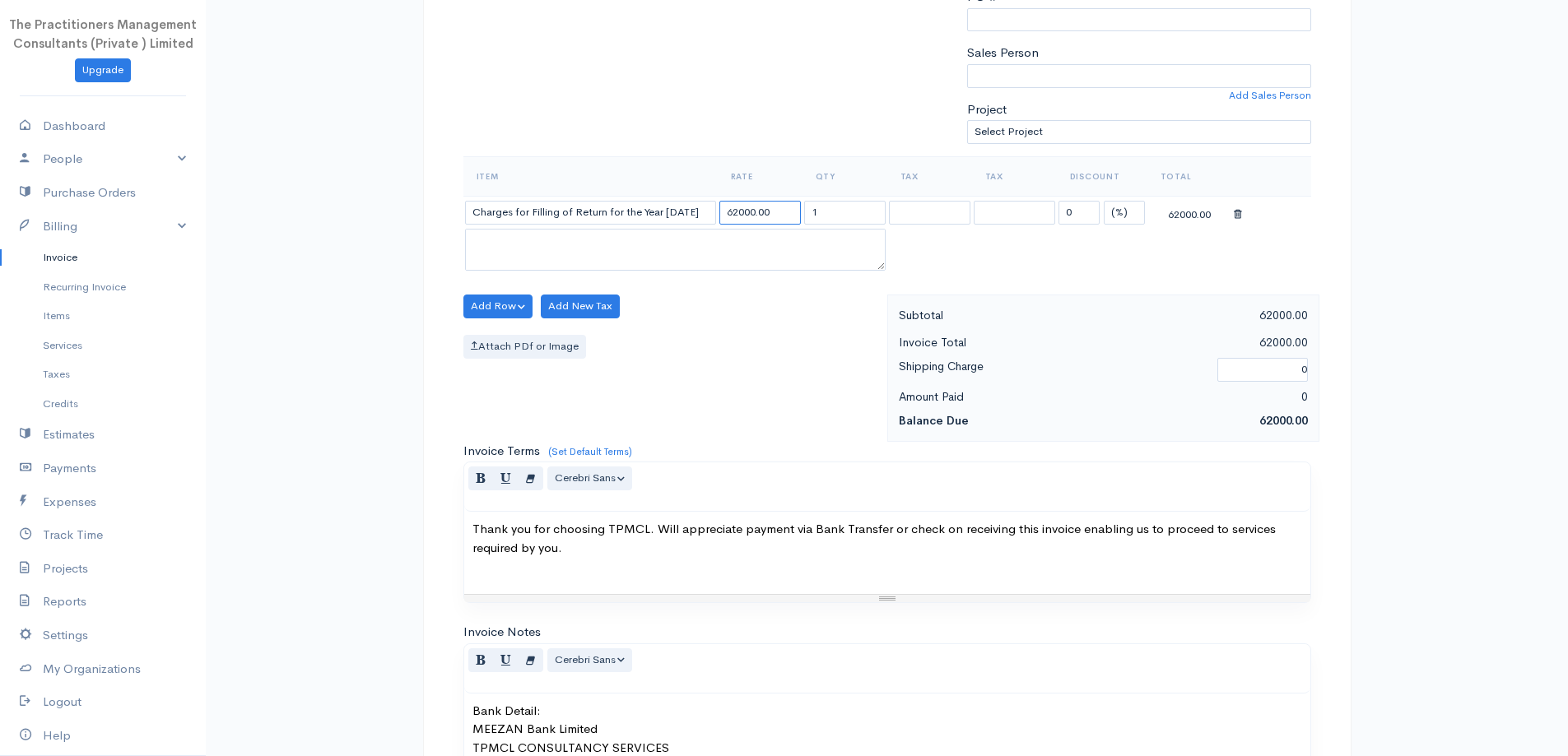
click at [738, 218] on input "62000.00" at bounding box center [760, 213] width 82 height 24
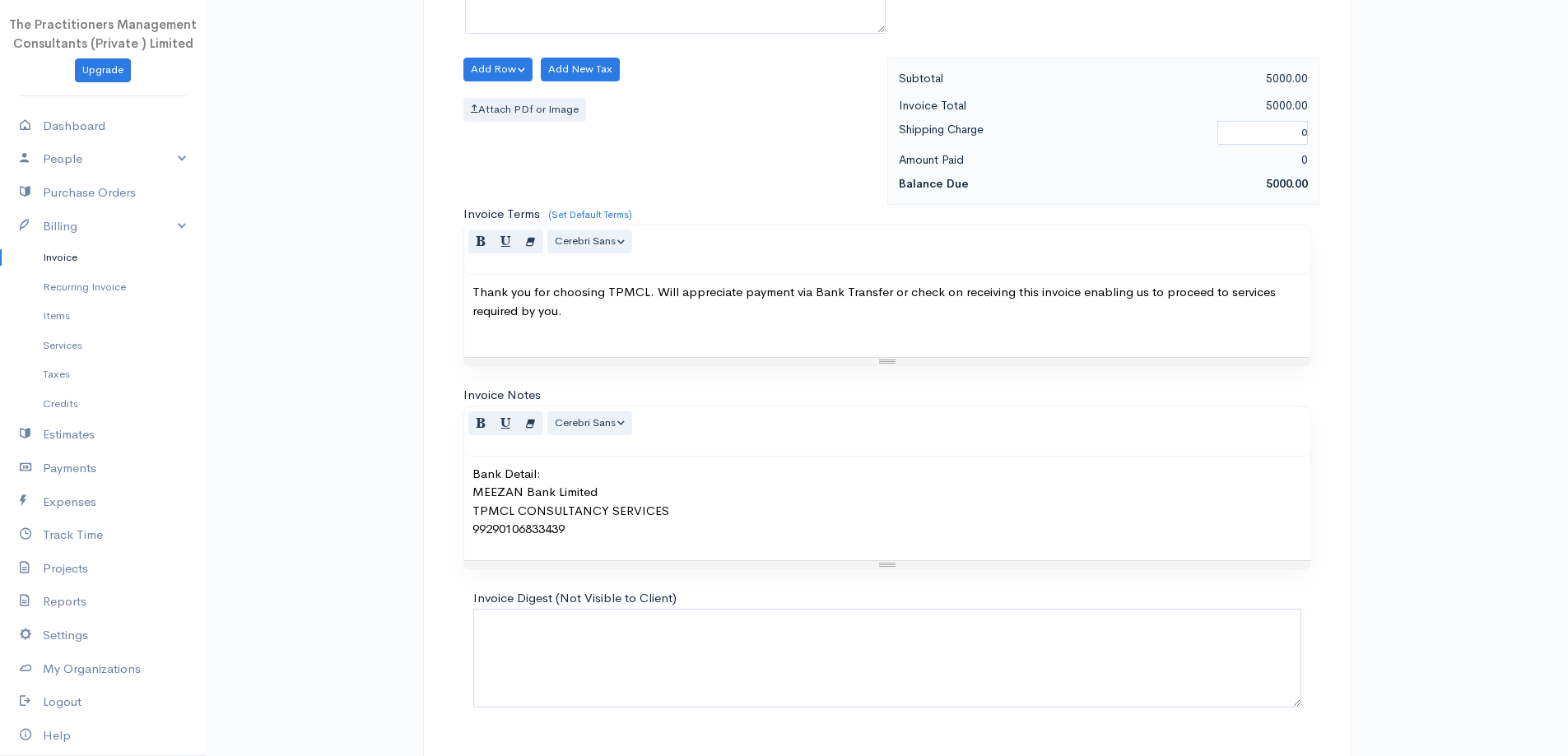
scroll to position [688, 0]
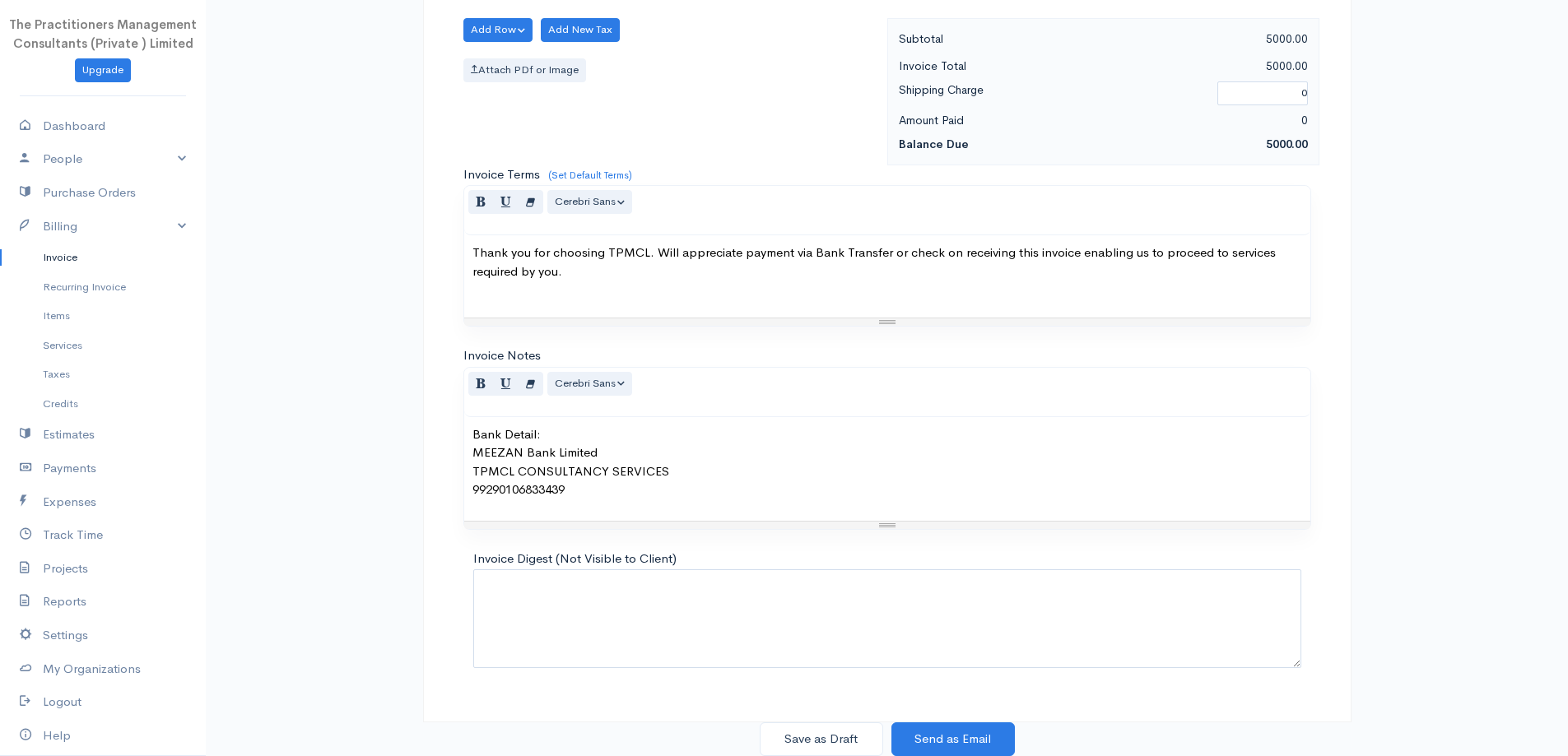
type input "5000.00"
click at [853, 732] on button "Save as Draft" at bounding box center [821, 739] width 123 height 34
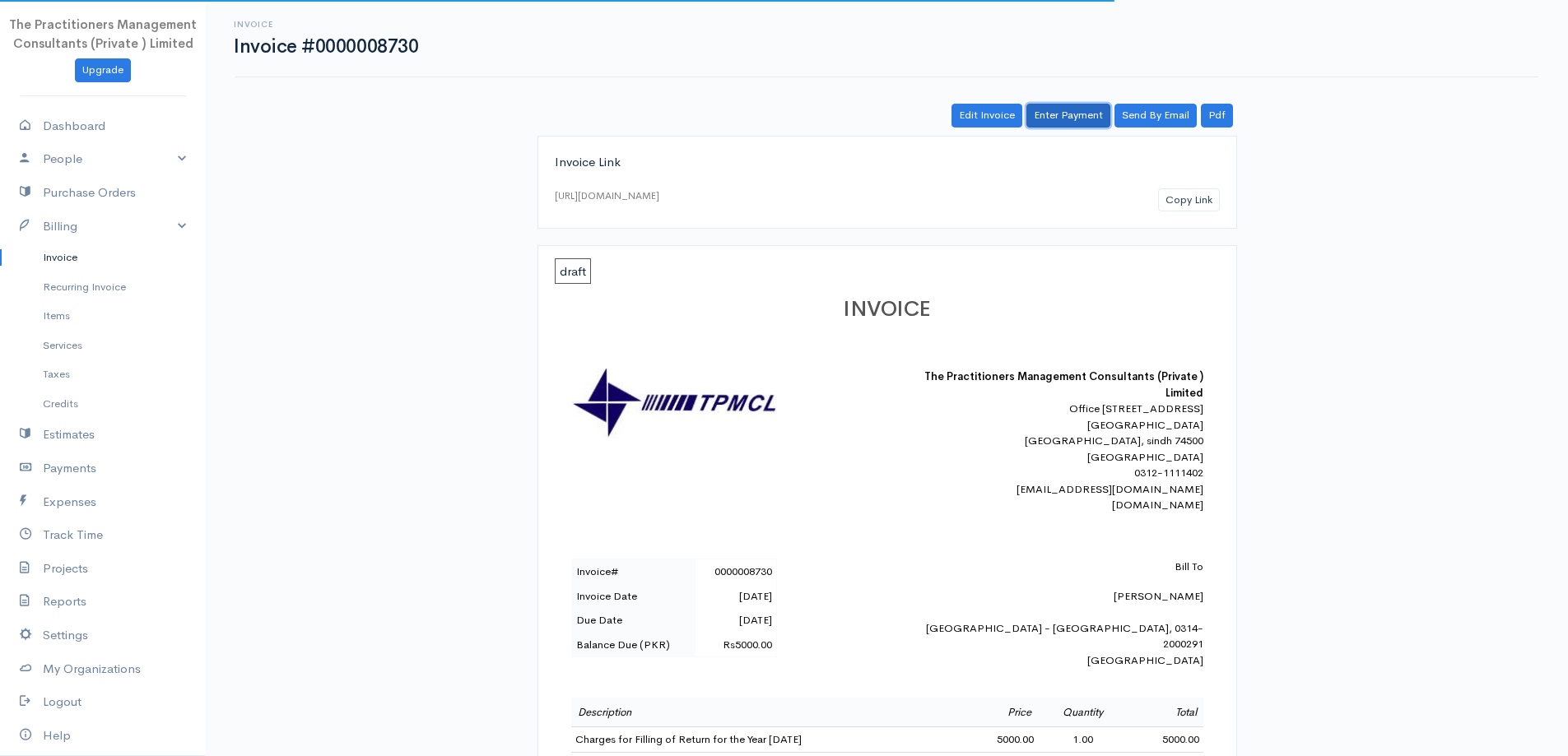
click at [1056, 116] on link "Enter Payment" at bounding box center [1068, 115] width 84 height 24
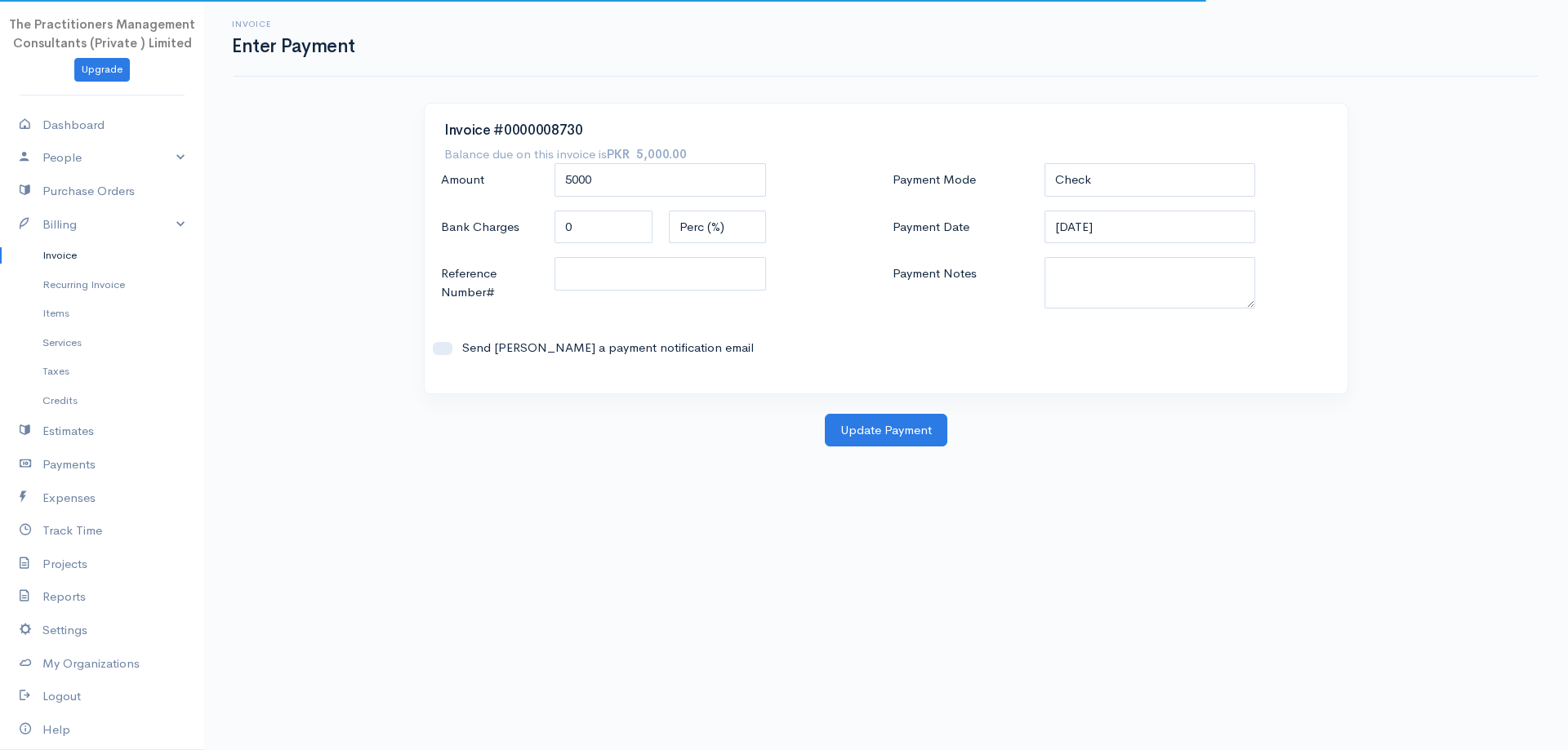
click at [1145, 200] on div "Payment Mode Check Bank Transfer Credit Cash Debit ACH VISA MASTERCARD AMEX DIS…" at bounding box center [1112, 269] width 452 height 211
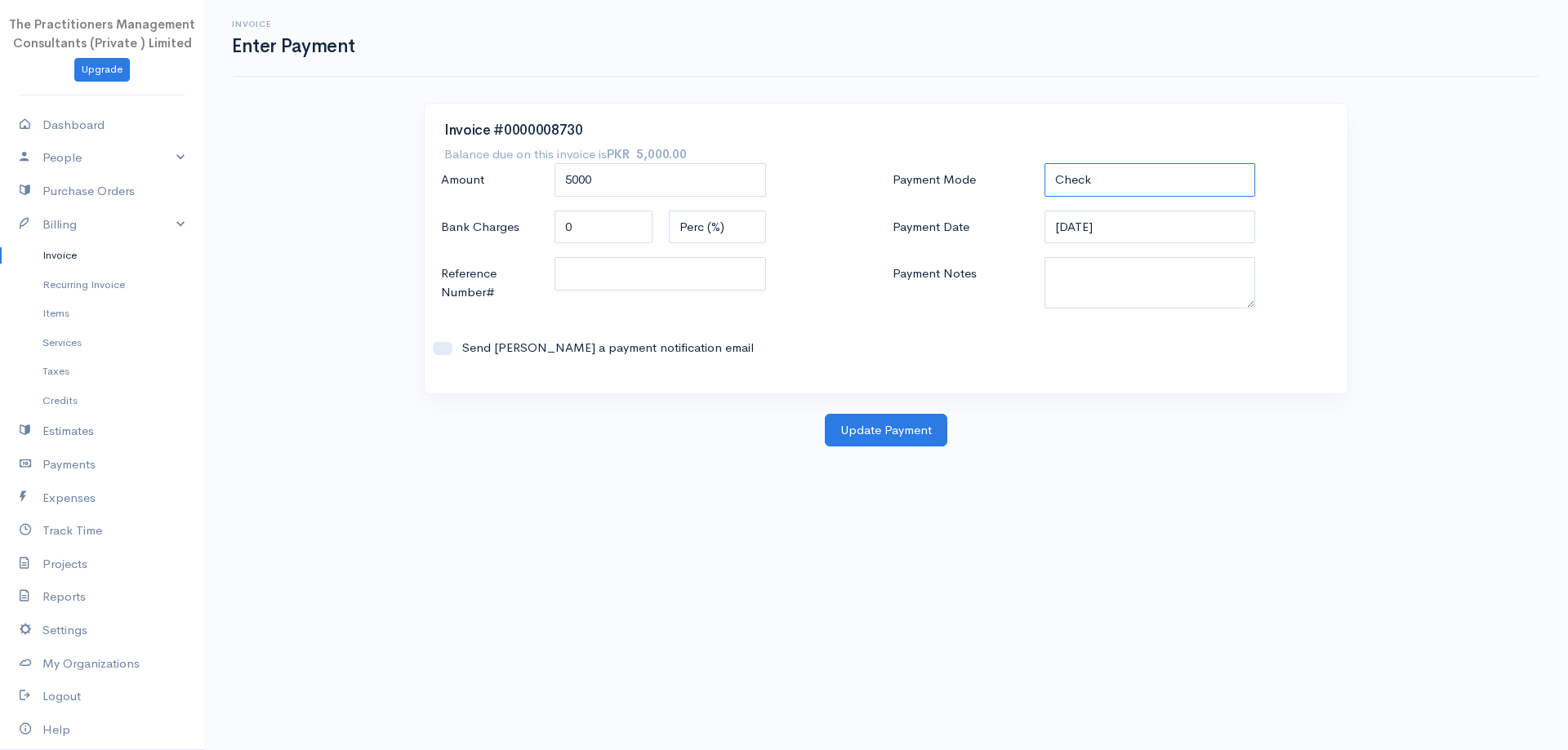
drag, startPoint x: 1124, startPoint y: 187, endPoint x: 1120, endPoint y: 195, distance: 8.9
click at [1124, 187] on select "Check Bank Transfer Credit Cash Debit ACH VISA MASTERCARD AMEX DISCOVER DINERS …" at bounding box center [1150, 180] width 212 height 34
select select "Bank Transfer"
click at [1044, 163] on select "Check Bank Transfer Credit Cash Debit ACH VISA MASTERCARD AMEX DISCOVER DINERS …" at bounding box center [1150, 180] width 212 height 34
click at [1103, 291] on textarea "Payment Notes" at bounding box center [1150, 283] width 212 height 51
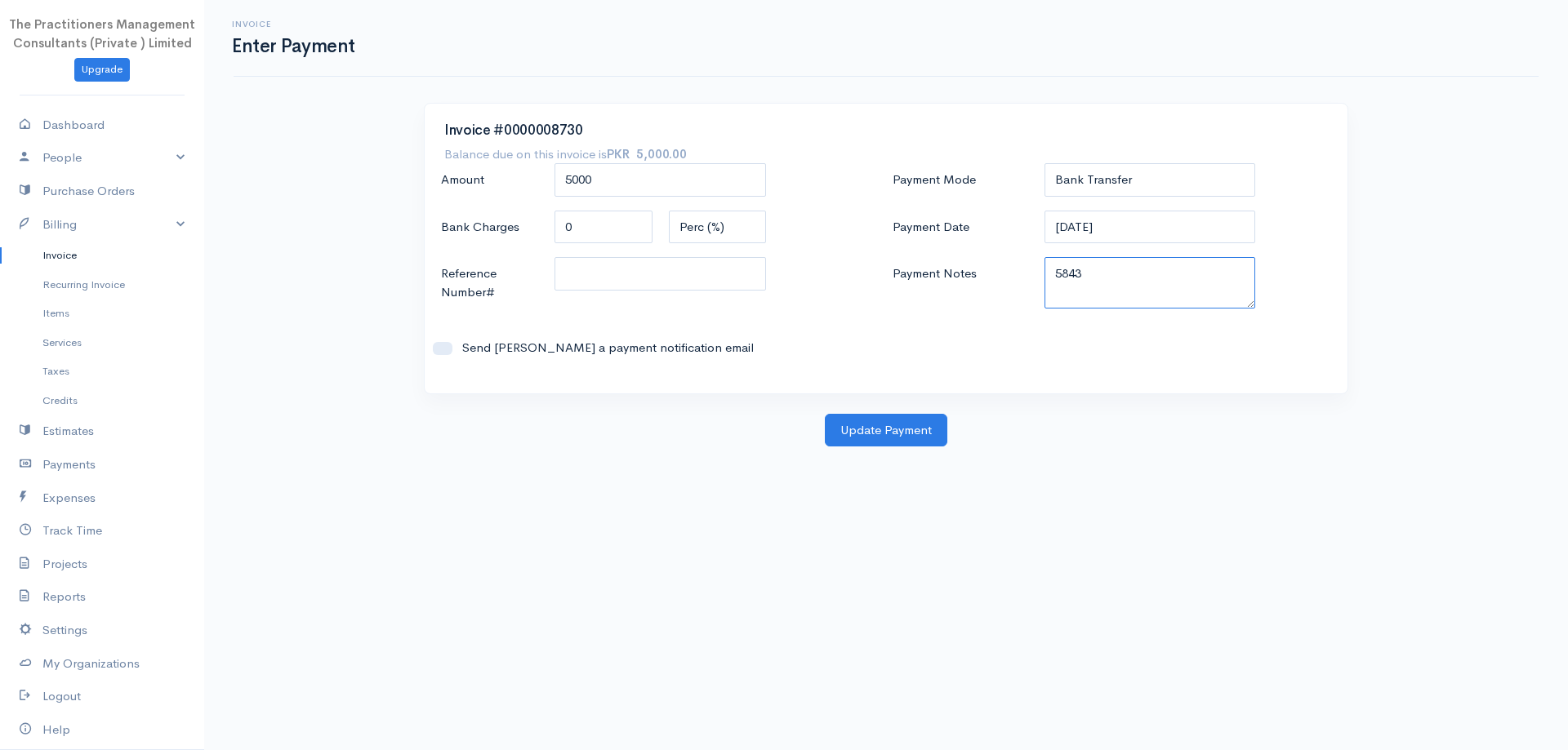
type textarea "5843"
click at [711, 268] on input "Reference Number#" at bounding box center [660, 274] width 212 height 34
type input "5843"
click at [919, 436] on button "Update Payment" at bounding box center [886, 431] width 122 height 34
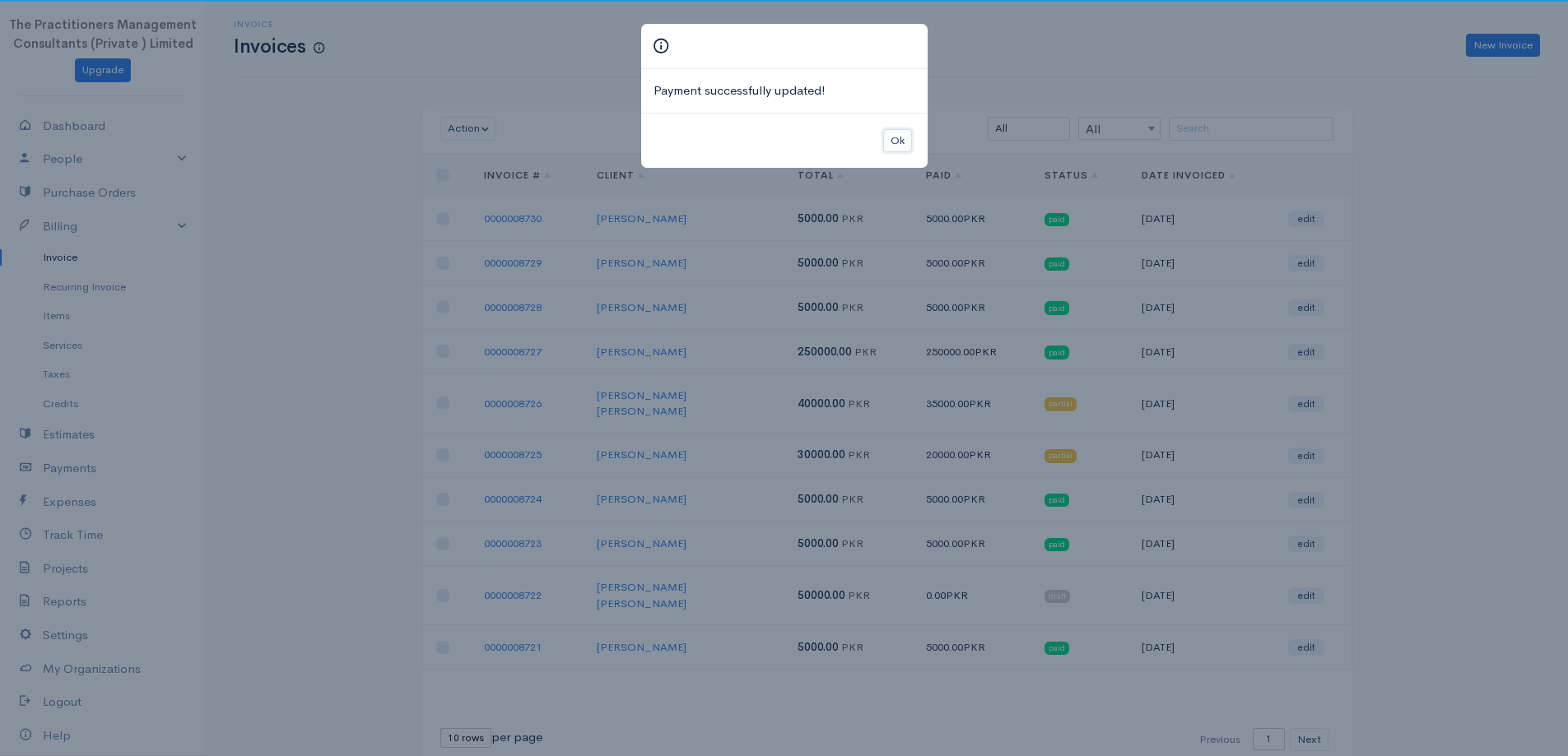
click at [899, 134] on button "Ok" at bounding box center [897, 140] width 29 height 24
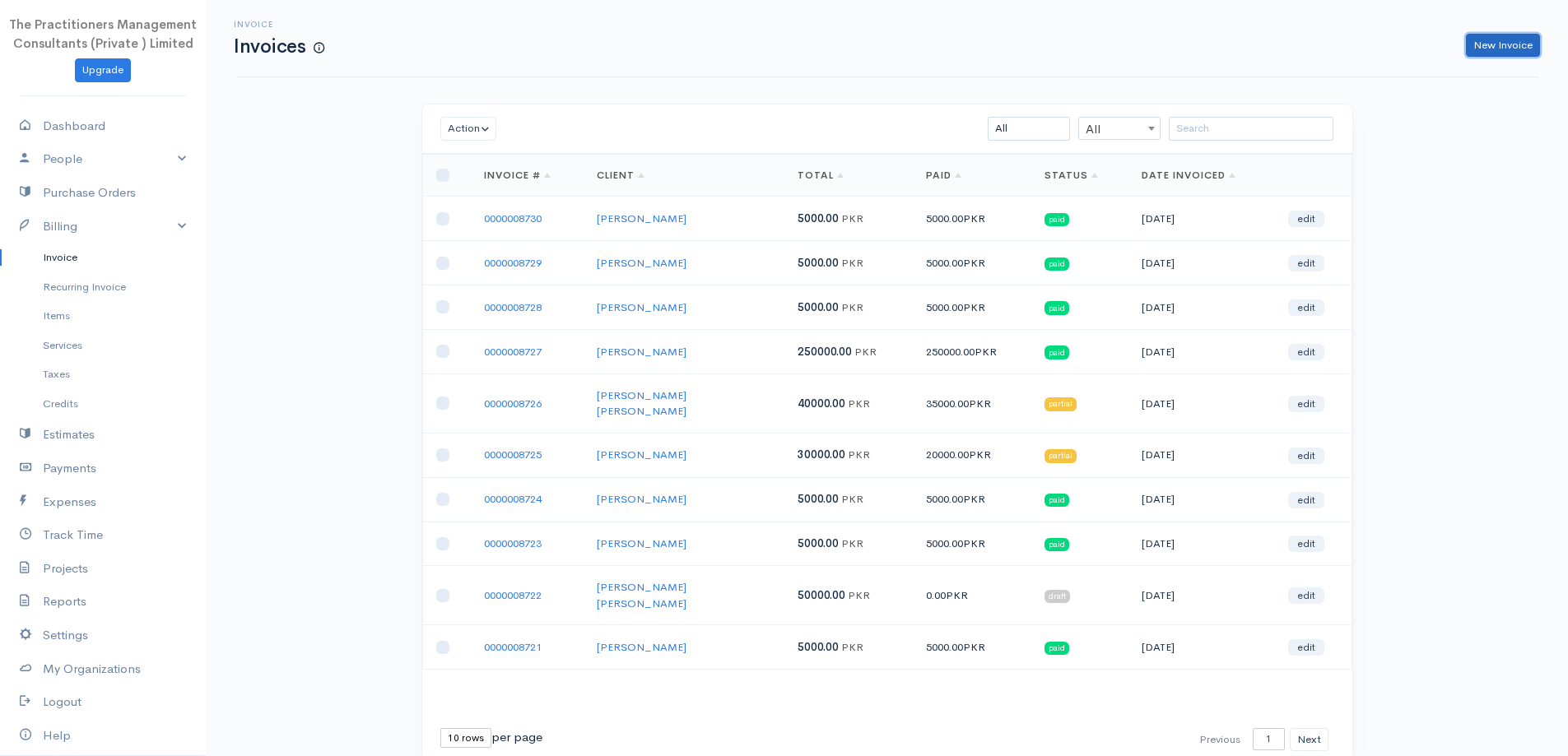
click at [1495, 37] on link "New Invoice" at bounding box center [1502, 45] width 74 height 24
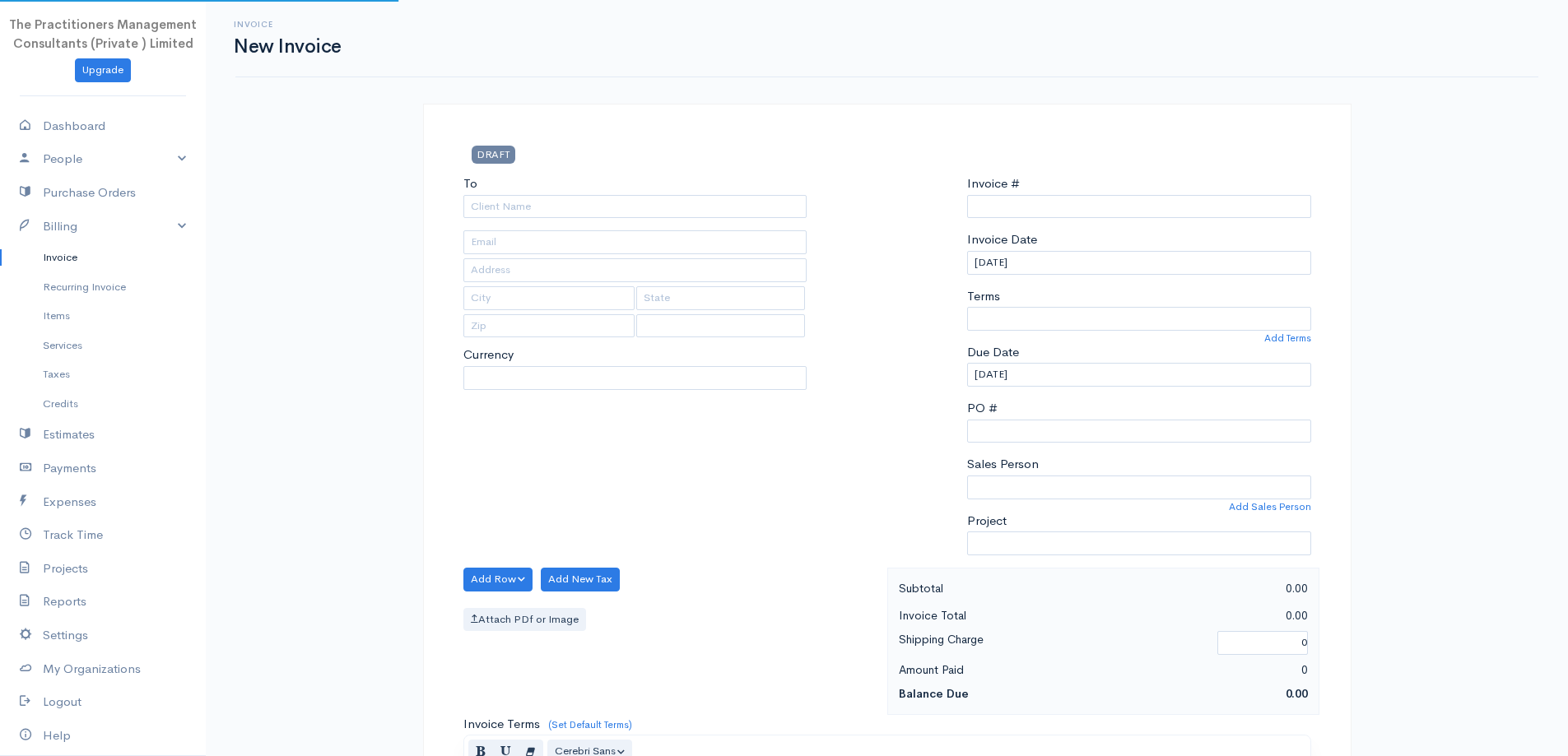
type input "0000008731"
select select "[GEOGRAPHIC_DATA]"
select select "PKR"
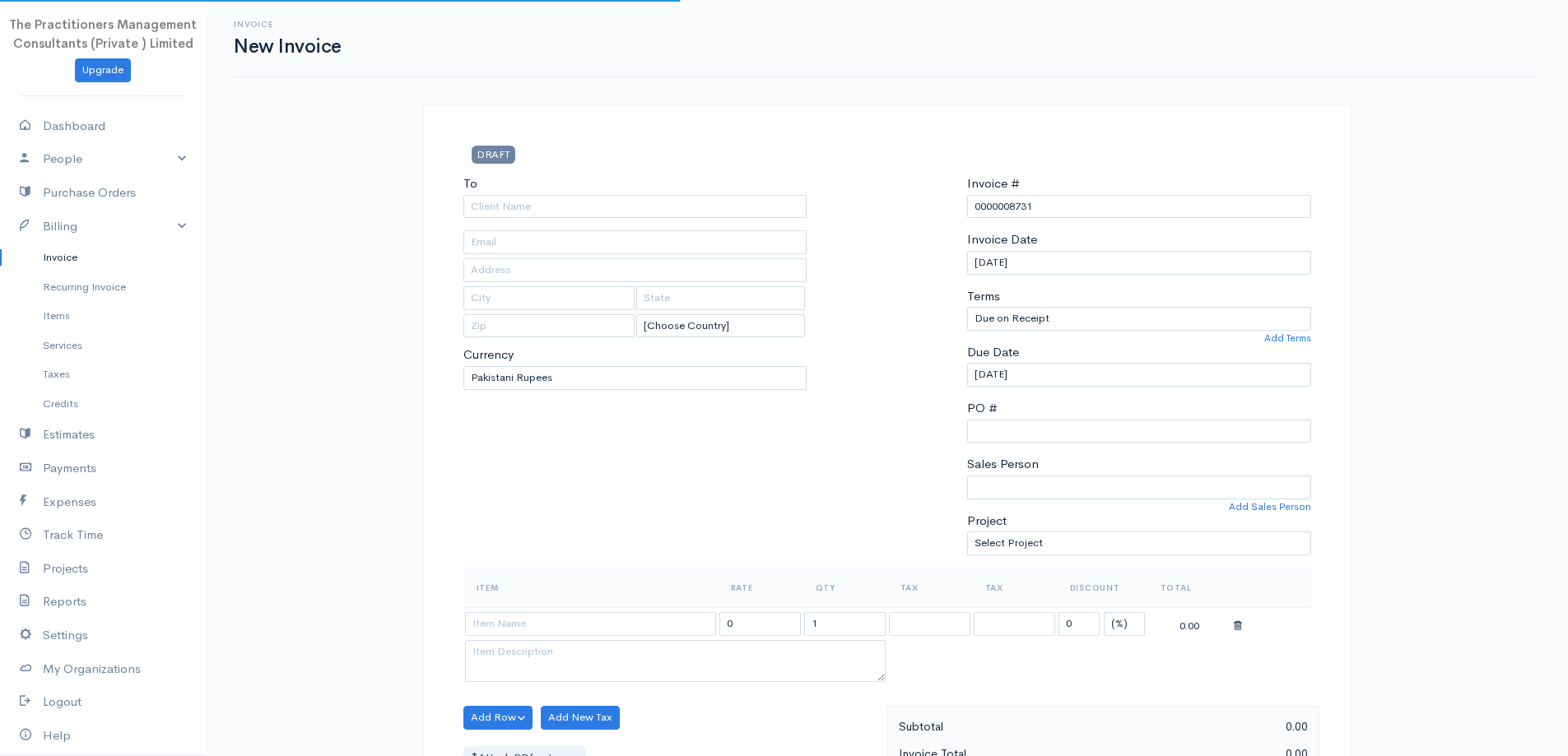
drag, startPoint x: 570, startPoint y: 193, endPoint x: 574, endPoint y: 202, distance: 9.8
click at [570, 194] on div "To" at bounding box center [636, 197] width 344 height 43
click at [574, 202] on input "To" at bounding box center [636, 206] width 344 height 24
type input "f"
type input "[PERSON_NAME]"
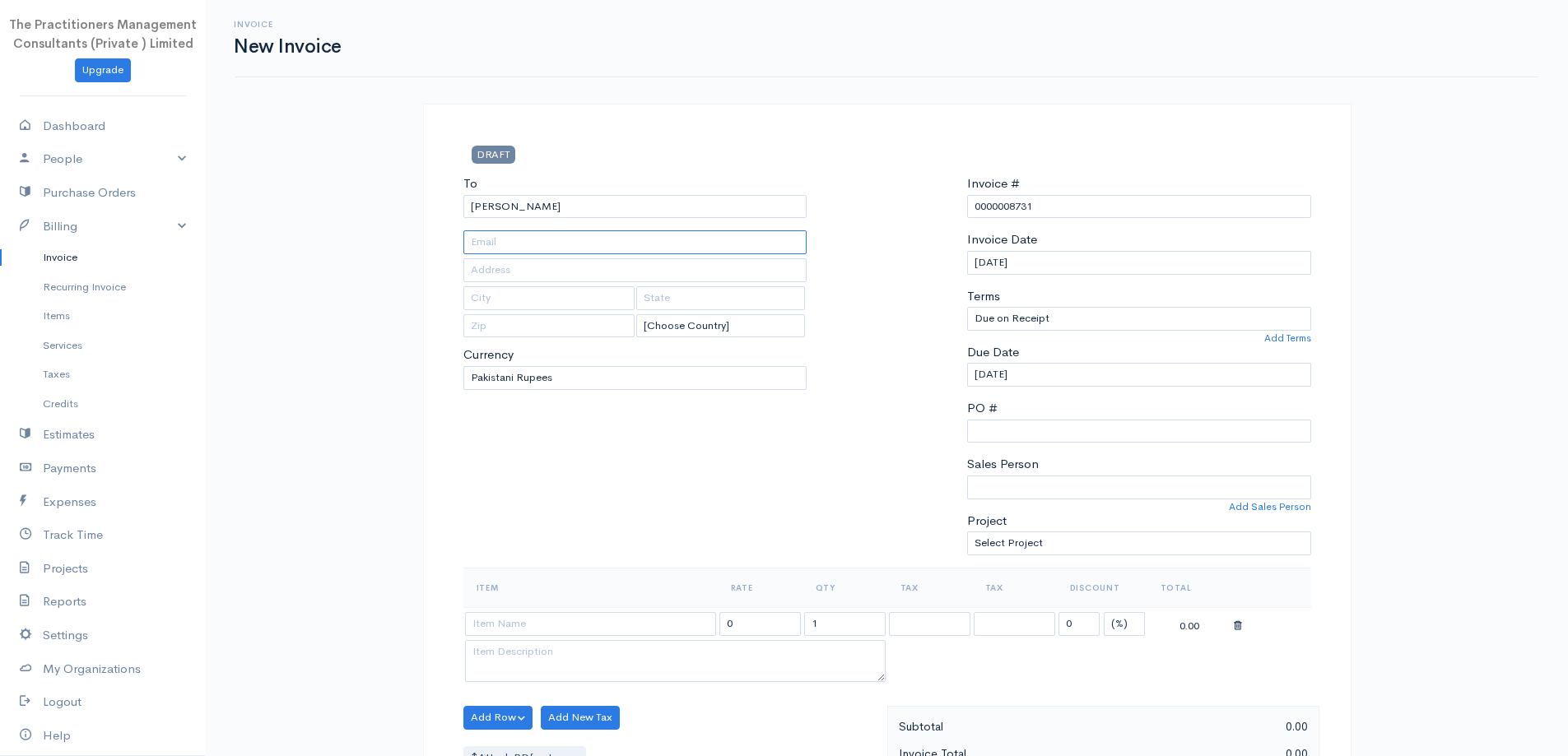
click at [511, 244] on input "text" at bounding box center [636, 242] width 344 height 24
type input "[PHONE_NUMBER]"
click at [512, 268] on input "text" at bounding box center [636, 270] width 344 height 24
type input "8"
type input "3805"
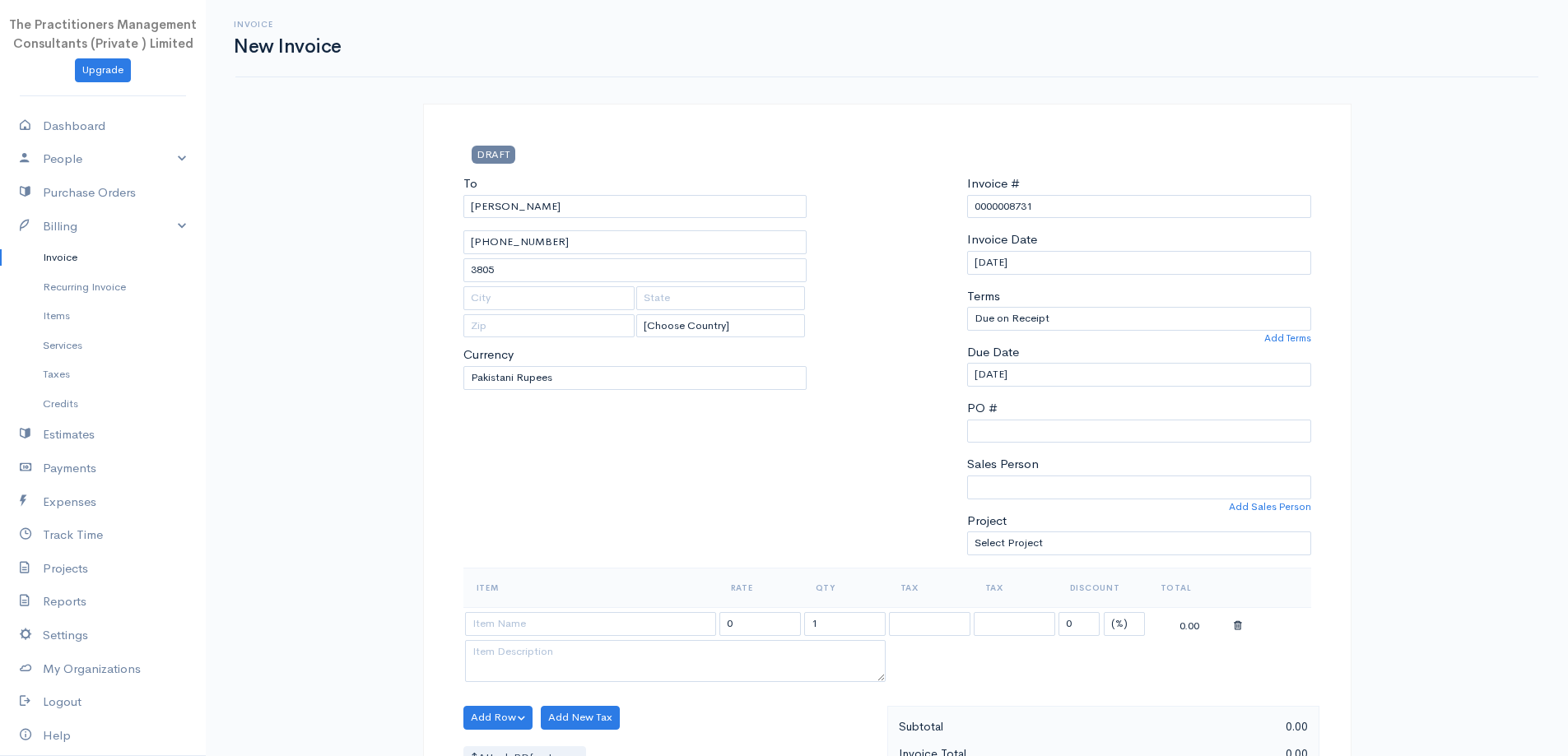
click at [544, 503] on div "To [PERSON_NAME] [PHONE_NUMBER] 3805 [Choose Country] [GEOGRAPHIC_DATA] [GEOGRA…" at bounding box center [635, 371] width 360 height 393
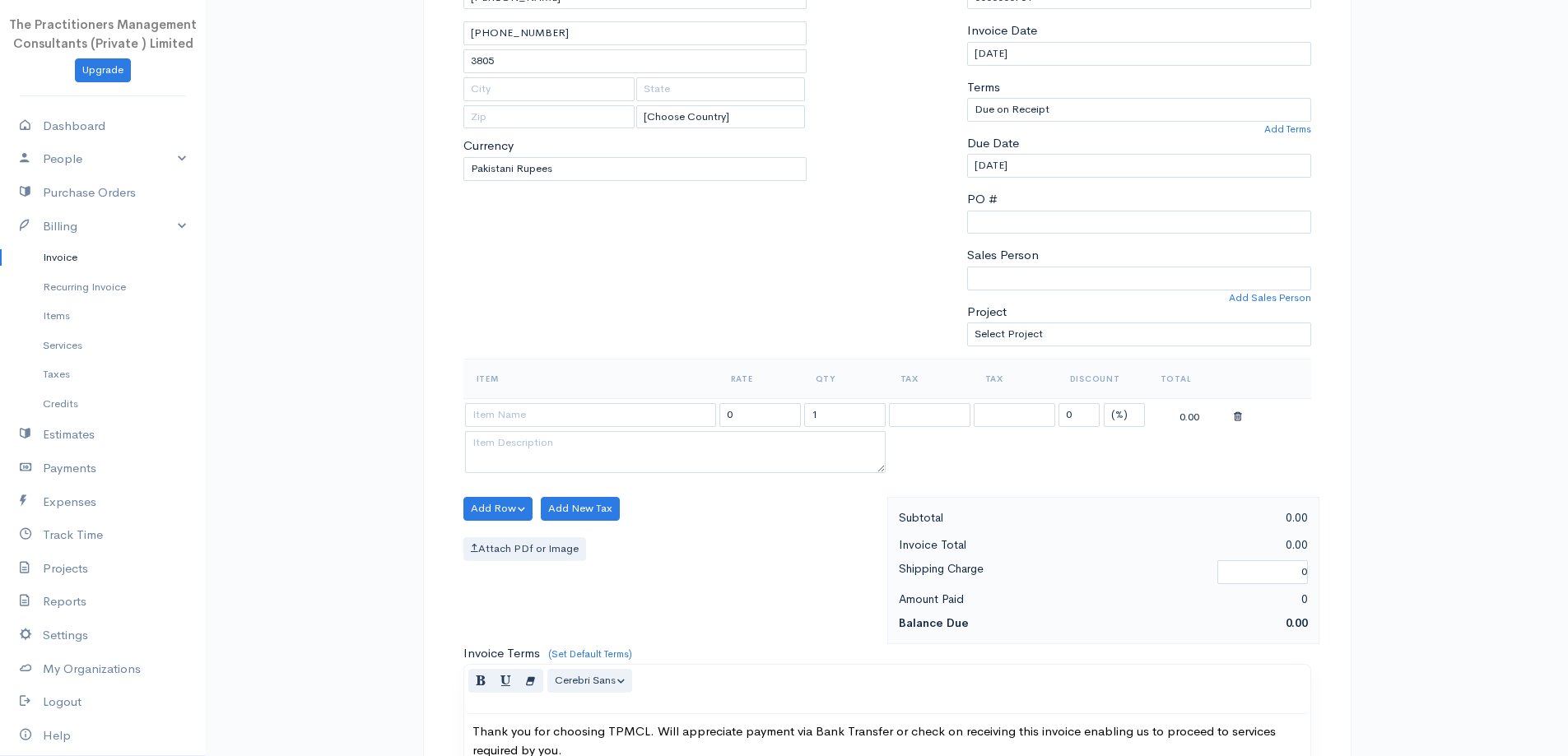
scroll to position [247, 0]
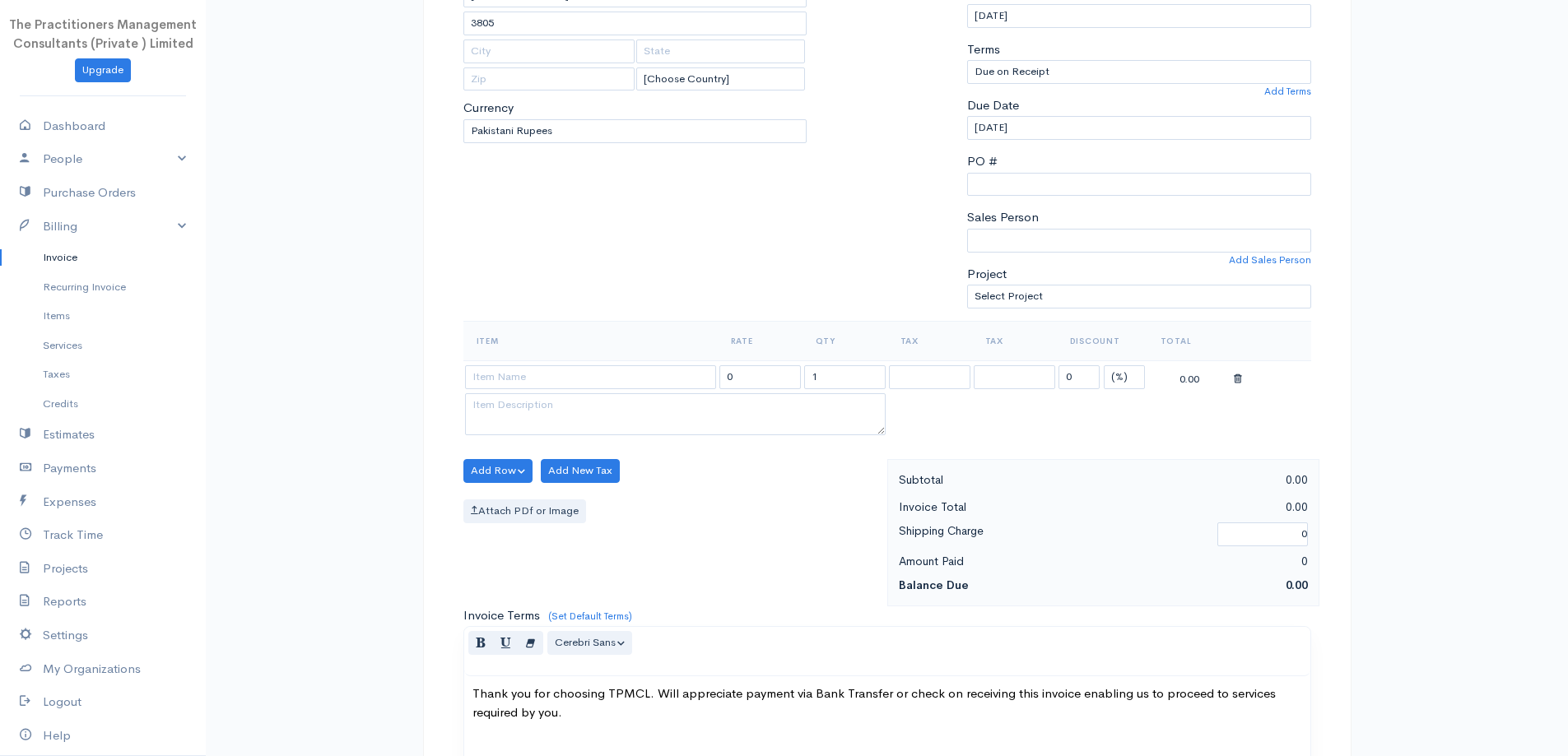
click at [638, 391] on td at bounding box center [591, 376] width 254 height 32
click at [640, 380] on input at bounding box center [590, 377] width 251 height 24
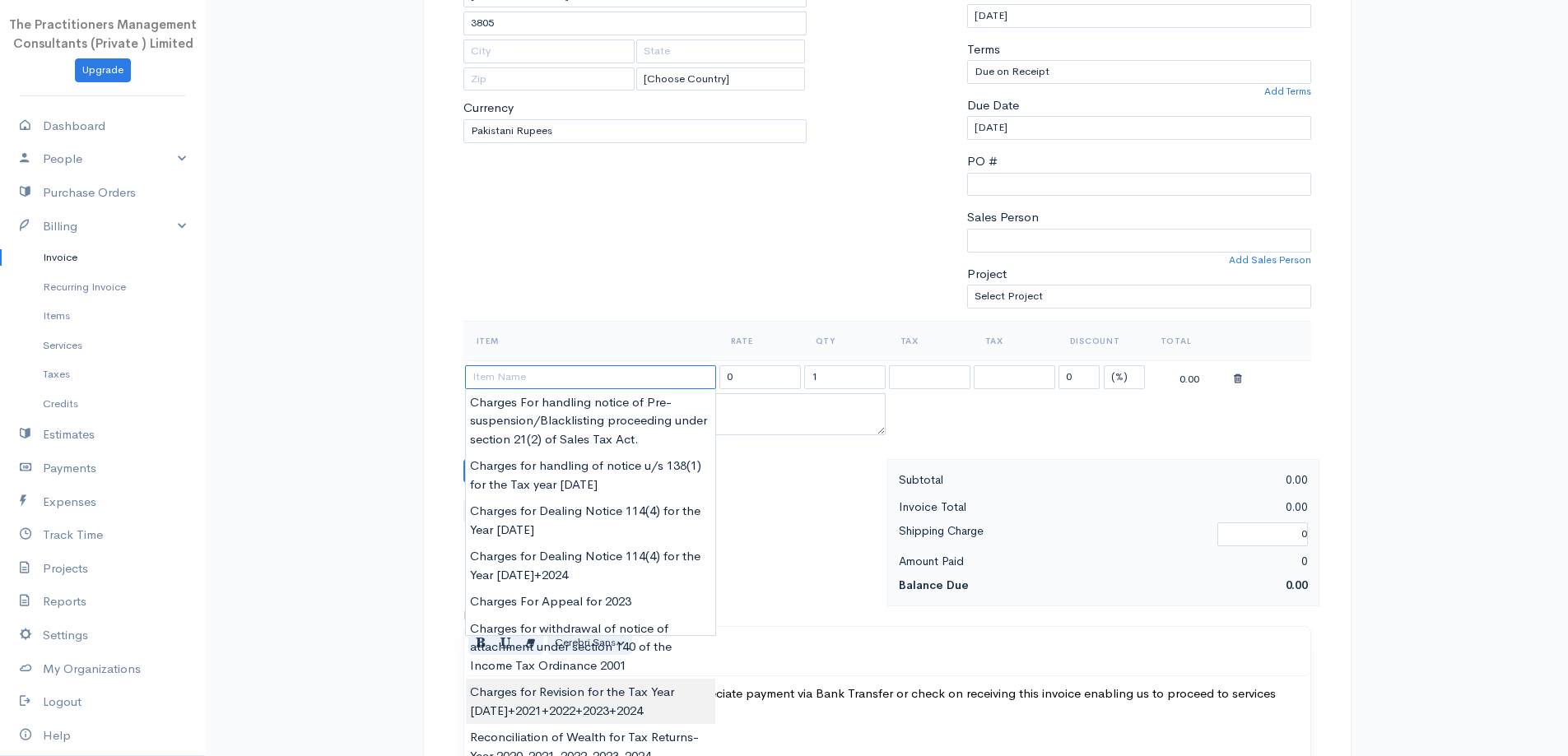
scroll to position [329, 0]
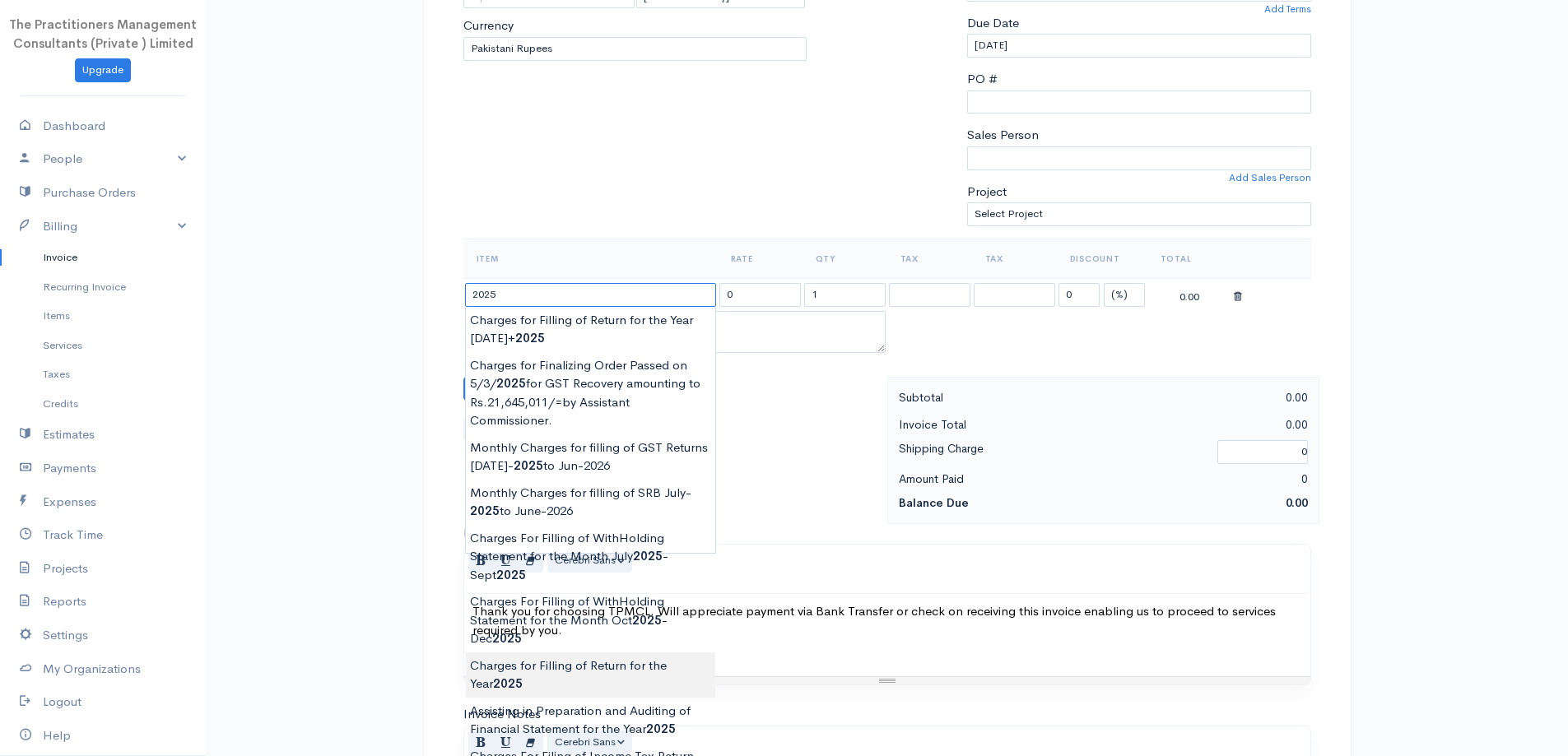
type input "Charges for Filling of Return for the Year [DATE]"
type input "62000.00"
click at [562, 680] on body "The Practitioners Management Consultants (Private ) Limited Upgrade Dashboard P…" at bounding box center [784, 393] width 1568 height 1444
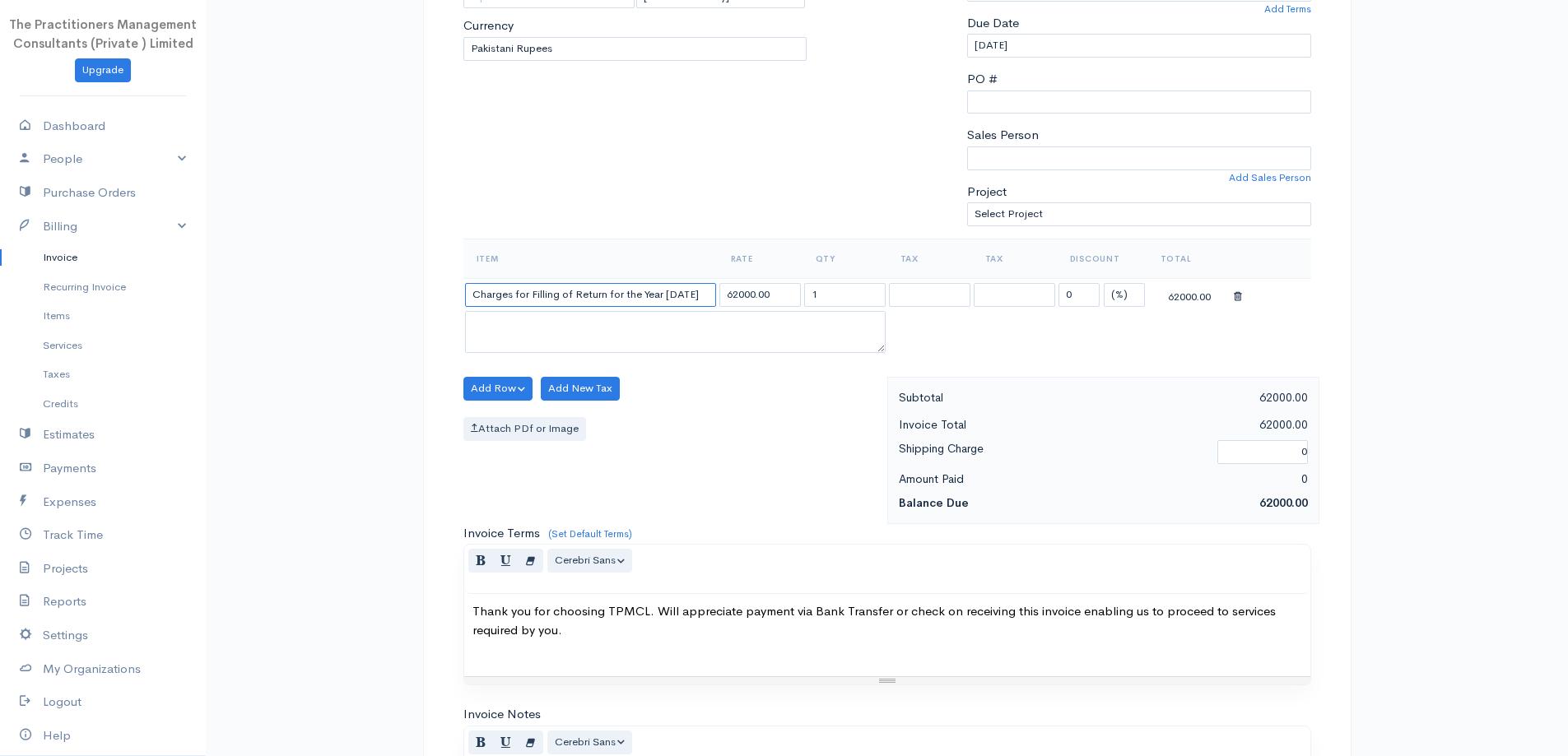
click at [707, 293] on input "Charges for Filling of Return for the Year [DATE]" at bounding box center [590, 294] width 251 height 24
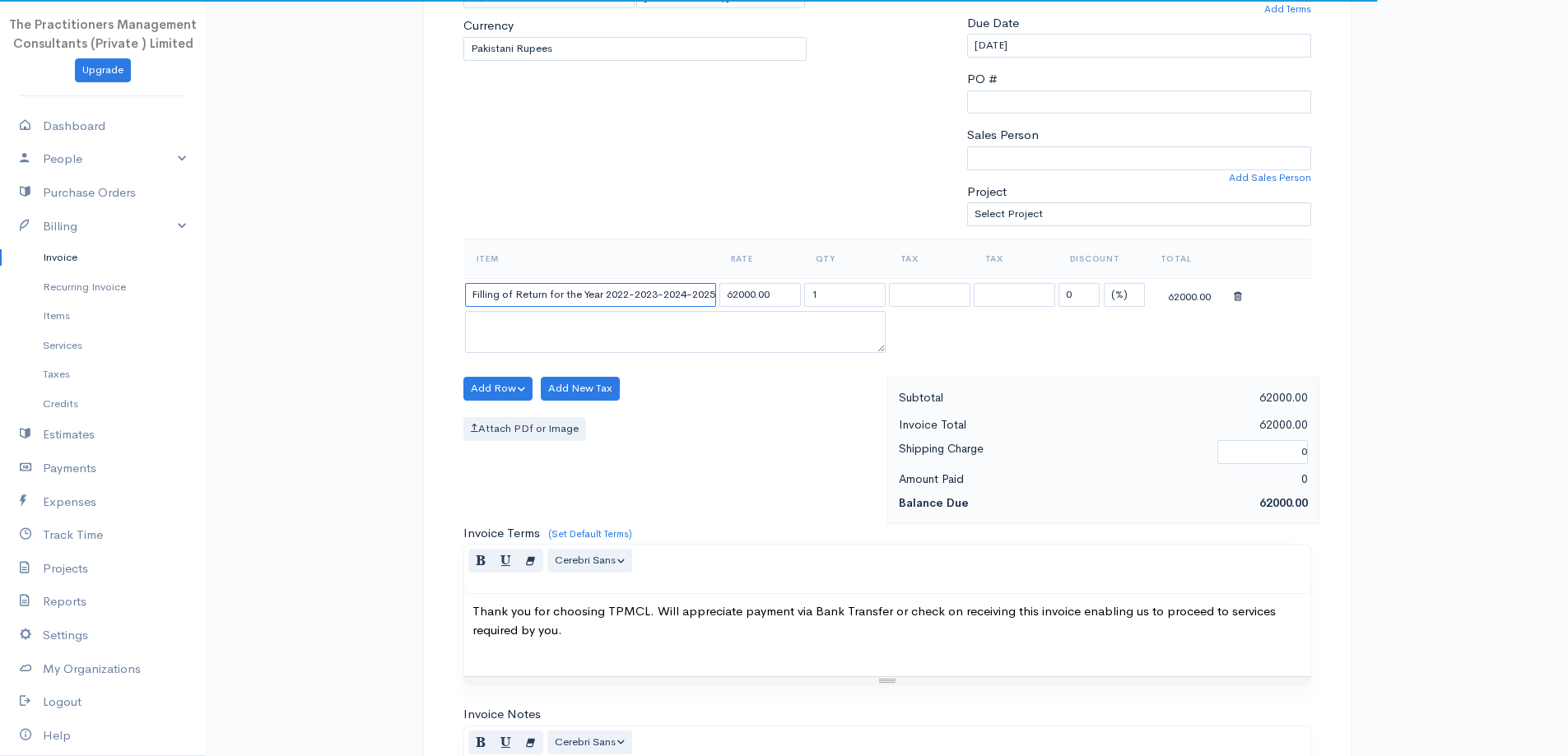
type input "Charges for Filling of Return for the Year 2022-2023-2024-2025"
click at [748, 287] on input "62000.00" at bounding box center [760, 294] width 82 height 24
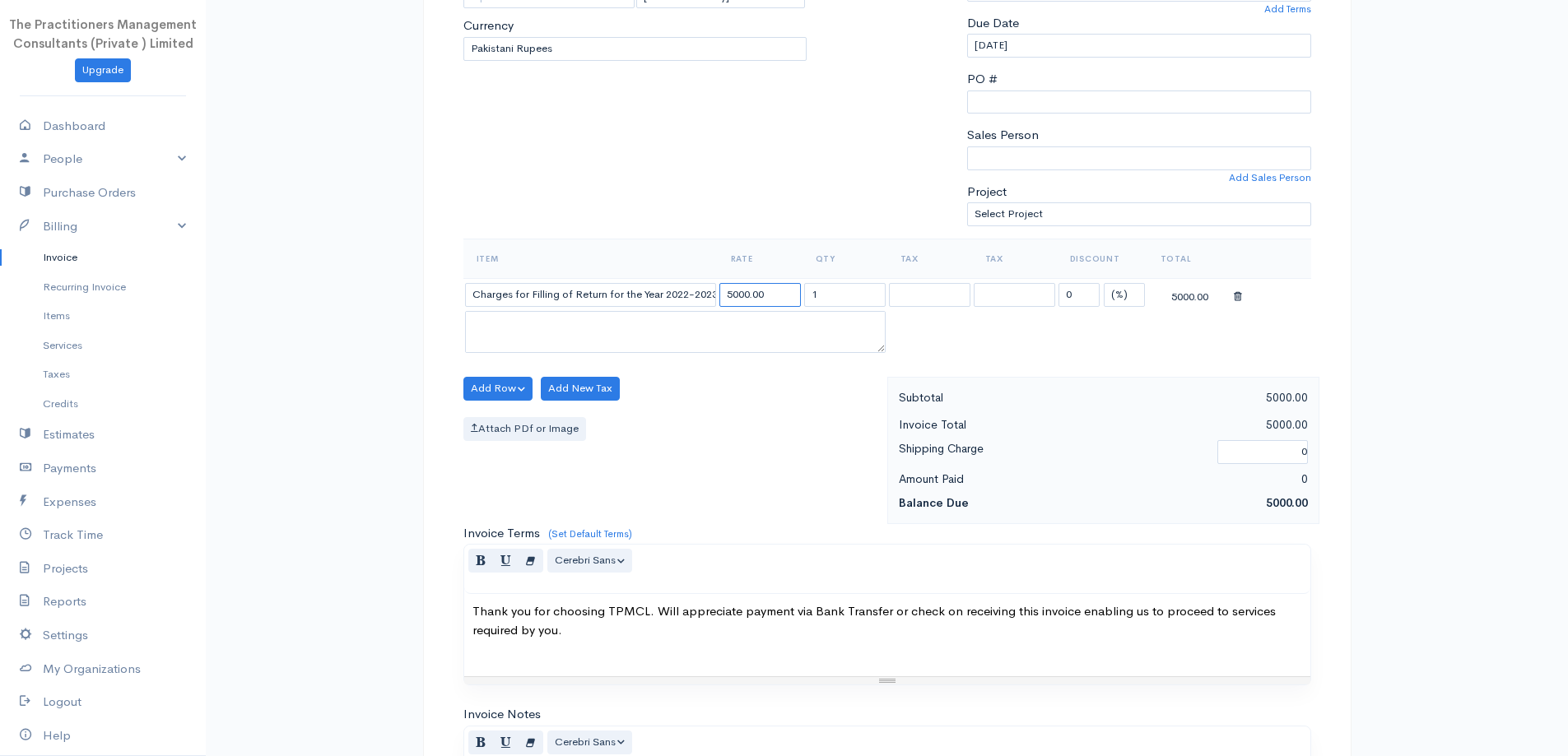
type input "5000.00"
click at [854, 302] on input "1" at bounding box center [845, 294] width 82 height 24
type input "4"
click at [457, 385] on div "Add Row Add Item Row Add Time Row Add New Tax Attach PDf or Image" at bounding box center [671, 450] width 432 height 148
click at [471, 387] on button "Add Row" at bounding box center [499, 388] width 70 height 24
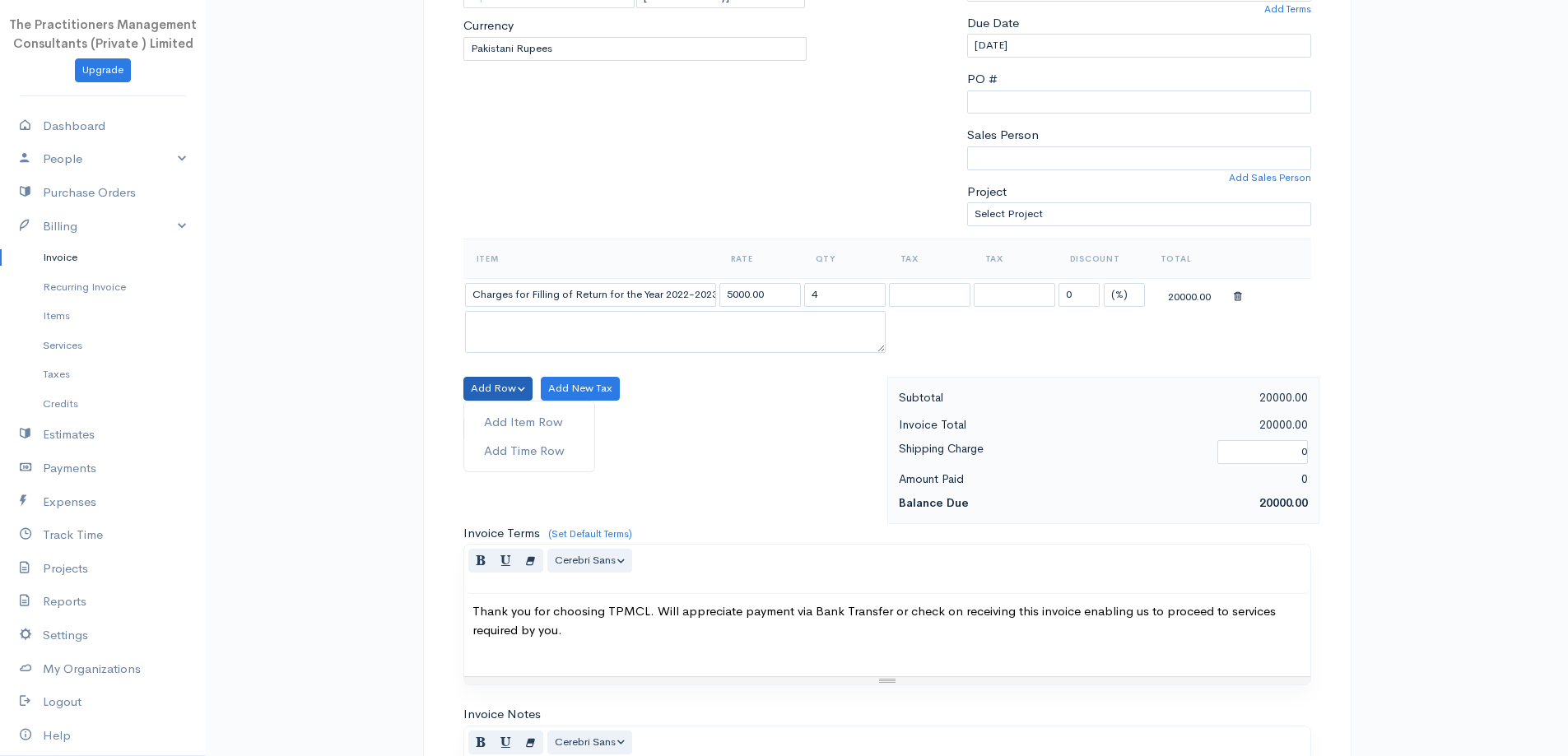
click at [464, 420] on div "Add Item Row Add Time Row" at bounding box center [530, 436] width 132 height 71
click at [465, 420] on label "Attach PDf or Image" at bounding box center [525, 429] width 122 height 24
click at [0, 0] on input "Attach PDf or Image" at bounding box center [0, 0] width 0 height 0
click at [492, 400] on button "Add Row" at bounding box center [499, 388] width 70 height 24
click at [492, 415] on link "Add Item Row" at bounding box center [530, 422] width 130 height 29
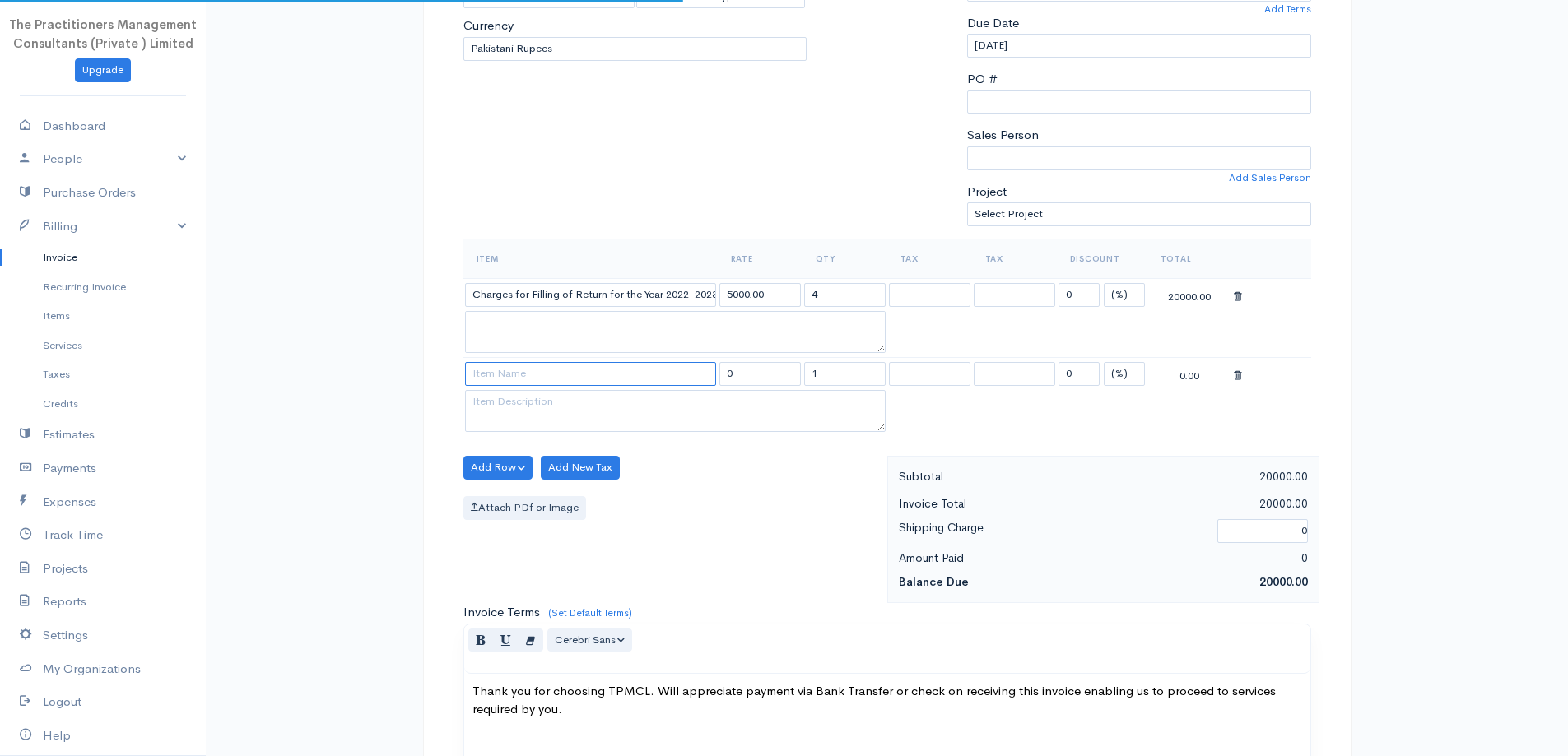
click at [504, 370] on input at bounding box center [590, 373] width 251 height 24
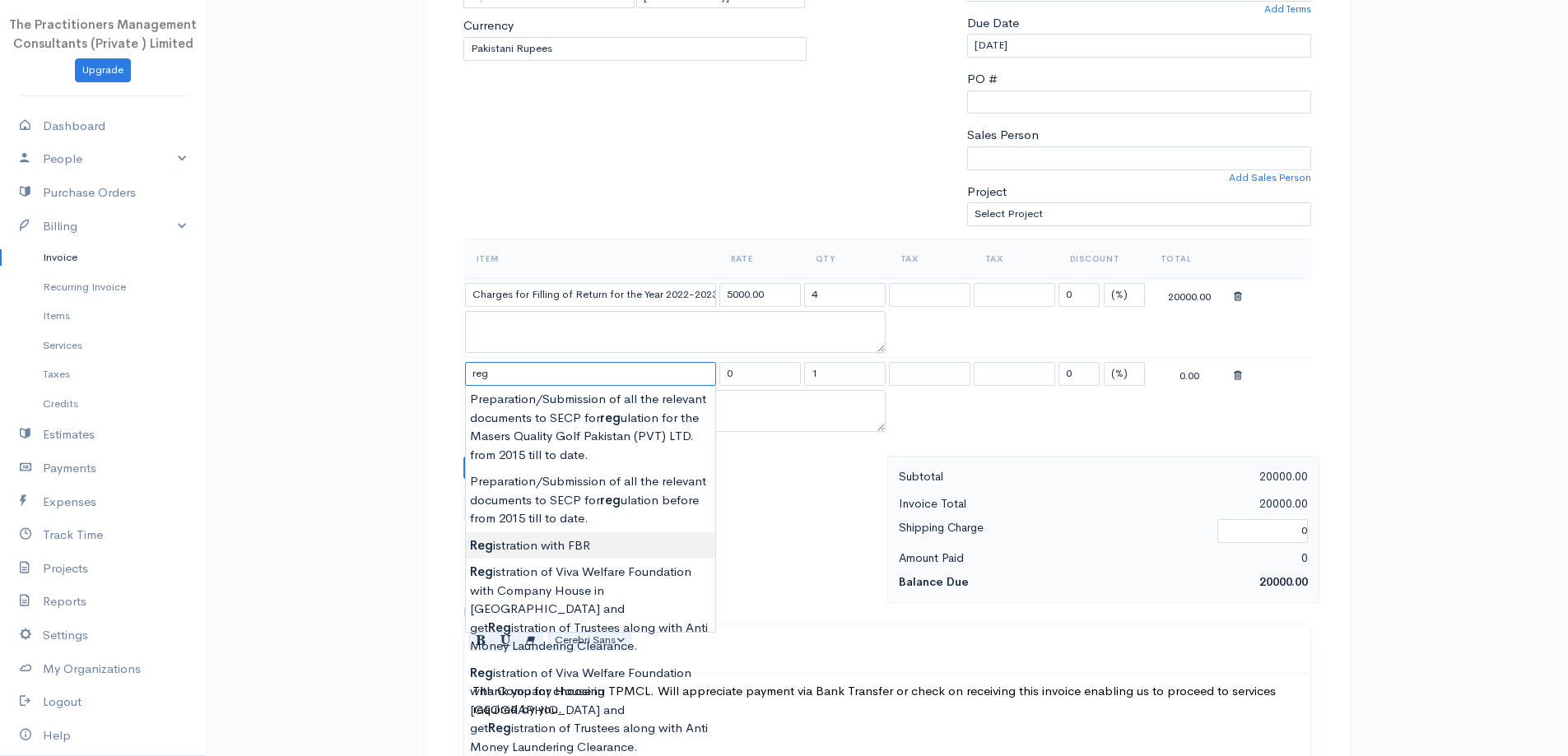
type input "Registration with FBR"
type input "1500.00"
click at [648, 554] on body "The Practitioners Management Consultants (Private ) Limited Upgrade Dashboard P…" at bounding box center [784, 433] width 1568 height 1523
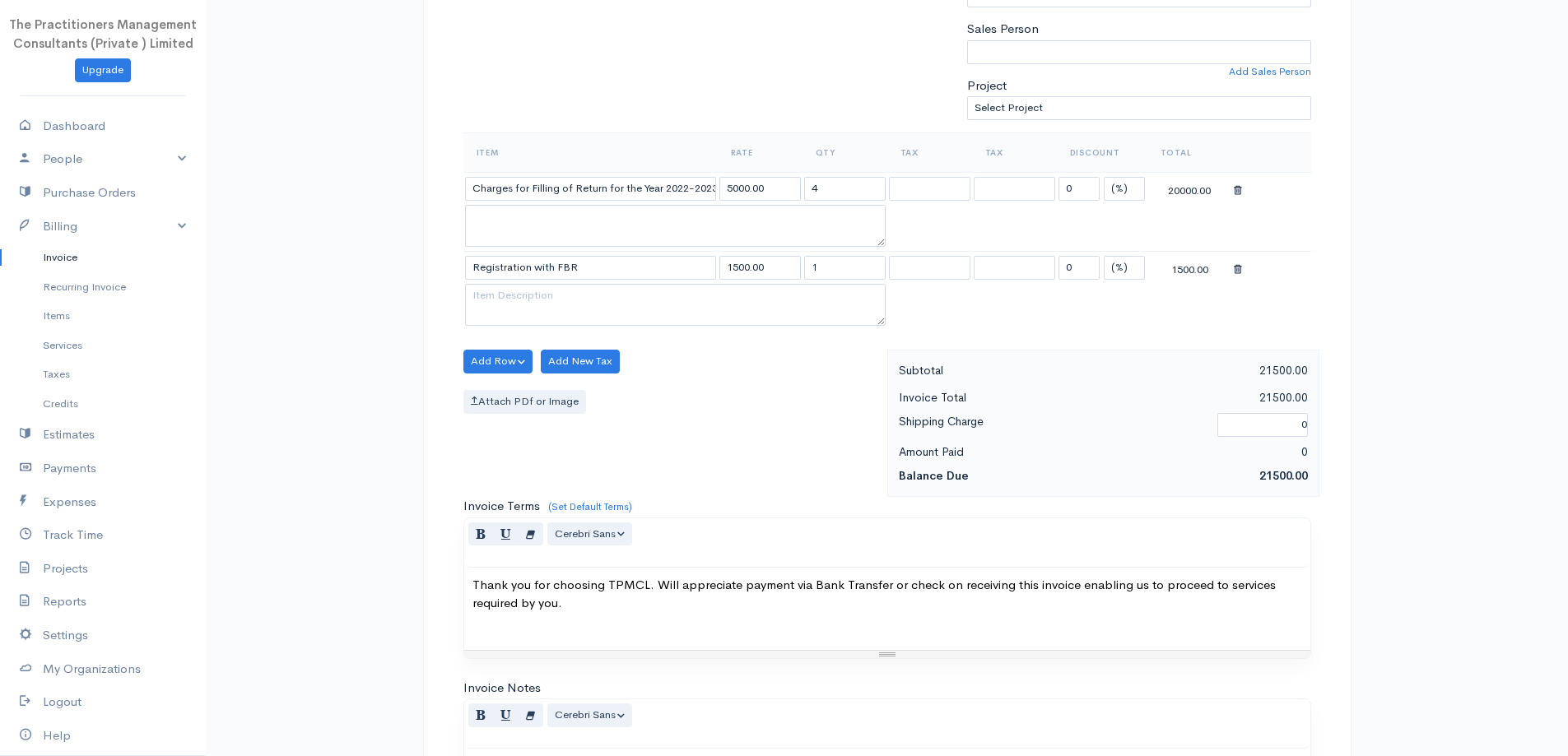
scroll to position [767, 0]
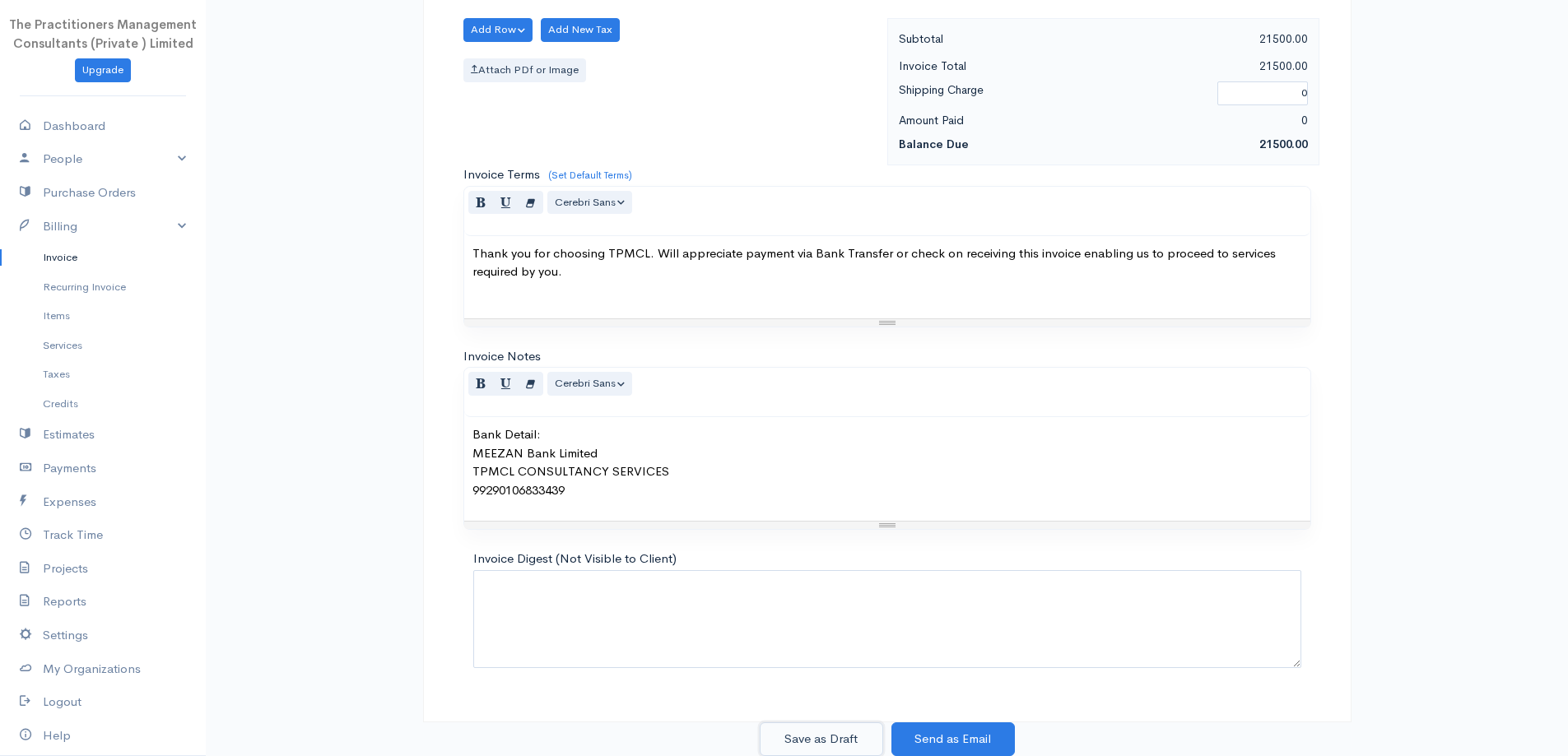
click at [870, 743] on button "Save as Draft" at bounding box center [821, 739] width 123 height 34
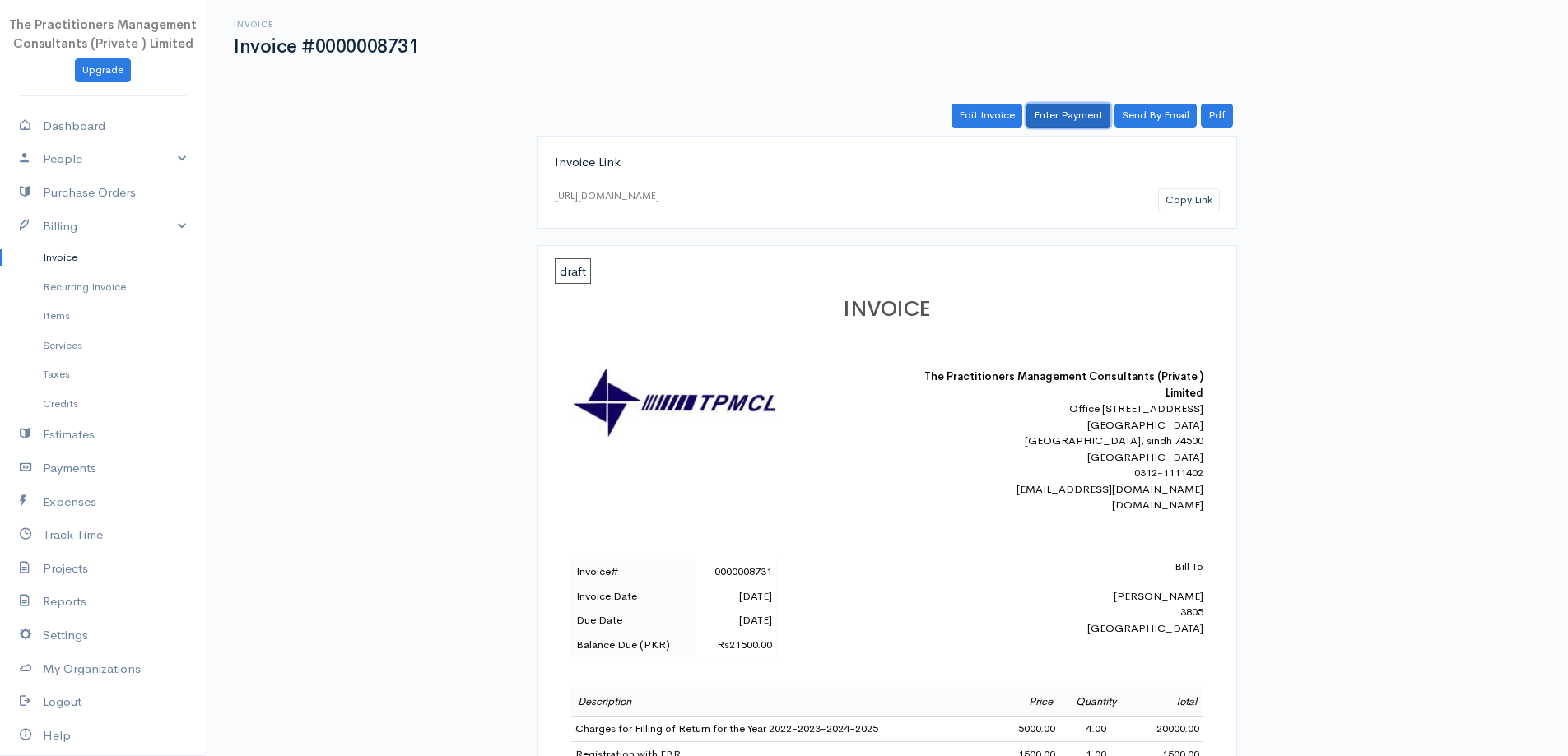
click at [1064, 105] on link "Enter Payment" at bounding box center [1068, 115] width 84 height 24
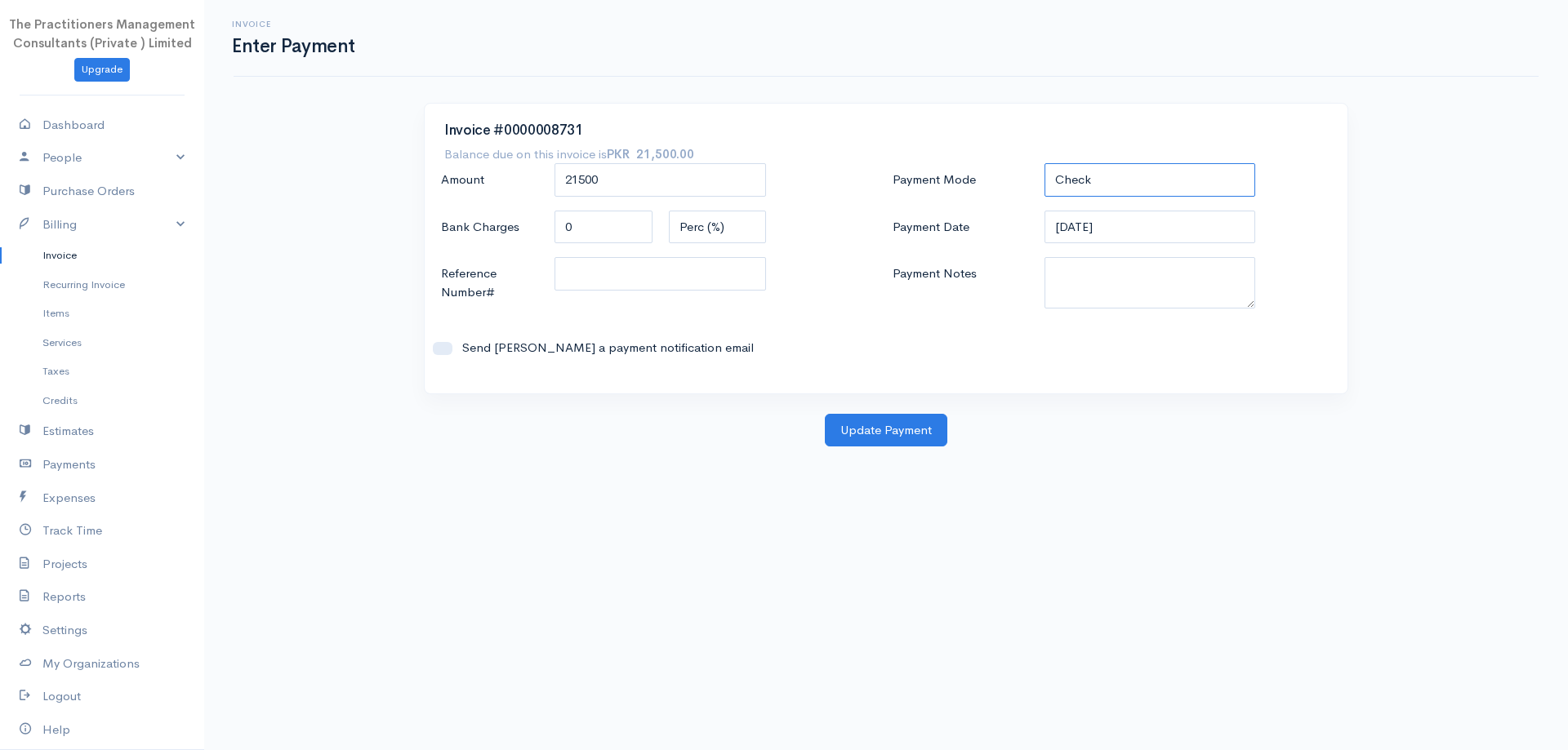
click at [1167, 178] on select "Check Bank Transfer Credit Cash Debit ACH VISA MASTERCARD AMEX DISCOVER DINERS …" at bounding box center [1150, 180] width 212 height 34
select select "Bank Transfer"
click at [1044, 163] on select "Check Bank Transfer Credit Cash Debit ACH VISA MASTERCARD AMEX DISCOVER DINERS …" at bounding box center [1150, 180] width 212 height 34
click at [1186, 266] on textarea "Payment Notes" at bounding box center [1150, 283] width 212 height 51
type textarea "5844"
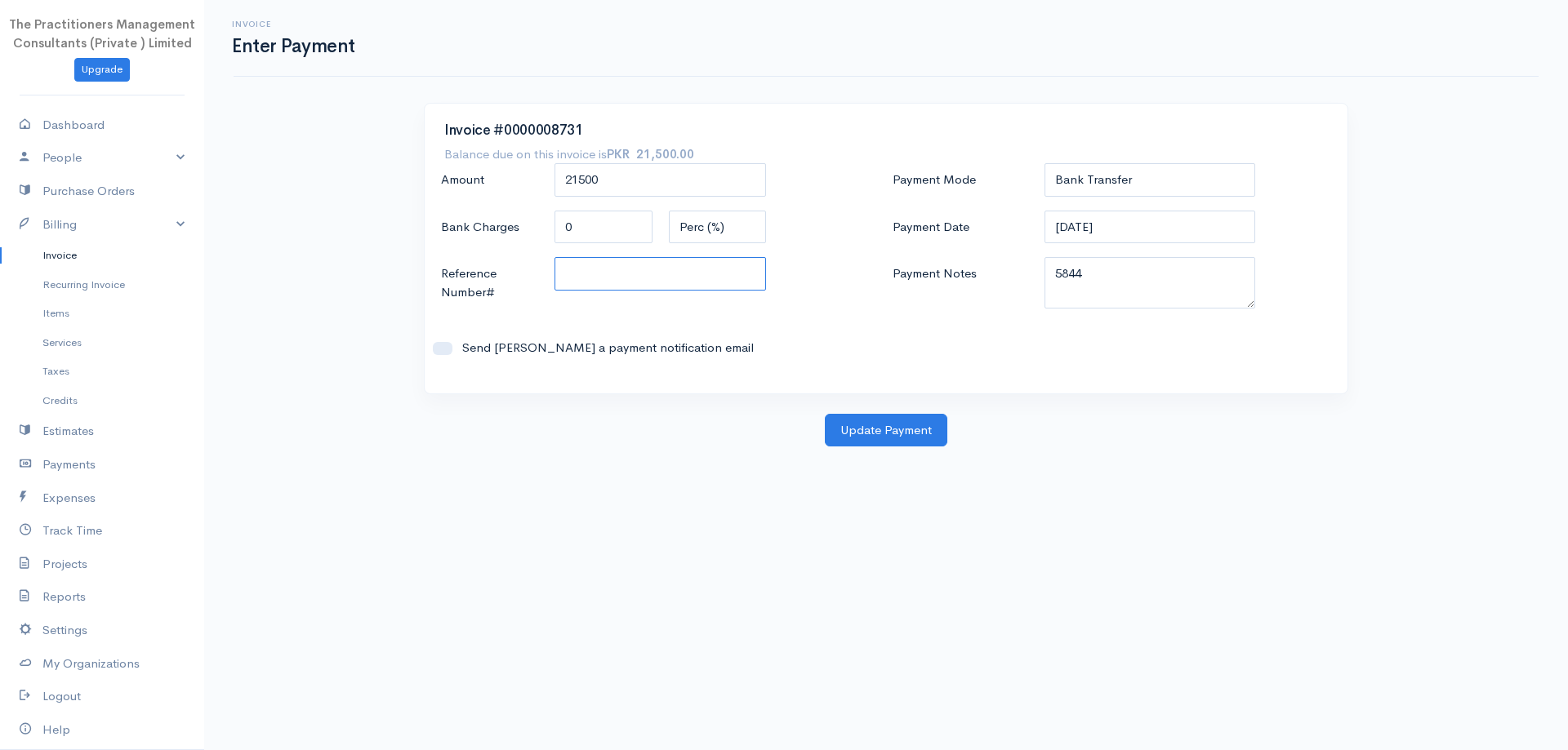
click at [685, 270] on input "Reference Number#" at bounding box center [660, 274] width 212 height 34
type input "5844"
click at [889, 434] on button "Update Payment" at bounding box center [886, 431] width 122 height 34
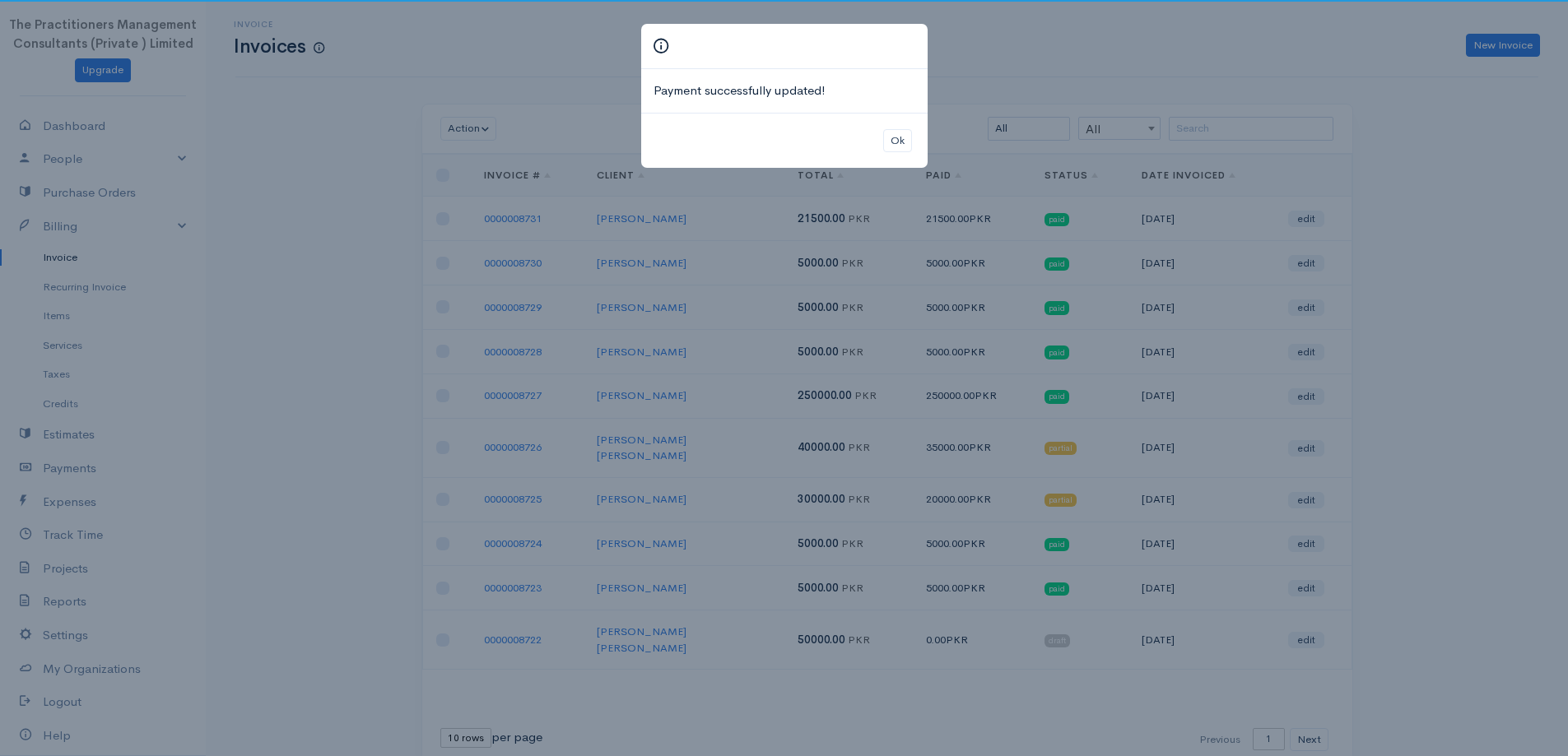
click at [881, 145] on div "Ok" at bounding box center [784, 141] width 287 height 56
click at [892, 138] on button "Ok" at bounding box center [897, 140] width 29 height 24
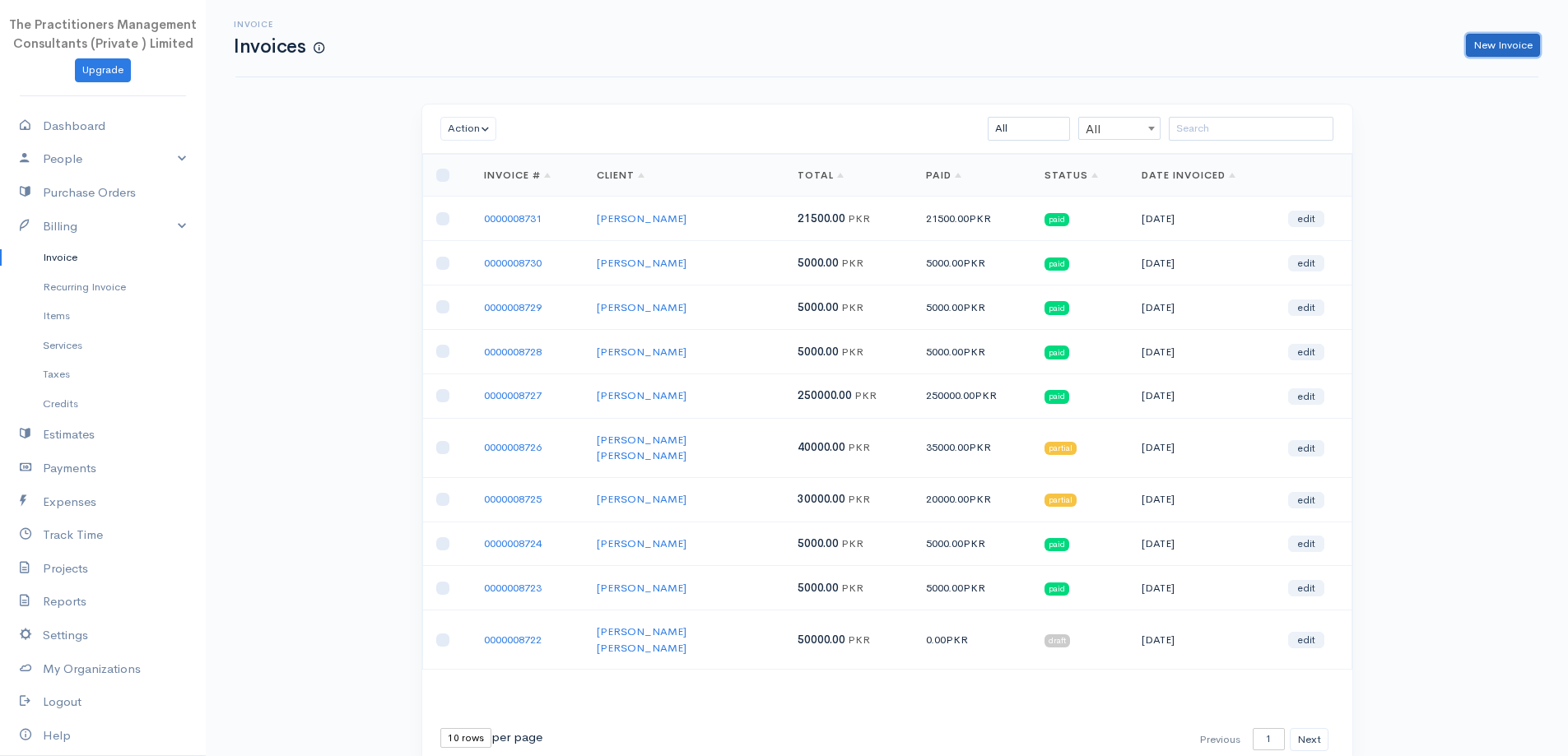
click at [1498, 49] on link "New Invoice" at bounding box center [1502, 45] width 74 height 24
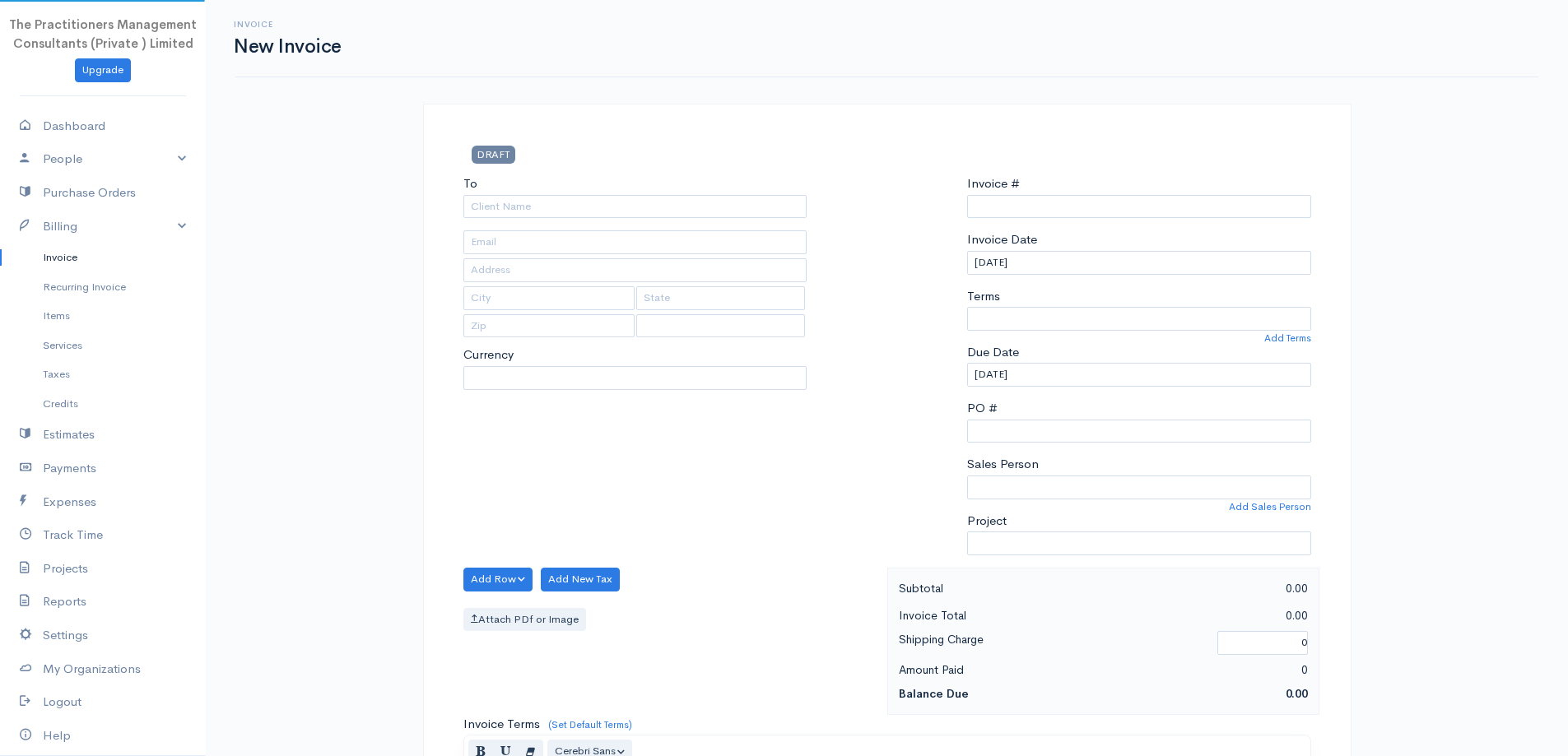
select select "PKR"
select select "[GEOGRAPHIC_DATA]"
type input "0000008732"
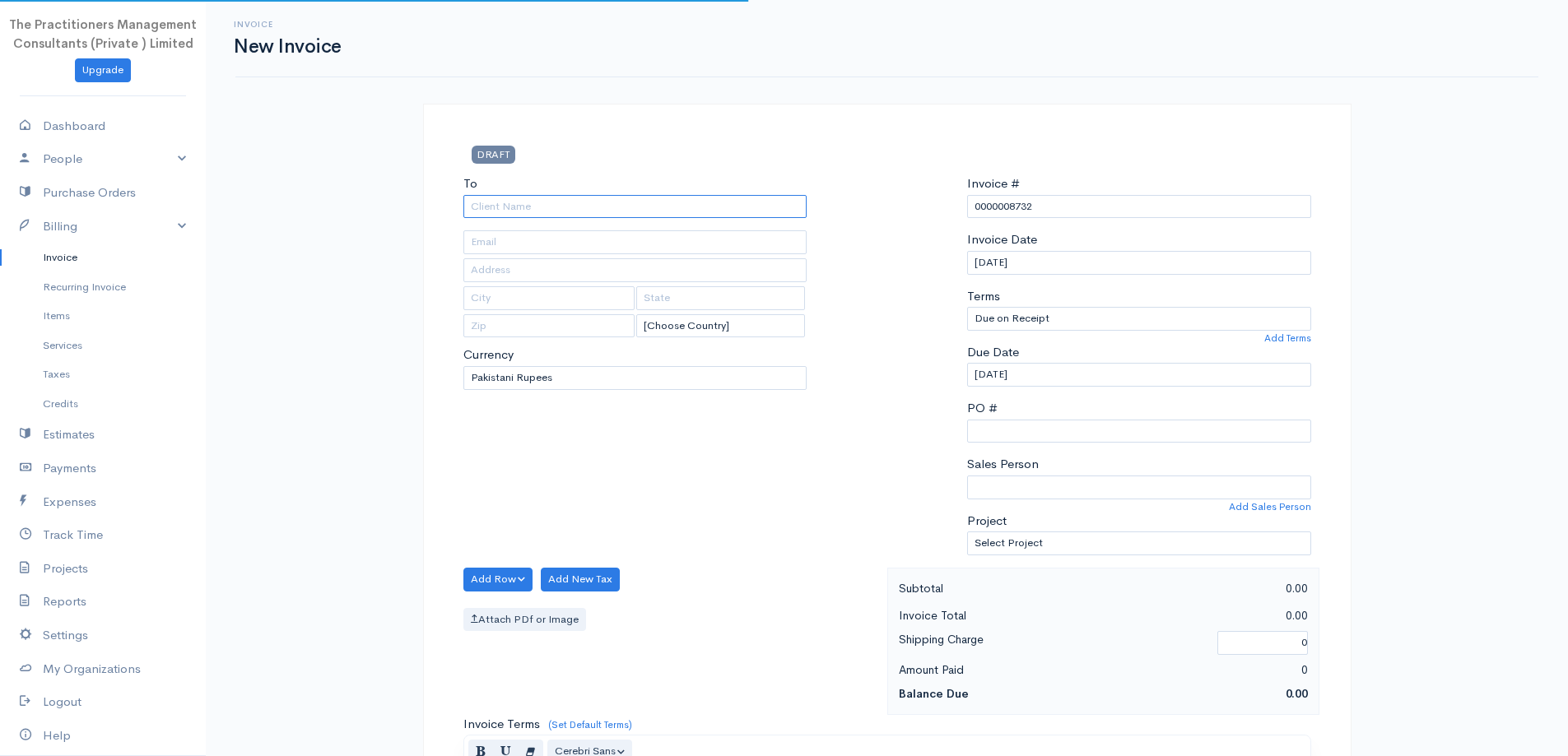
click at [594, 196] on input "To" at bounding box center [636, 206] width 344 height 24
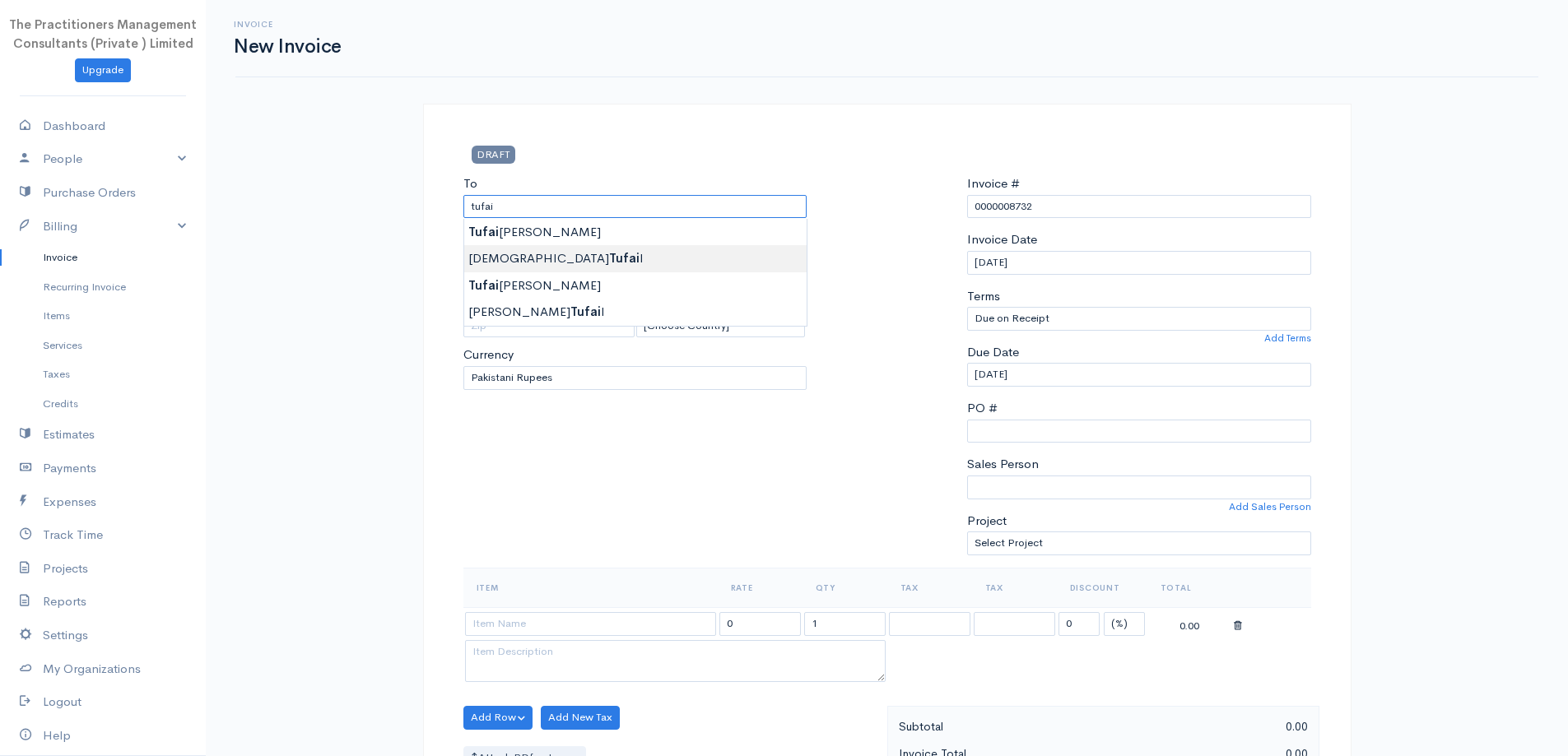
type input "[PERSON_NAME]"
click at [563, 270] on body "The Practitioners Management Consultants (Private ) Limited Upgrade Dashboard P…" at bounding box center [784, 722] width 1568 height 1444
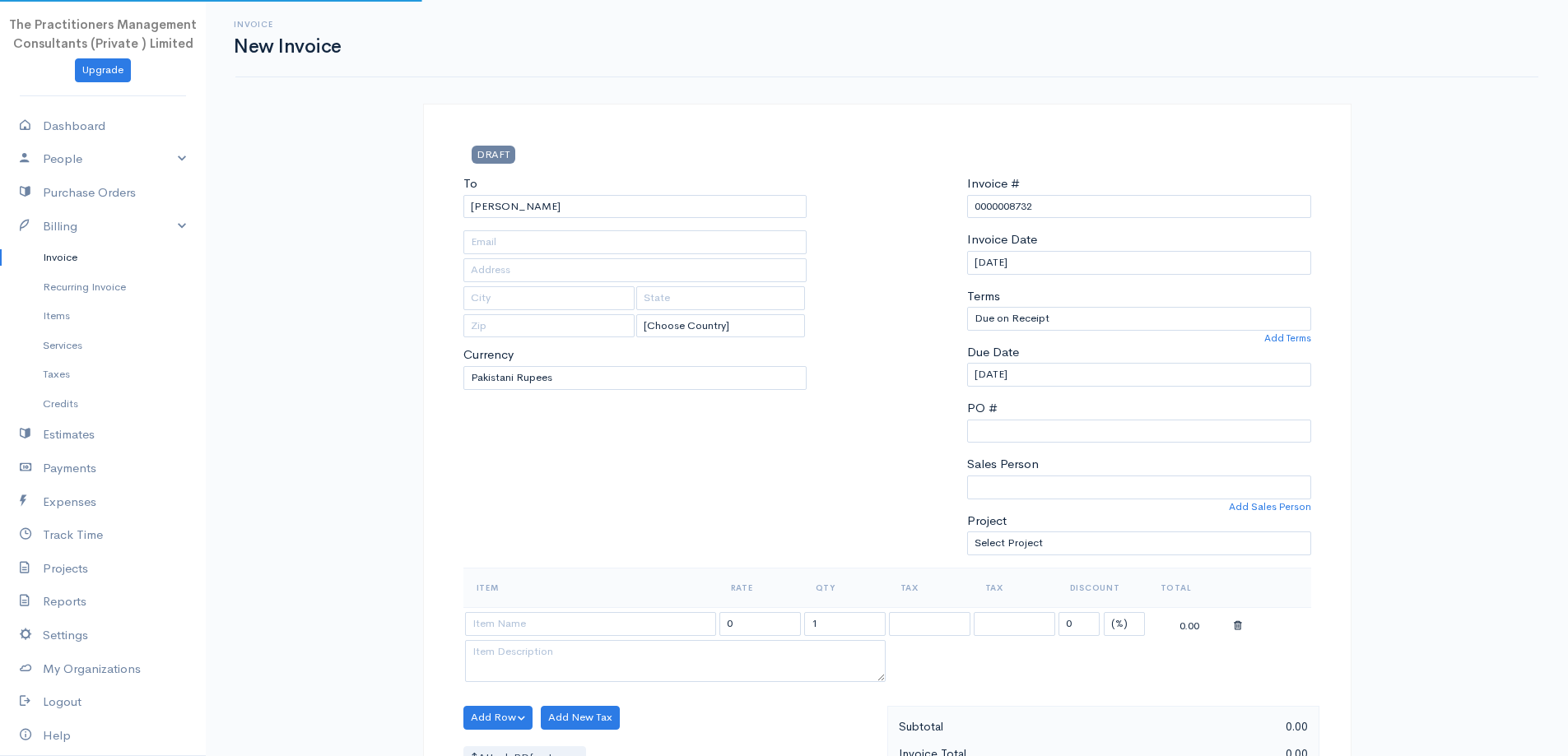
type input "661"
type input "[GEOGRAPHIC_DATA]"
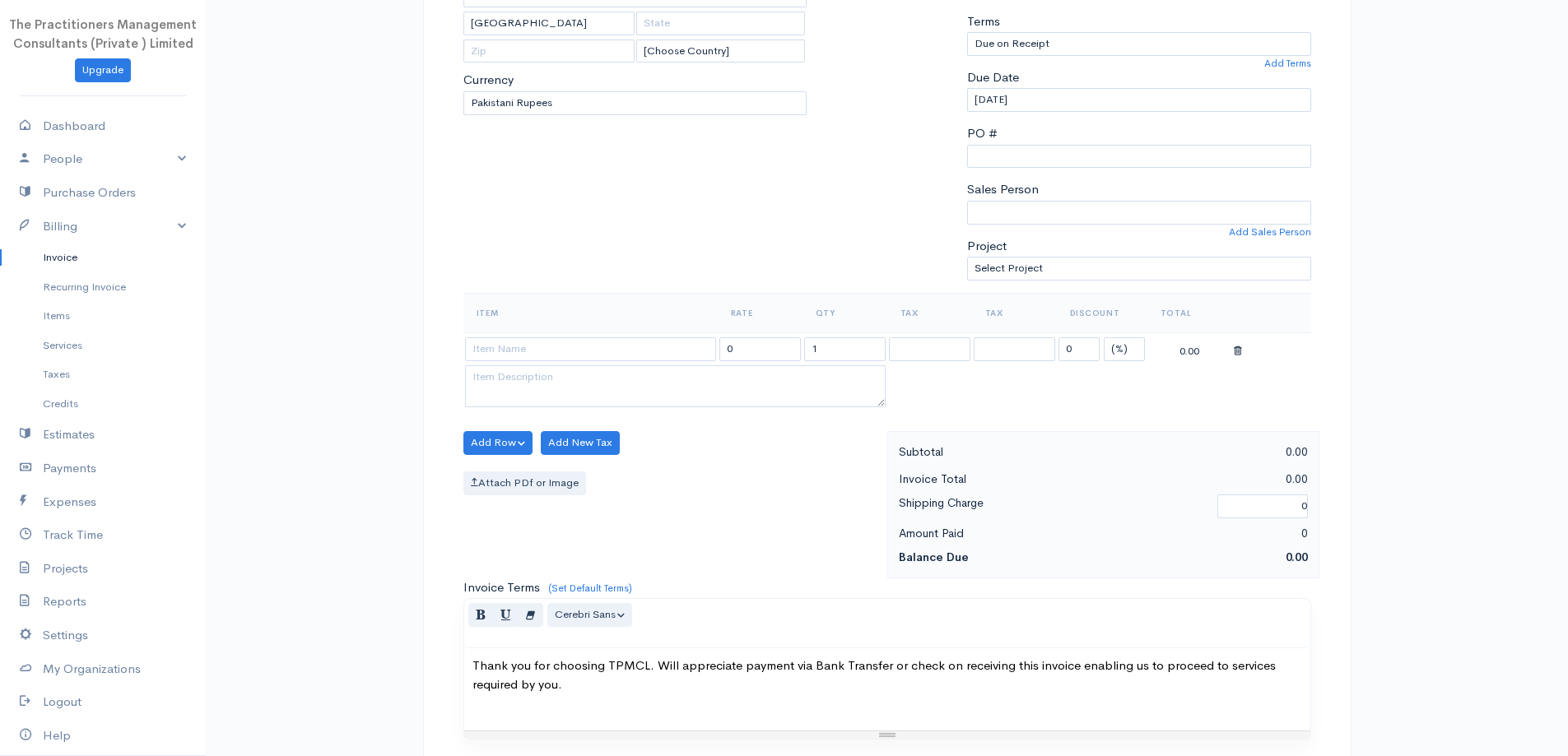
scroll to position [329, 0]
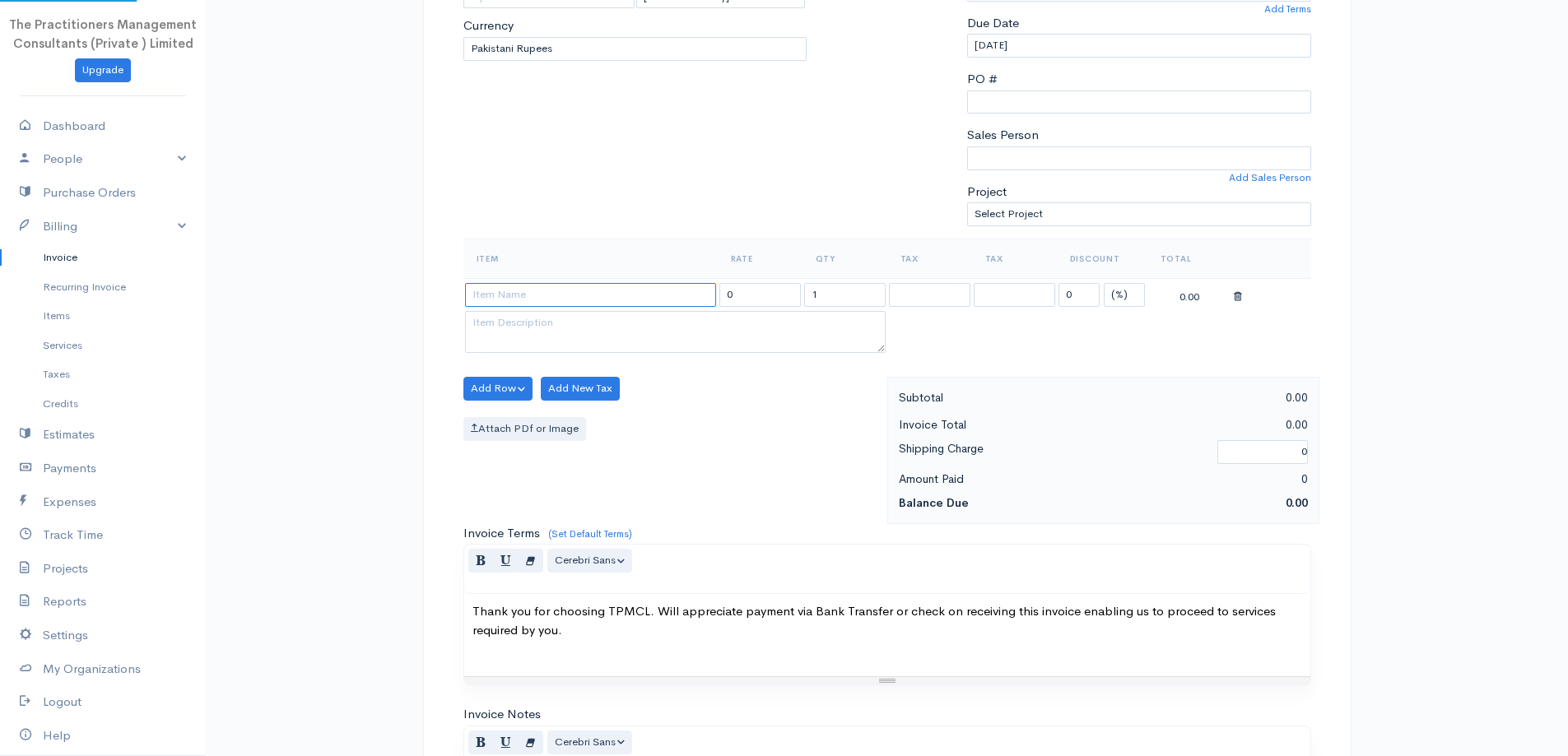
click at [505, 291] on input at bounding box center [590, 294] width 251 height 24
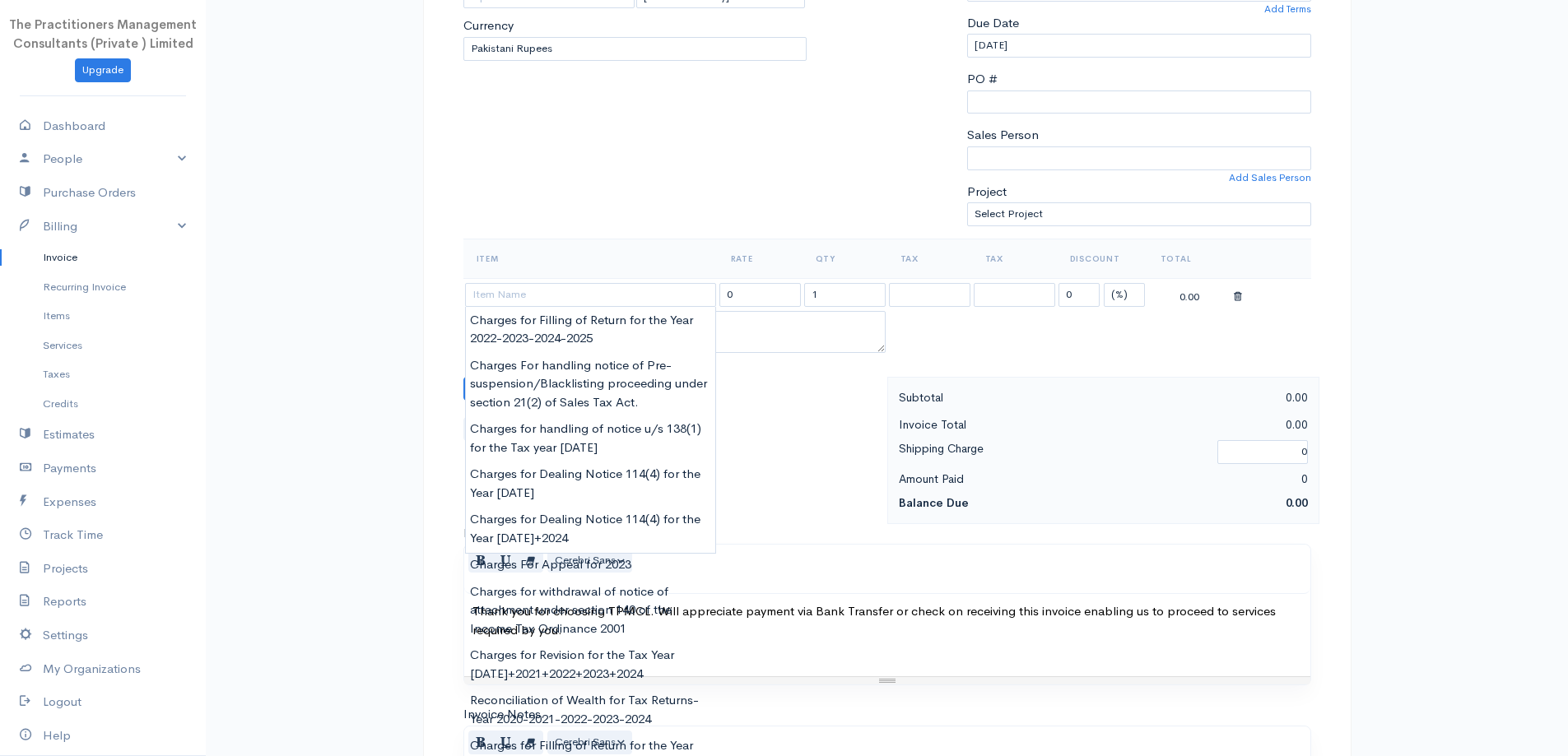
click at [625, 173] on div "To [PERSON_NAME] 661 [GEOGRAPHIC_DATA] [Choose Country] [GEOGRAPHIC_DATA] [GEOG…" at bounding box center [635, 41] width 360 height 393
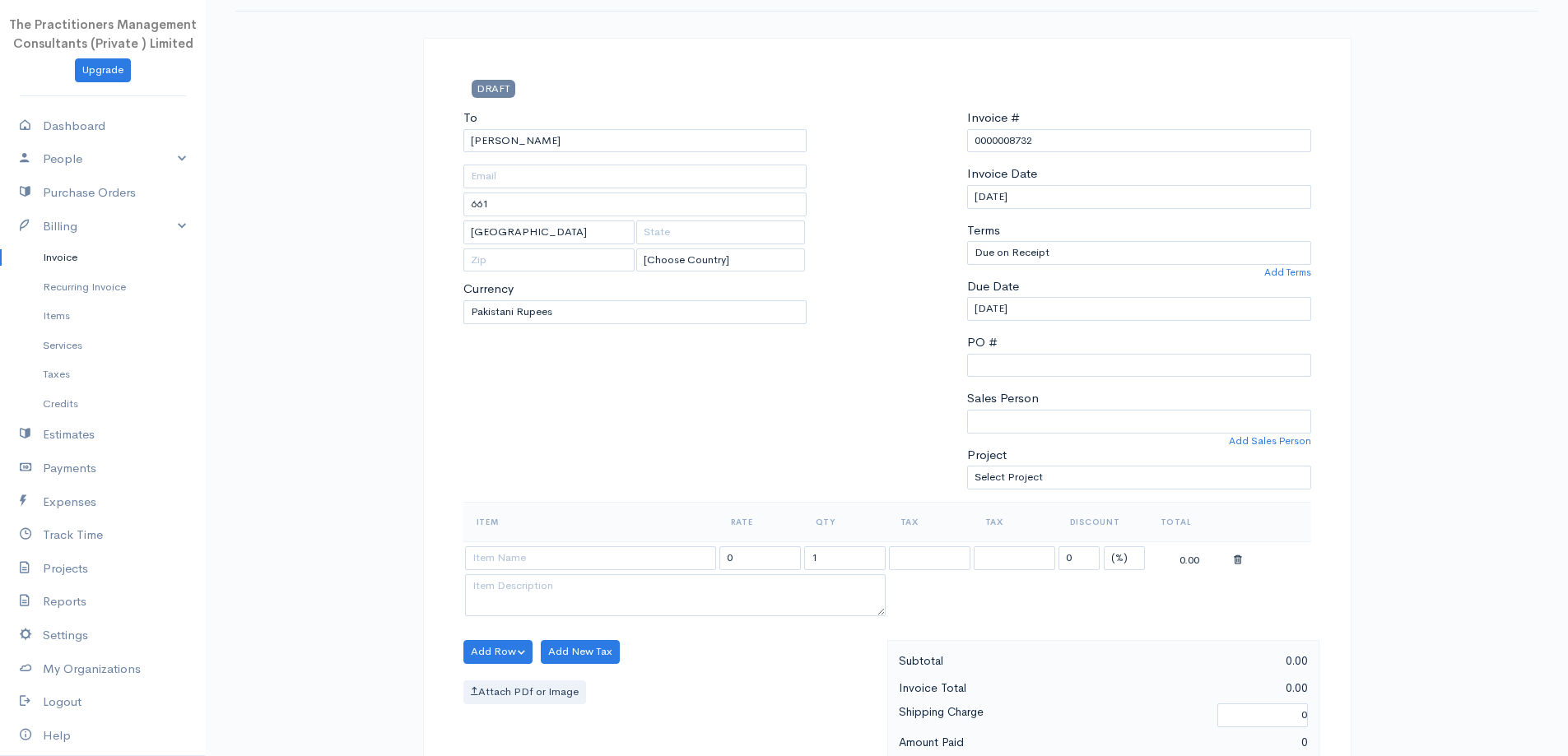
scroll to position [0, 0]
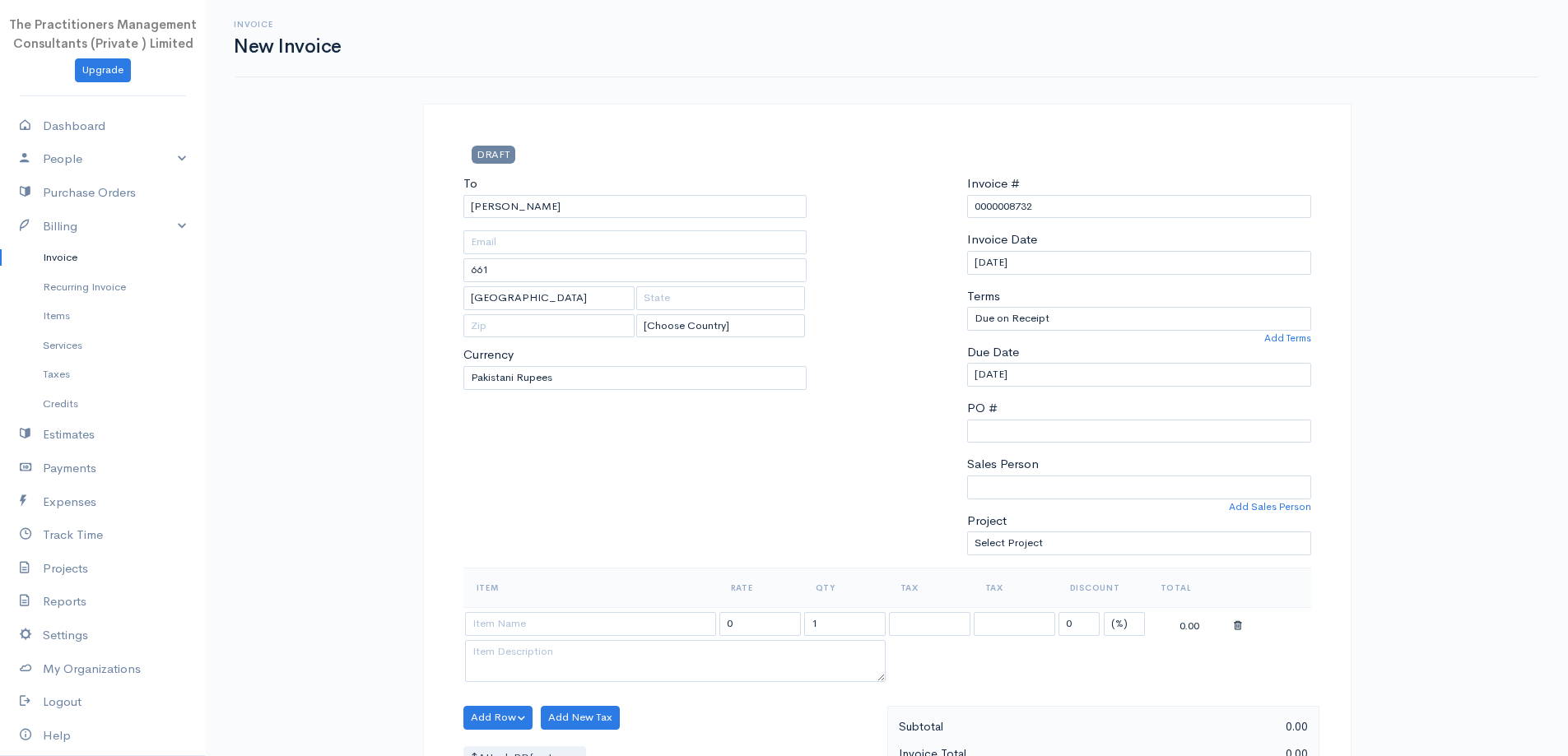
click at [599, 606] on th "Item" at bounding box center [591, 588] width 254 height 39
click at [599, 607] on table "Item Rate Qty Tax Tax Discount Total 0 1 0 (%) Flat 0.00" at bounding box center [887, 627] width 847 height 118
click at [598, 609] on td at bounding box center [591, 623] width 254 height 32
click at [596, 609] on td at bounding box center [591, 623] width 254 height 32
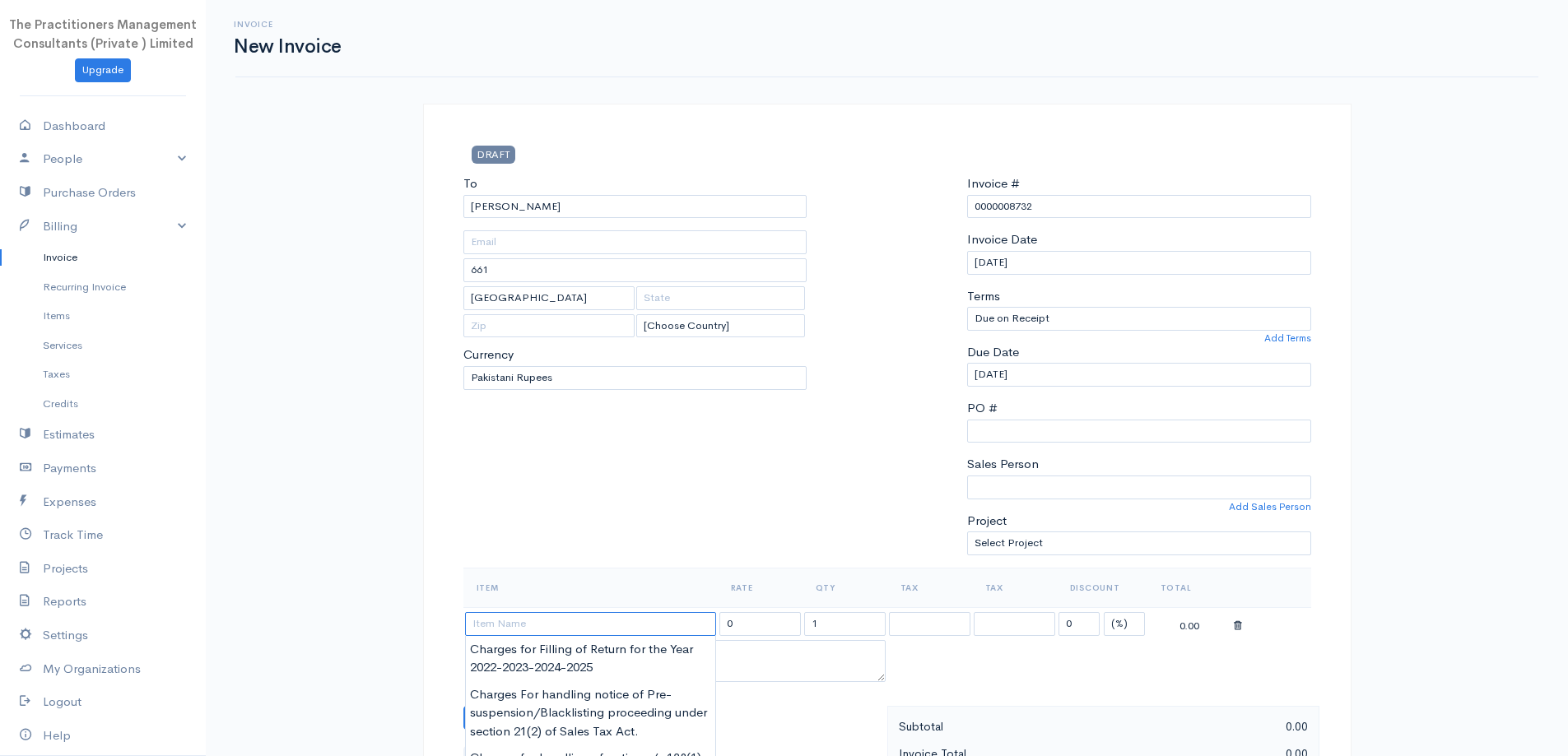
click at [575, 622] on input at bounding box center [590, 623] width 251 height 24
click at [671, 619] on input "Charges for Filling of Return for the Year [DATE]+2025" at bounding box center [590, 623] width 251 height 24
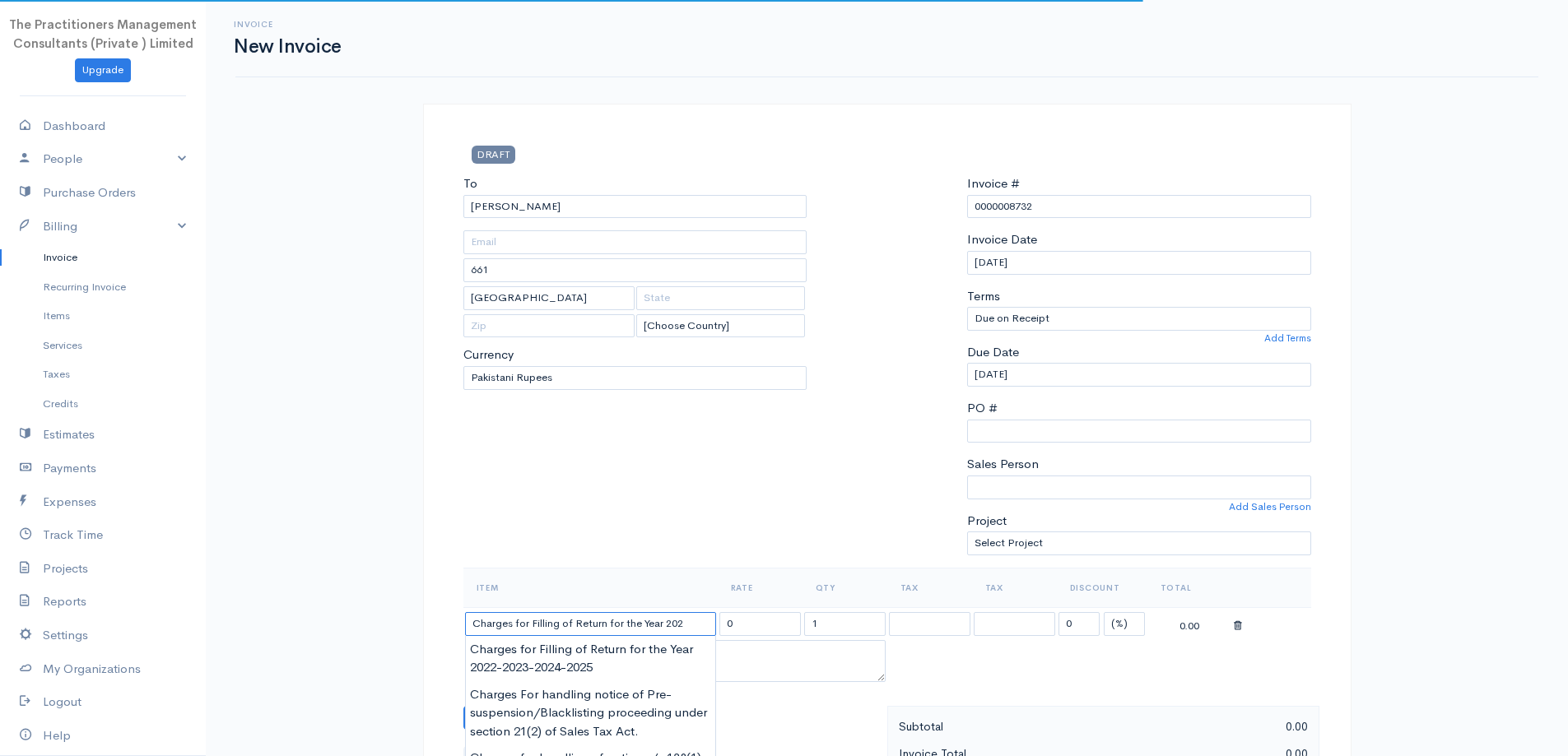
type input "Charges for Filling of Return for the Year [DATE]"
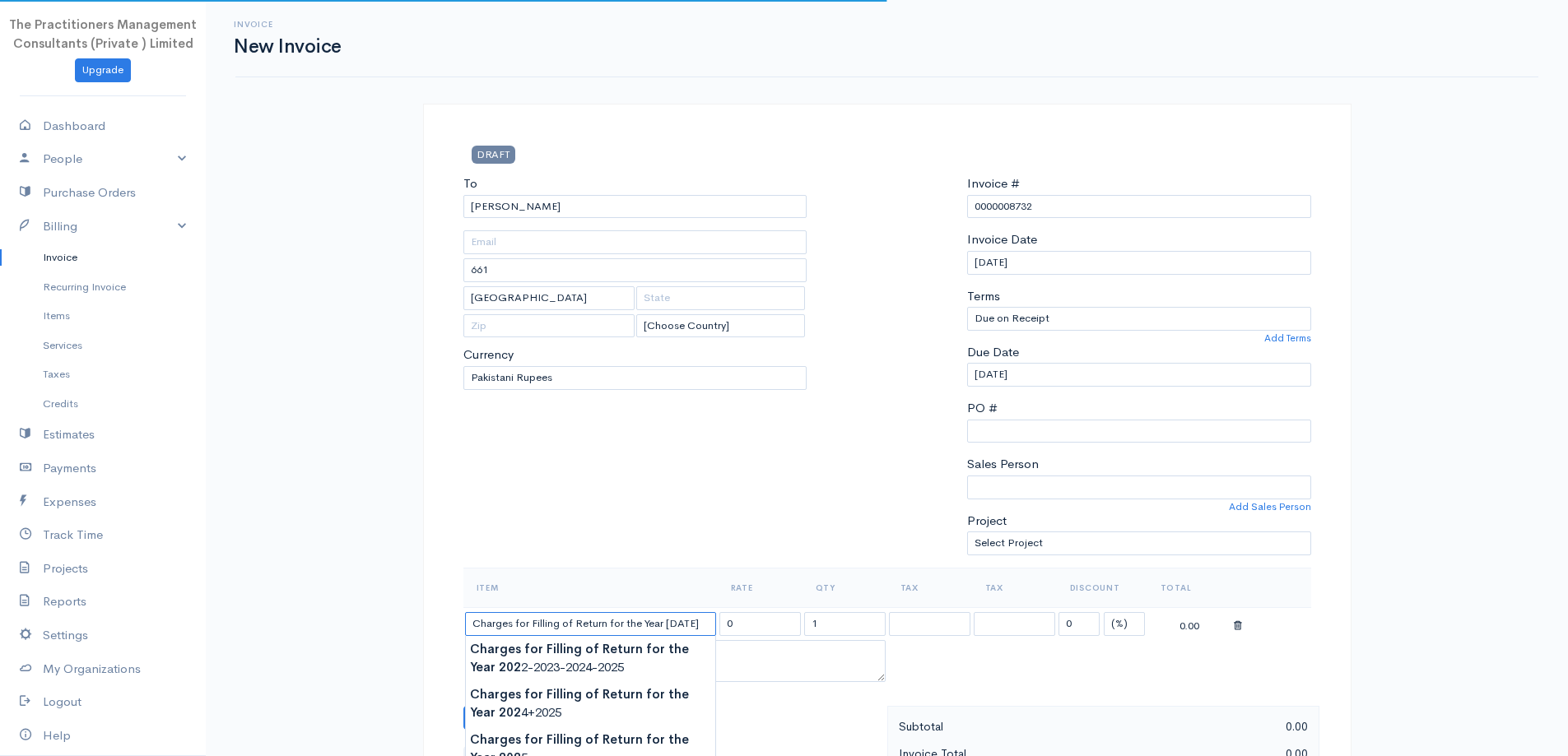
type input "62000.00"
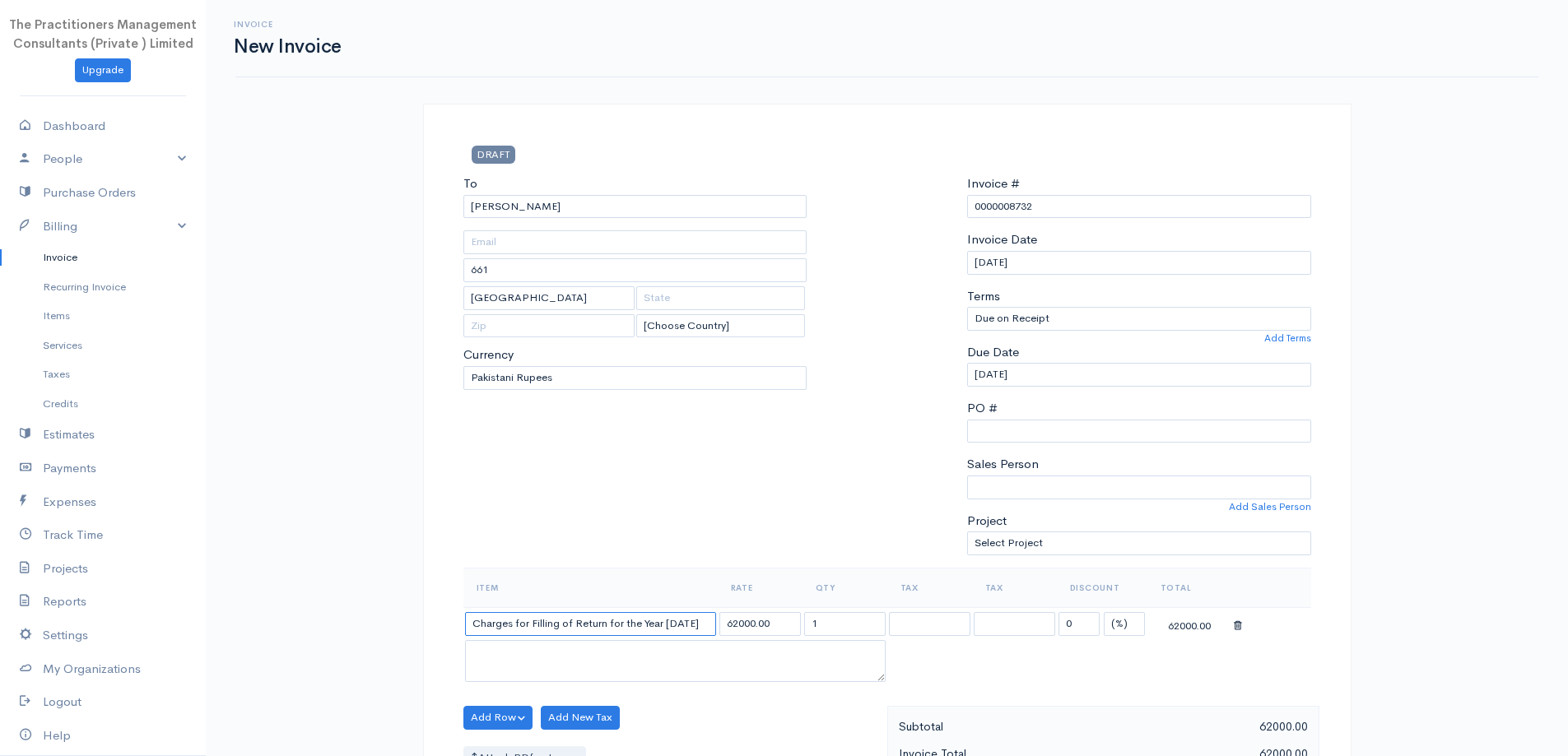
type input "Charges for Filling of Return for the Year [DATE]"
click at [729, 613] on input "62000.00" at bounding box center [760, 623] width 82 height 24
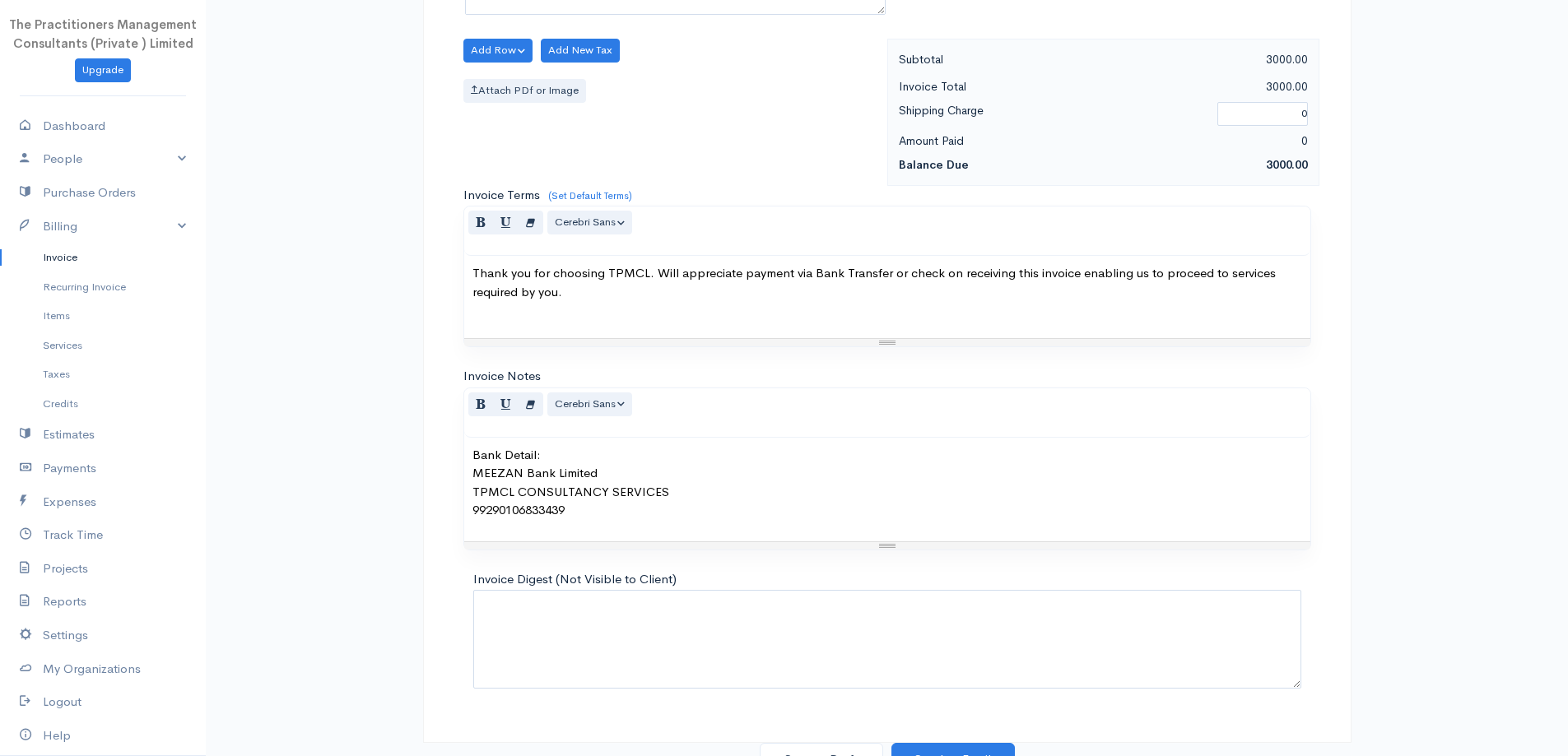
scroll to position [688, 0]
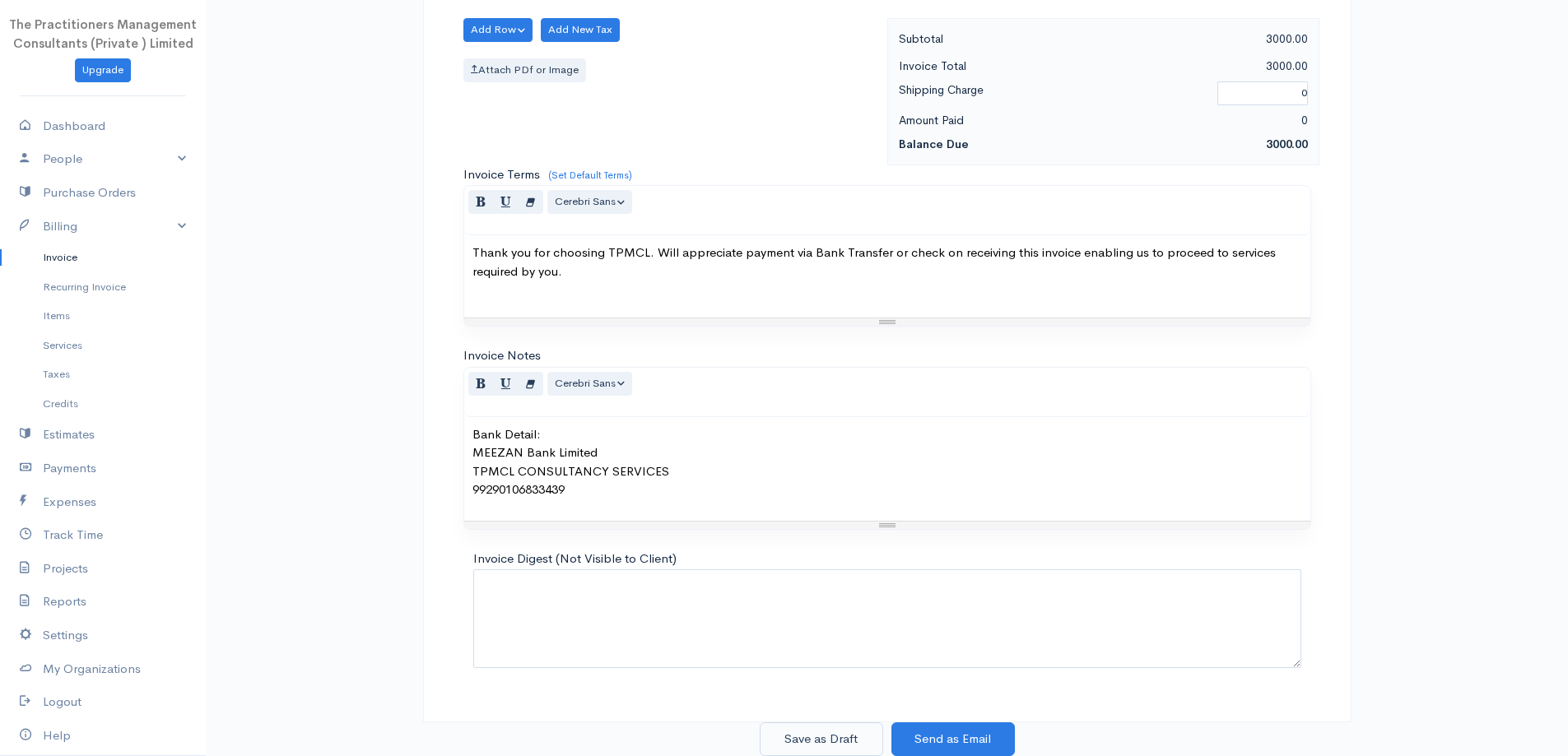
type input "3000.00"
click at [811, 741] on button "Save as Draft" at bounding box center [821, 739] width 123 height 34
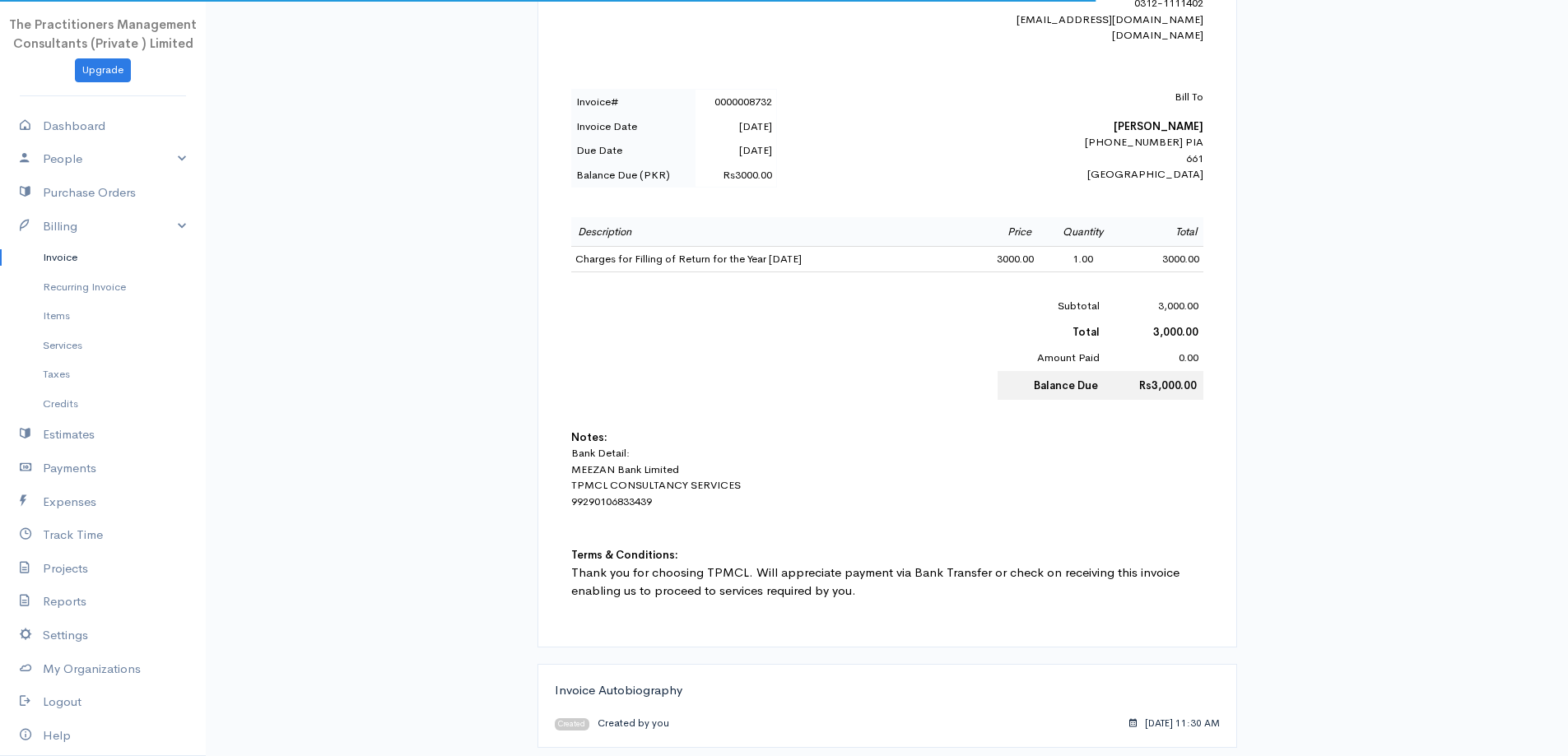
scroll to position [494, 0]
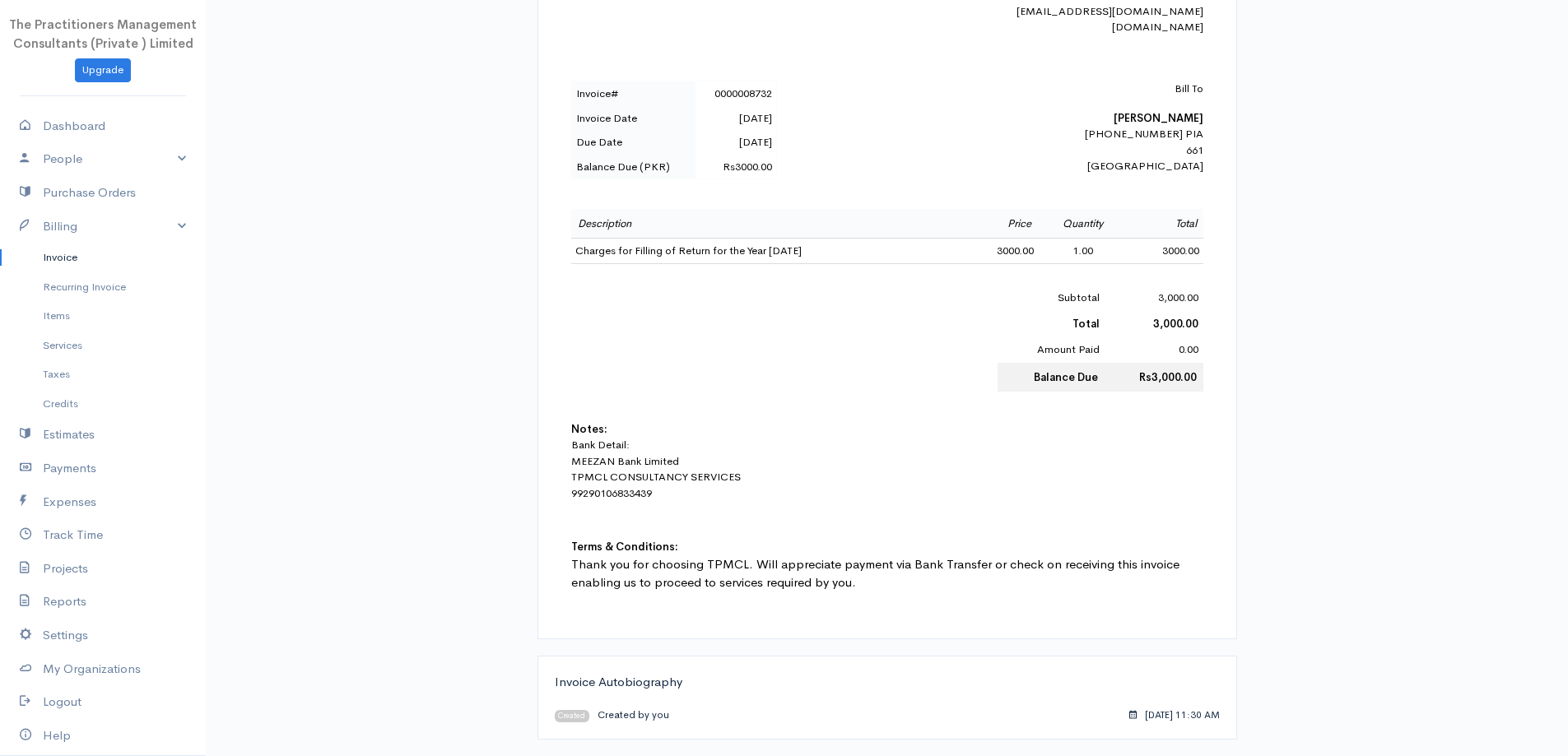
click at [1159, 123] on b "[PERSON_NAME]" at bounding box center [1158, 118] width 89 height 14
copy b "[PERSON_NAME]"
click at [101, 260] on link "Invoice" at bounding box center [103, 258] width 206 height 30
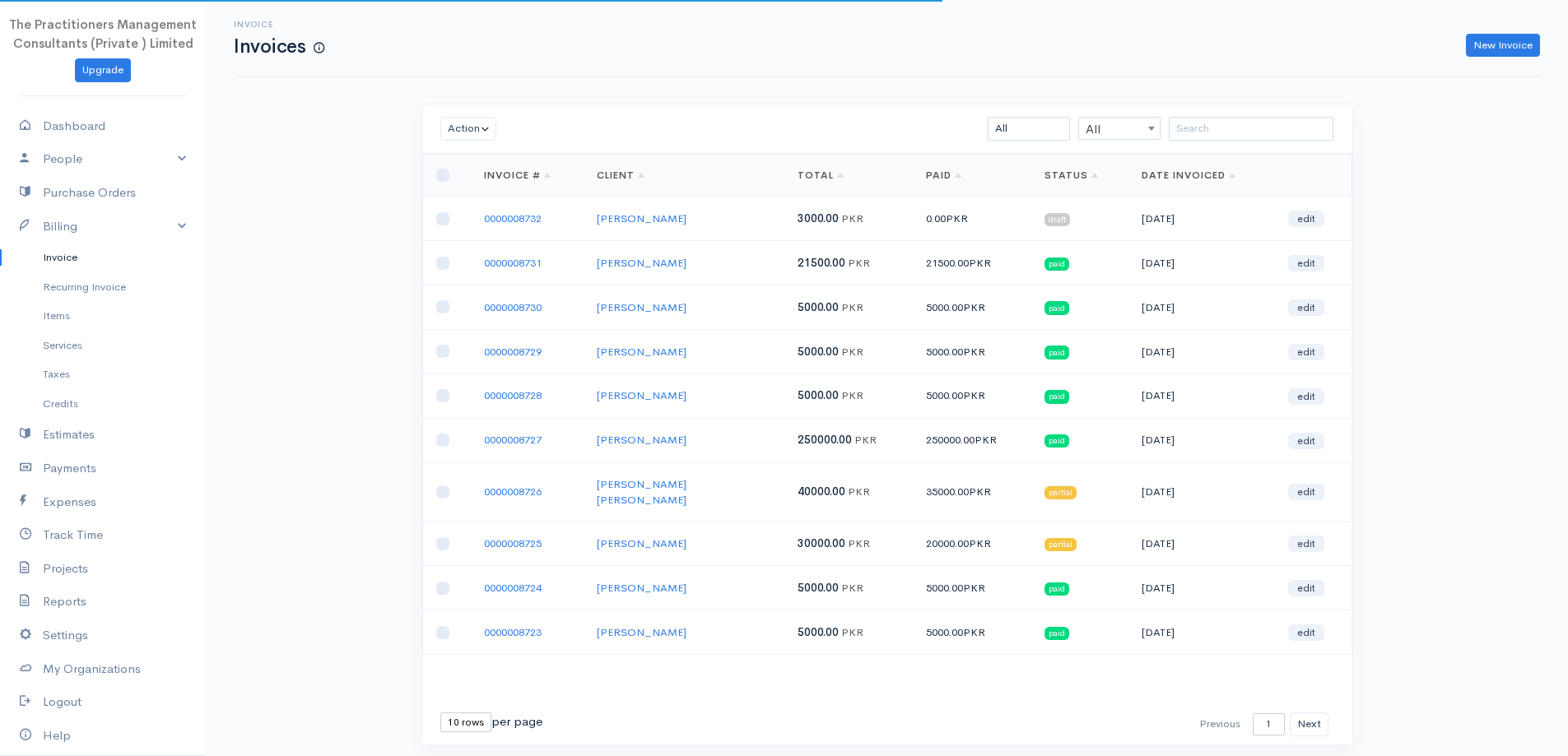
drag, startPoint x: 1347, startPoint y: 119, endPoint x: 1328, endPoint y: 123, distance: 19.4
click at [1329, 123] on div "Action Archive Delete Download PDF Send Mark as Sent Mark Un-Sent Enter Payment…" at bounding box center [887, 129] width 930 height 50
click at [1316, 127] on input "search" at bounding box center [1251, 128] width 165 height 24
paste input "[PERSON_NAME]"
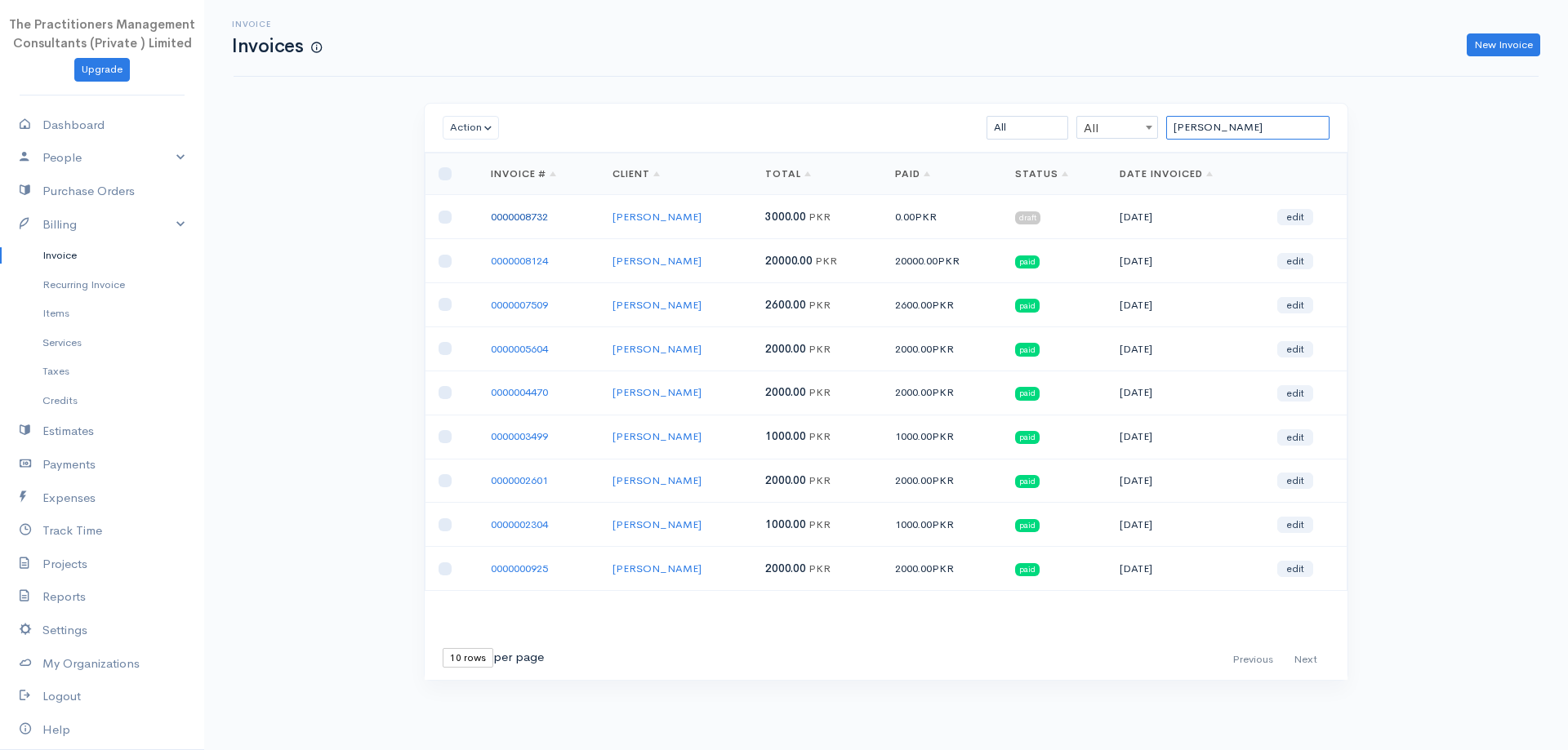
type input "[PERSON_NAME]"
click at [494, 219] on link "0000008732" at bounding box center [519, 216] width 57 height 14
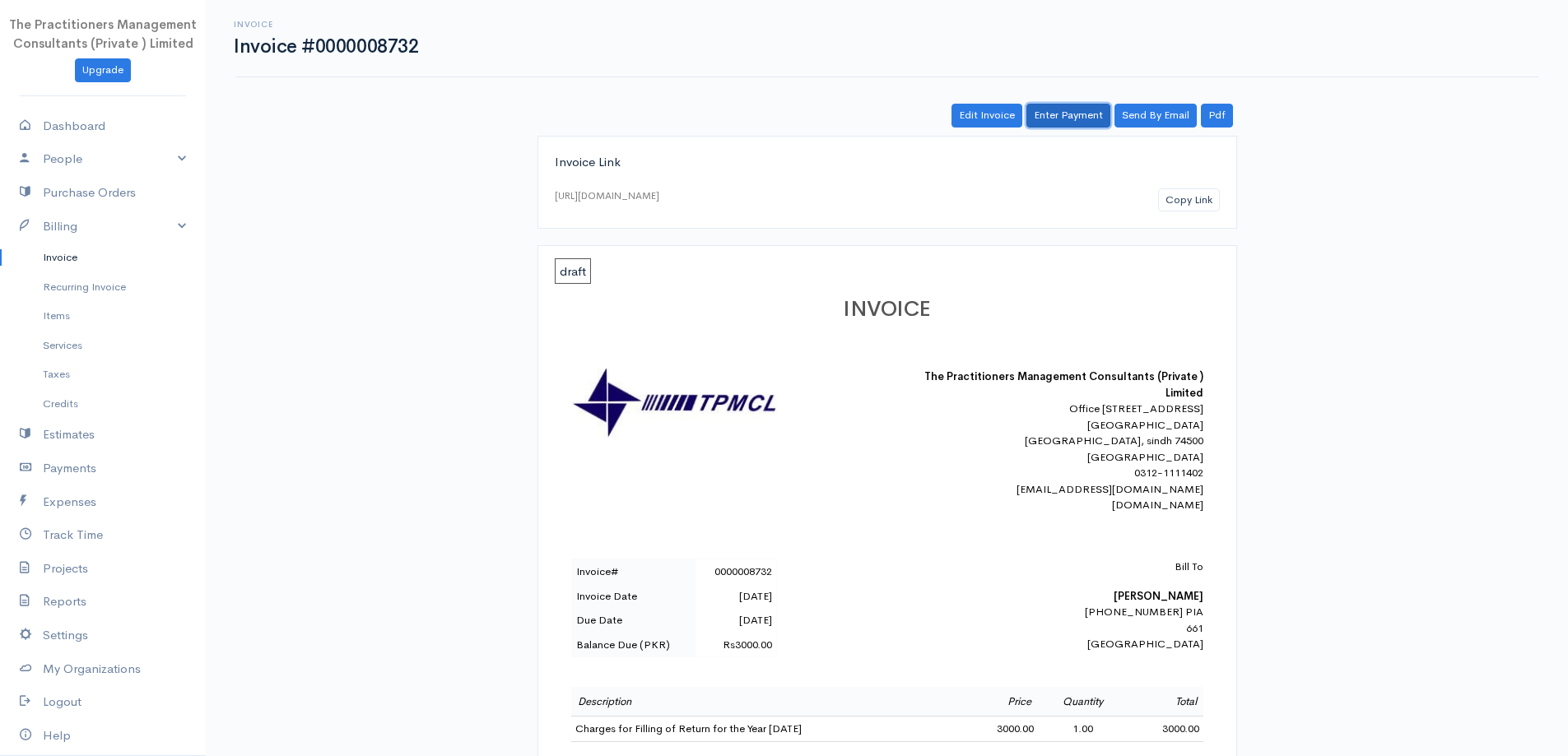
click at [1040, 126] on link "Enter Payment" at bounding box center [1068, 115] width 84 height 24
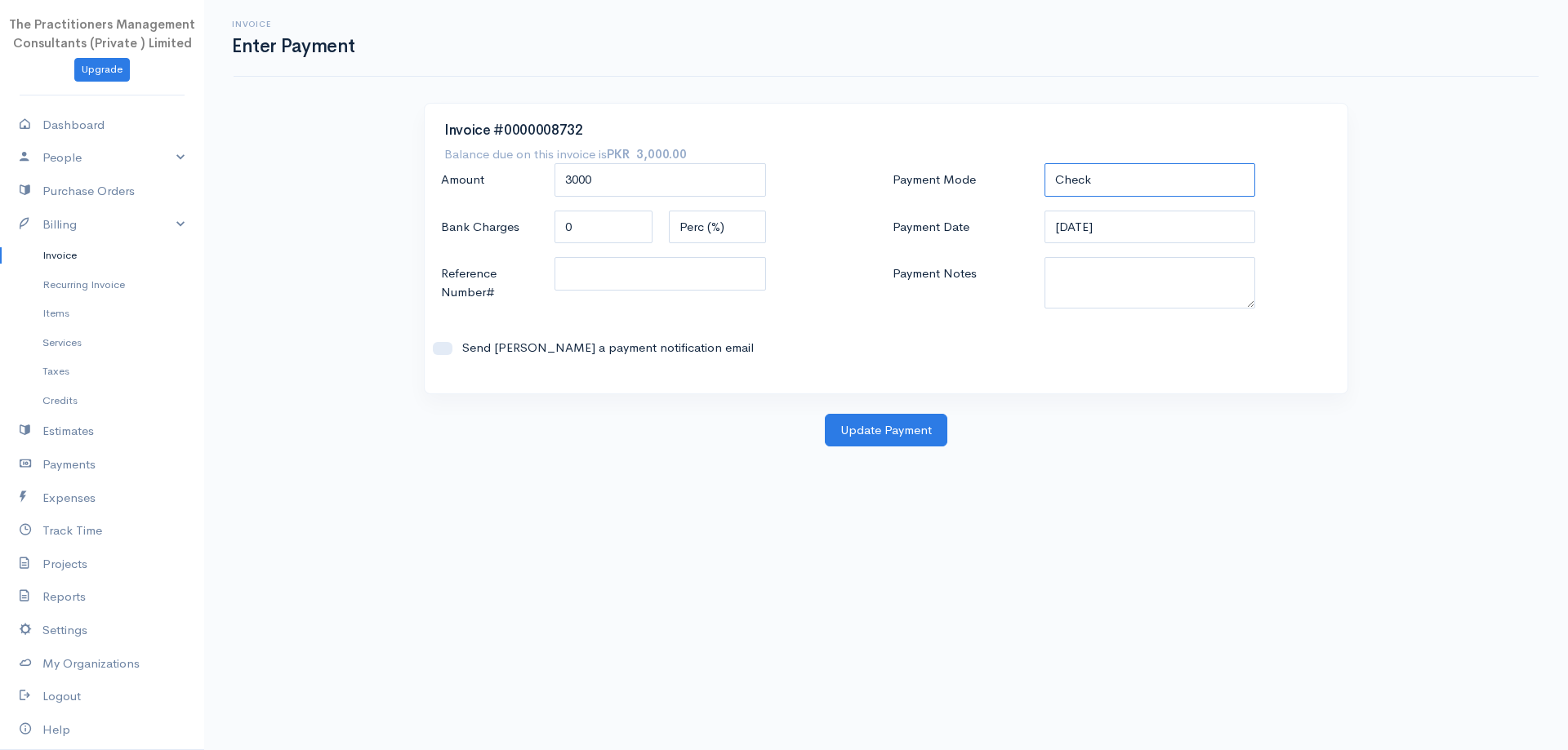
click at [1224, 192] on select "Check Bank Transfer Credit Cash Debit ACH VISA MASTERCARD AMEX DISCOVER DINERS …" at bounding box center [1150, 180] width 212 height 34
select select "Bank Transfer"
click at [1044, 163] on select "Check Bank Transfer Credit Cash Debit ACH VISA MASTERCARD AMEX DISCOVER DINERS …" at bounding box center [1150, 180] width 212 height 34
drag, startPoint x: 1183, startPoint y: 288, endPoint x: 1179, endPoint y: 312, distance: 24.3
click at [1178, 312] on div "Payment Mode Check Bank Transfer Credit Cash Debit ACH VISA MASTERCARD AMEX DIS…" at bounding box center [1112, 269] width 452 height 211
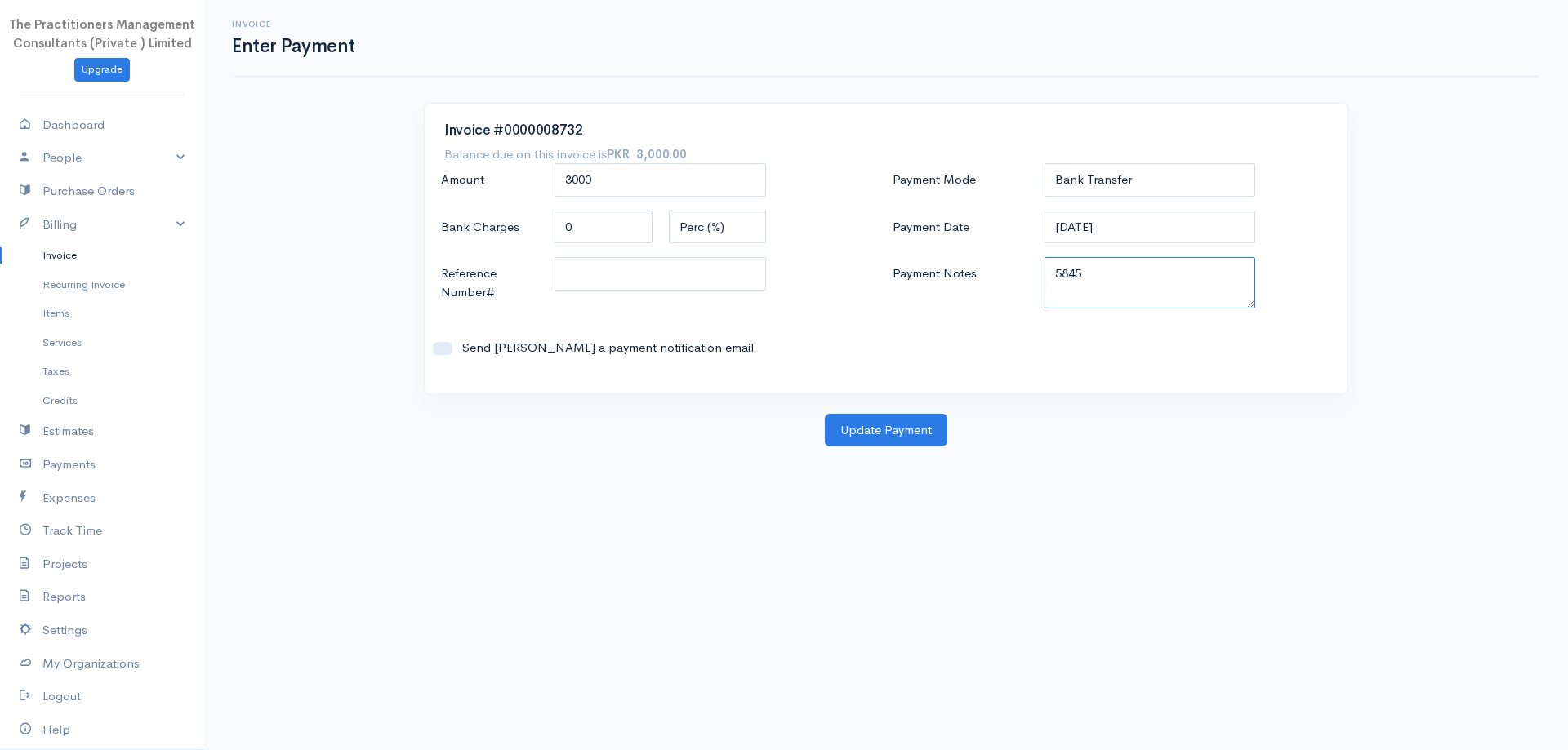
type textarea "5845"
drag, startPoint x: 696, startPoint y: 271, endPoint x: 704, endPoint y: 274, distance: 8.5
click at [696, 271] on input "Reference Number#" at bounding box center [660, 274] width 212 height 34
type input "5845"
click at [892, 438] on button "Update Payment" at bounding box center [886, 431] width 122 height 34
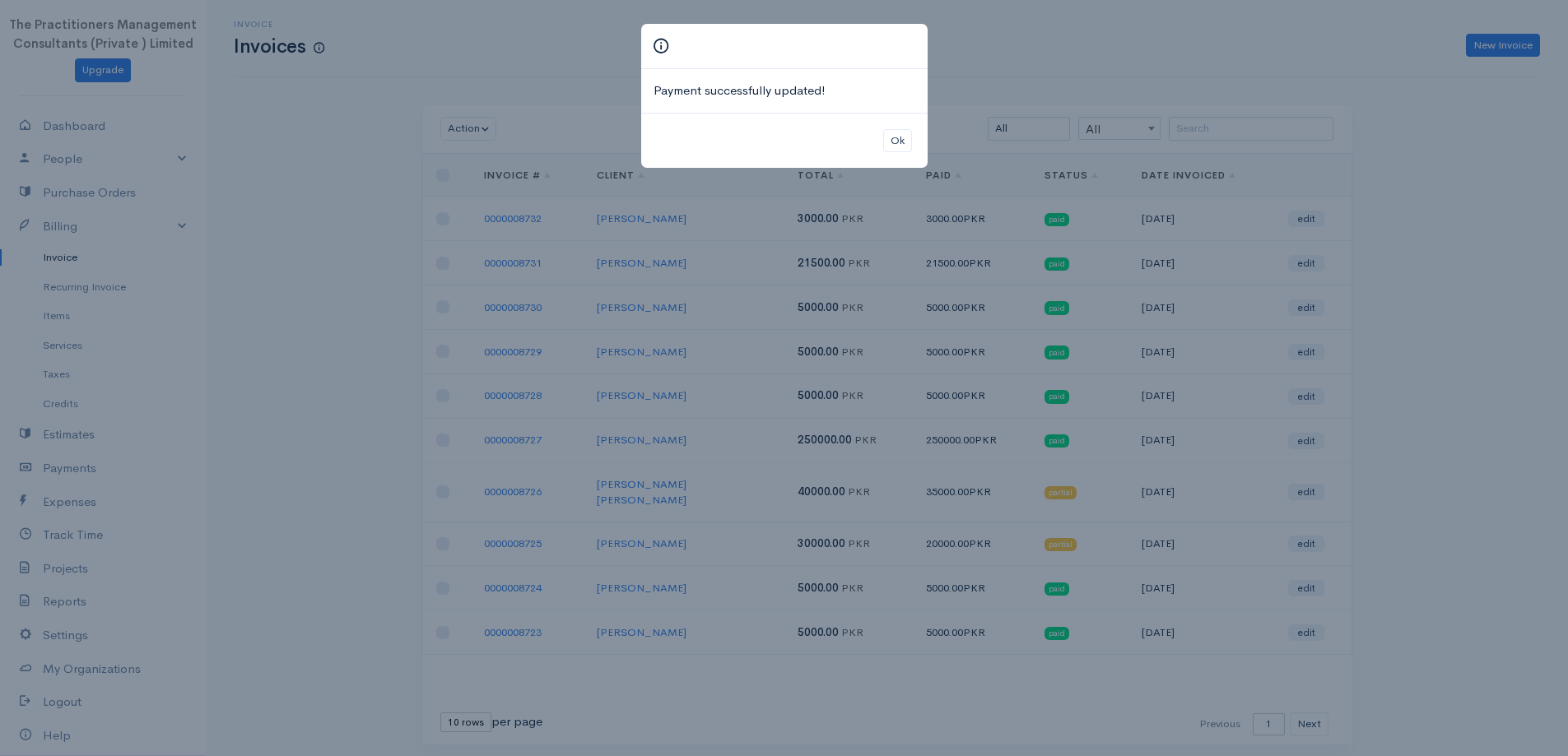
click at [895, 165] on div "Ok" at bounding box center [784, 141] width 287 height 56
click at [891, 133] on button "Ok" at bounding box center [897, 140] width 29 height 24
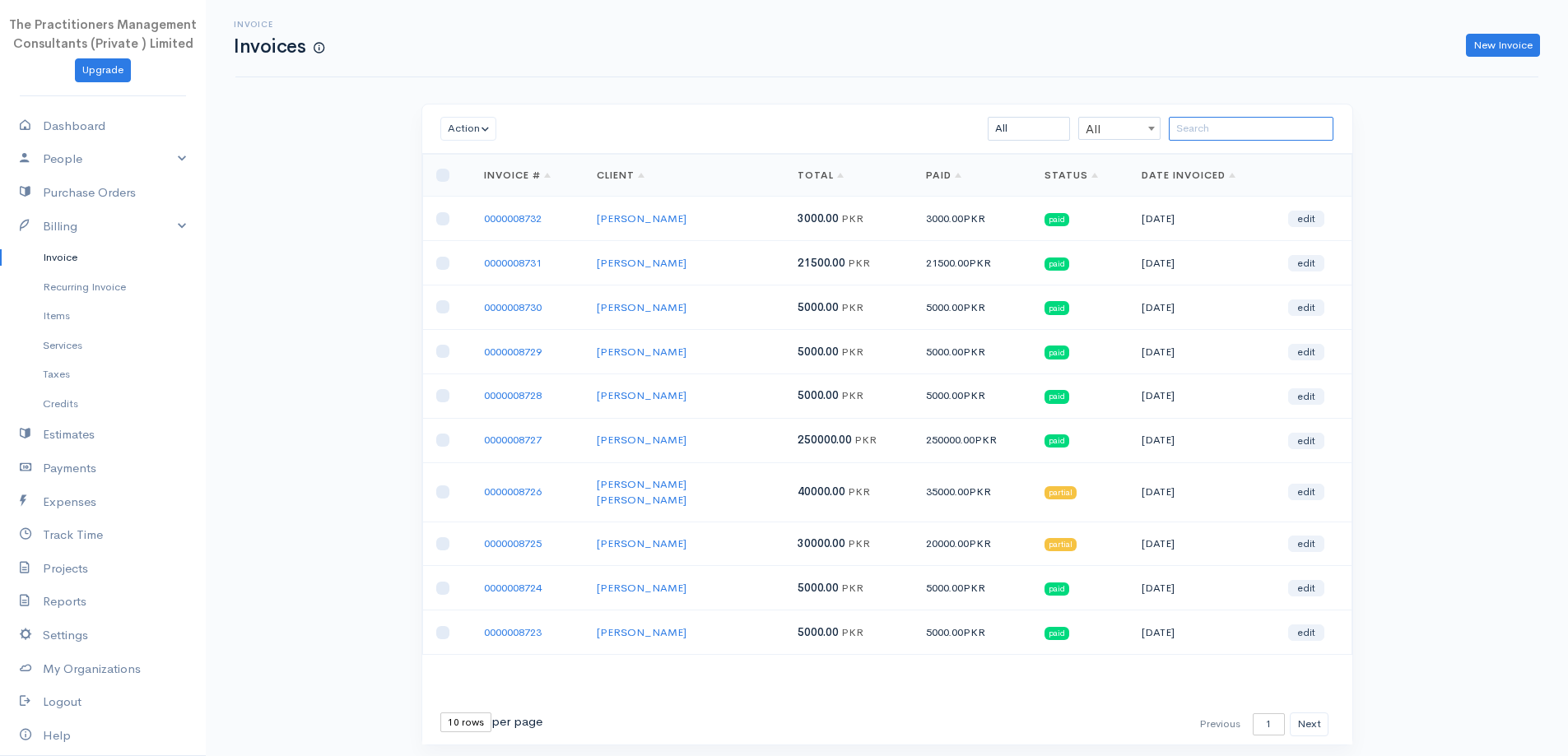
click at [1282, 129] on input "search" at bounding box center [1251, 128] width 165 height 24
paste input "[PERSON_NAME]"
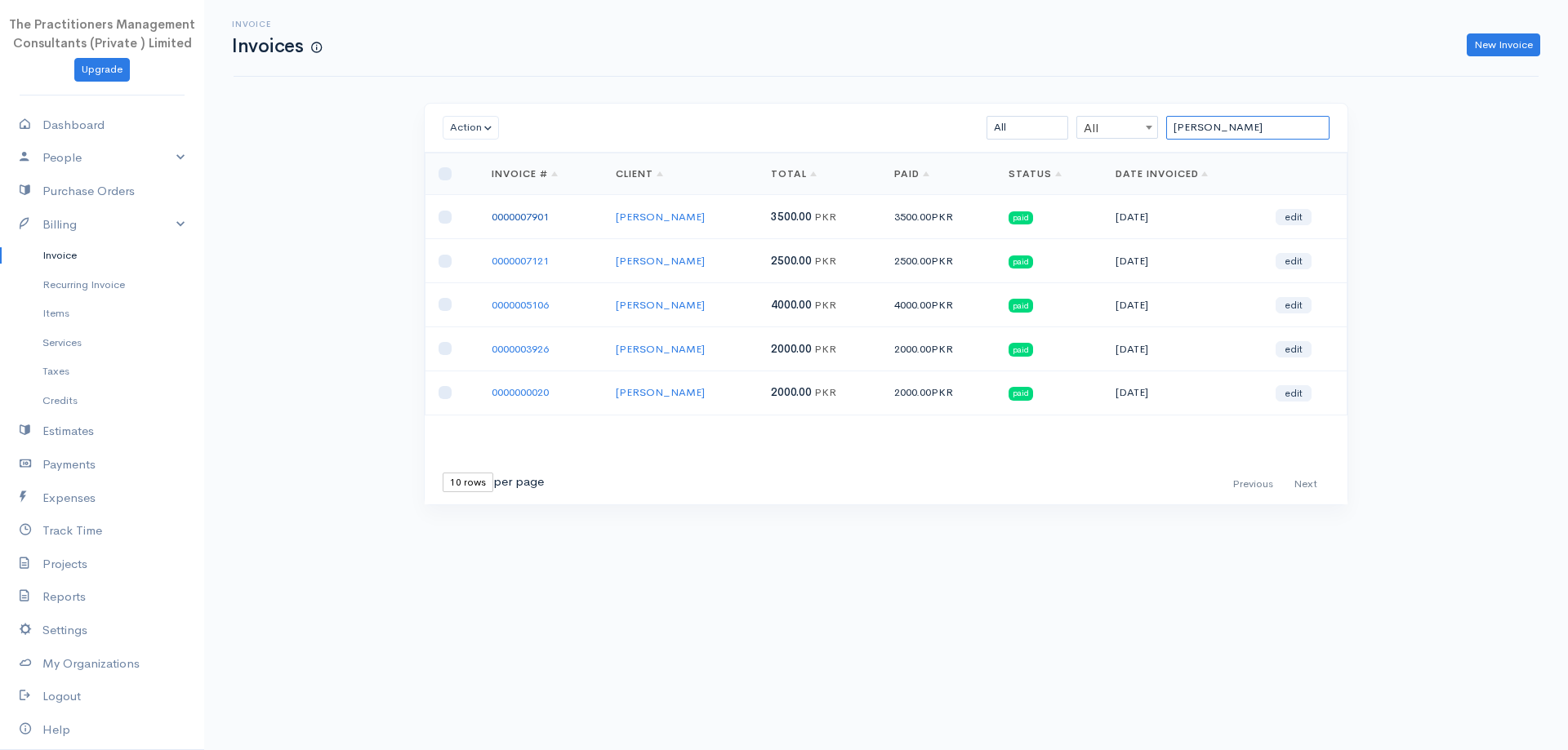
type input "[PERSON_NAME]"
click at [529, 217] on link "0000007901" at bounding box center [520, 216] width 57 height 14
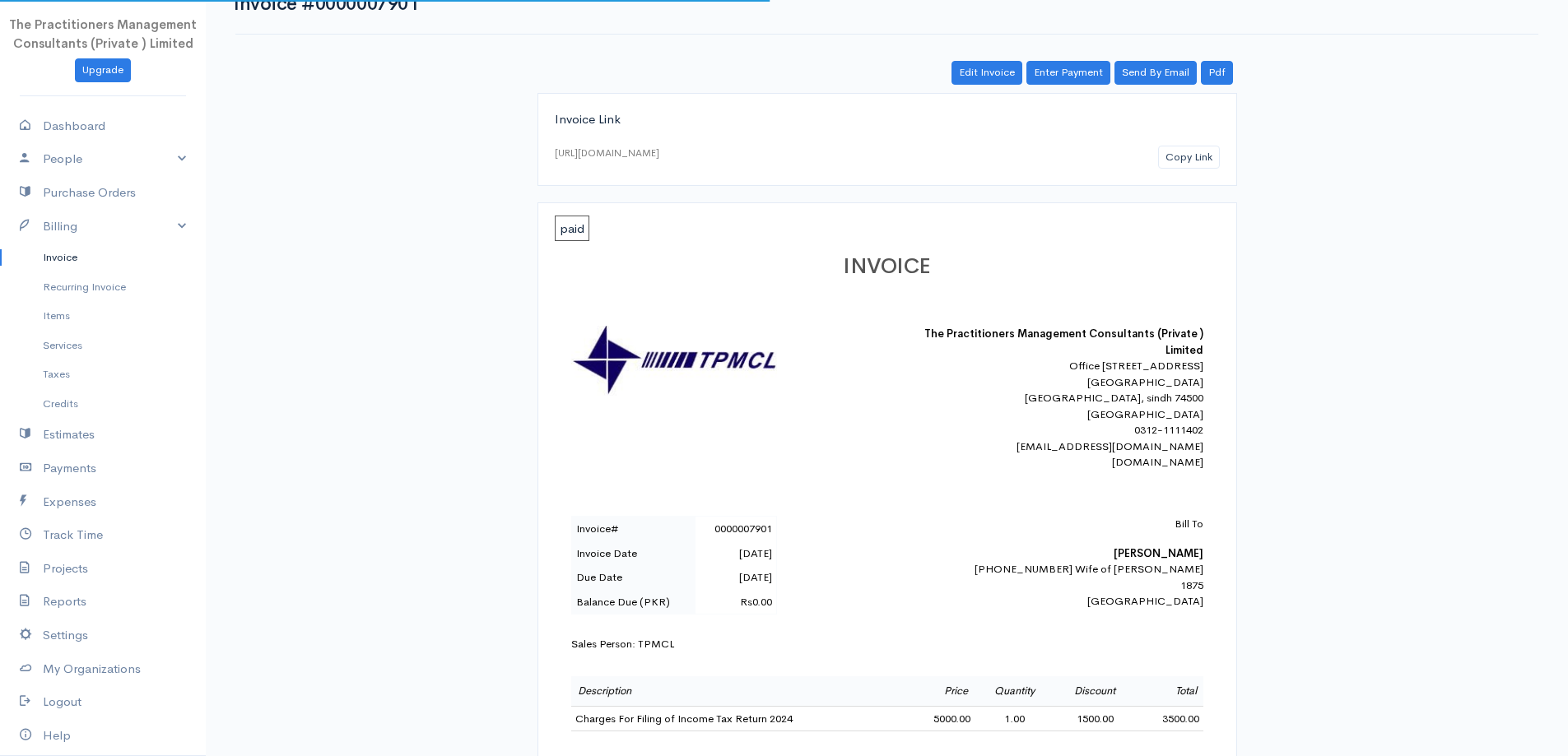
scroll to position [83, 0]
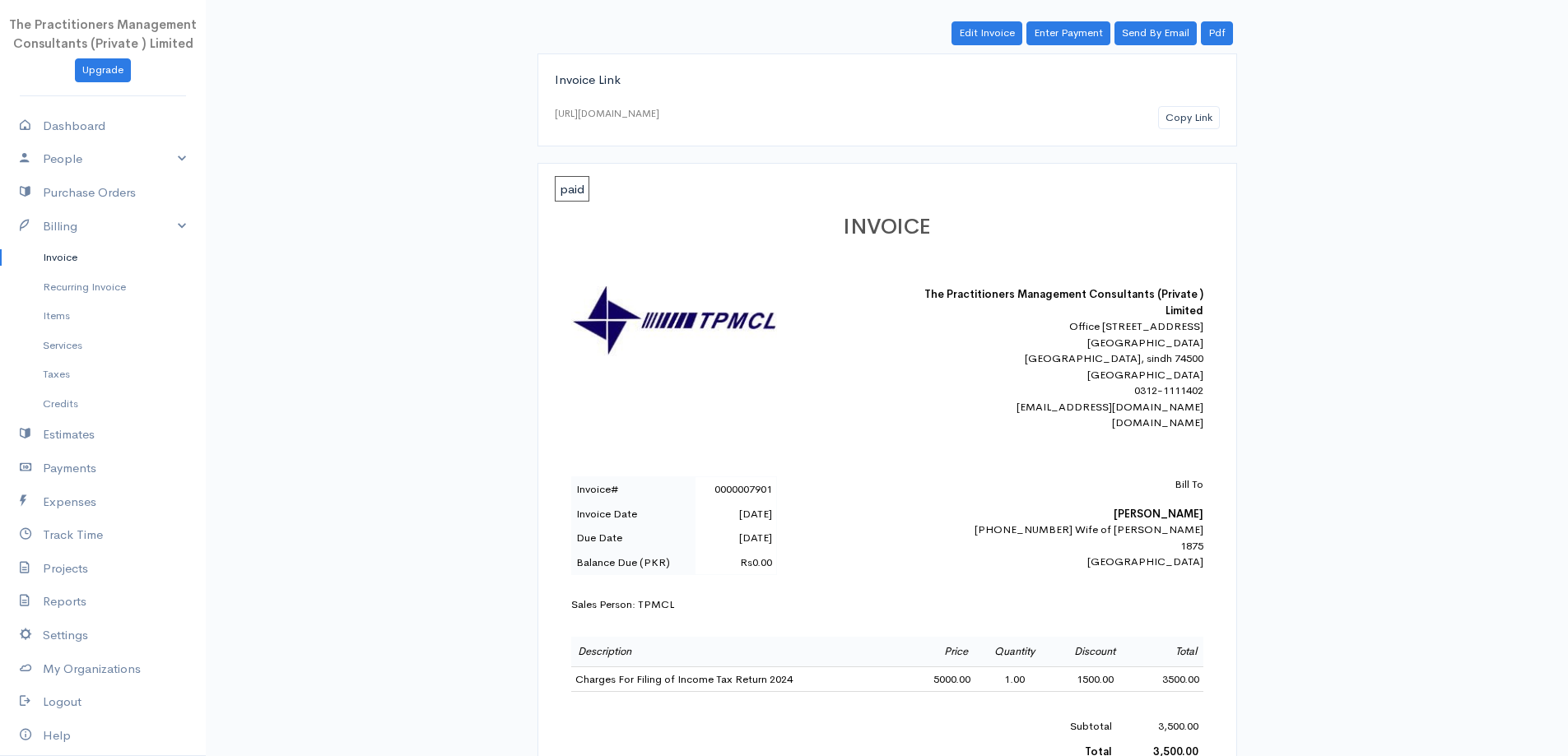
click at [54, 247] on link "Invoice" at bounding box center [103, 258] width 206 height 30
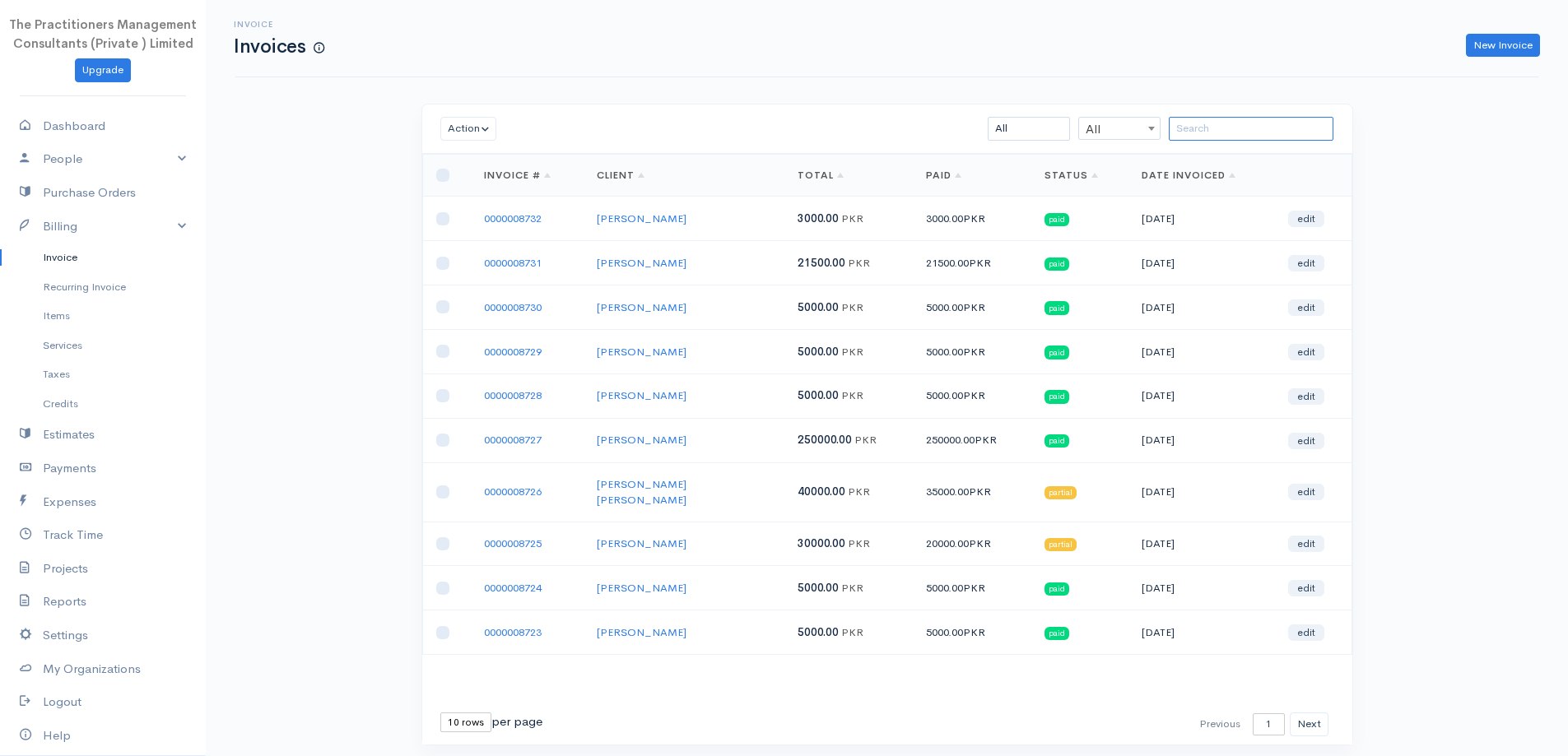
click at [1272, 117] on input "search" at bounding box center [1251, 128] width 165 height 24
paste input "[PERSON_NAME]"
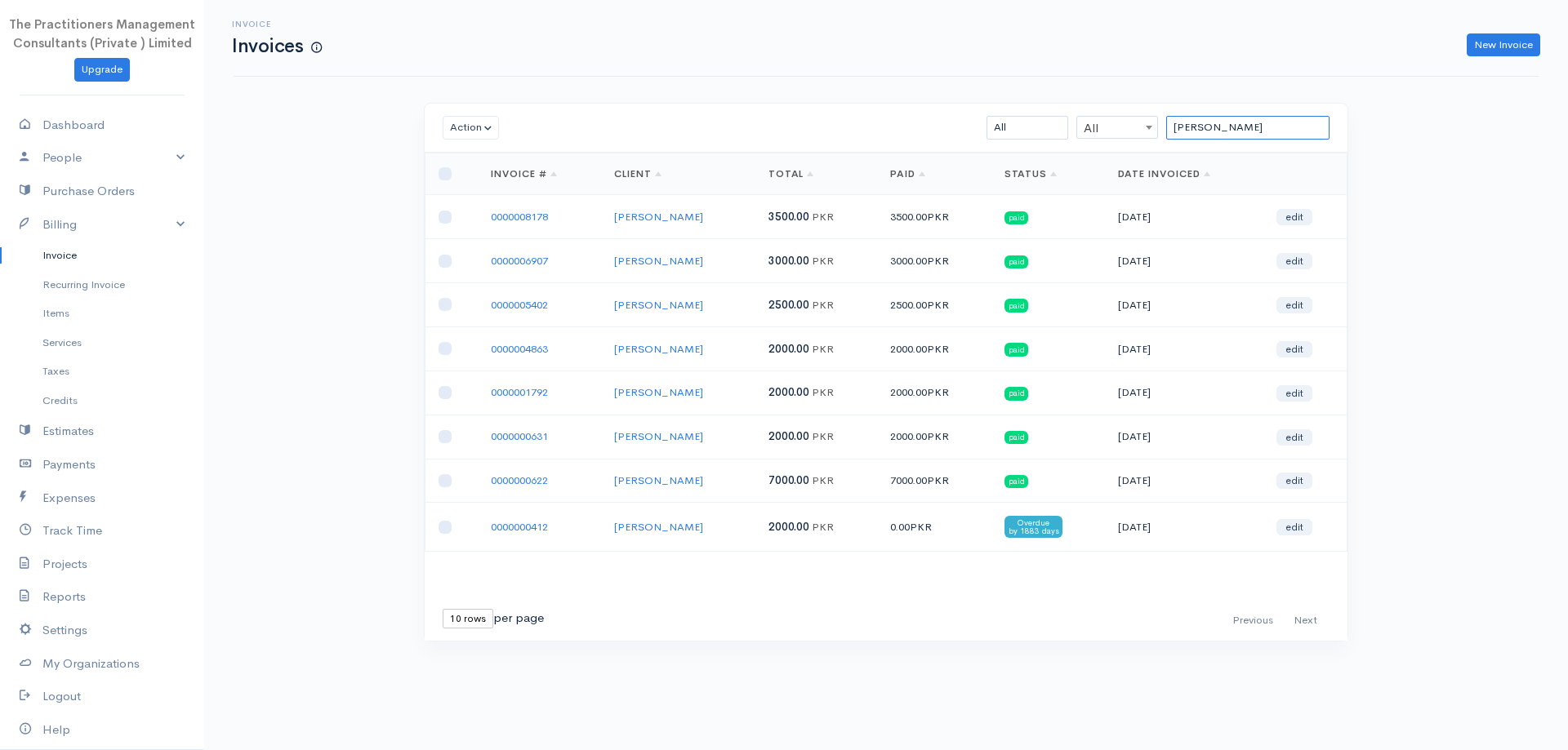
type input "[PERSON_NAME]"
click at [91, 351] on link "Services" at bounding box center [102, 343] width 204 height 30
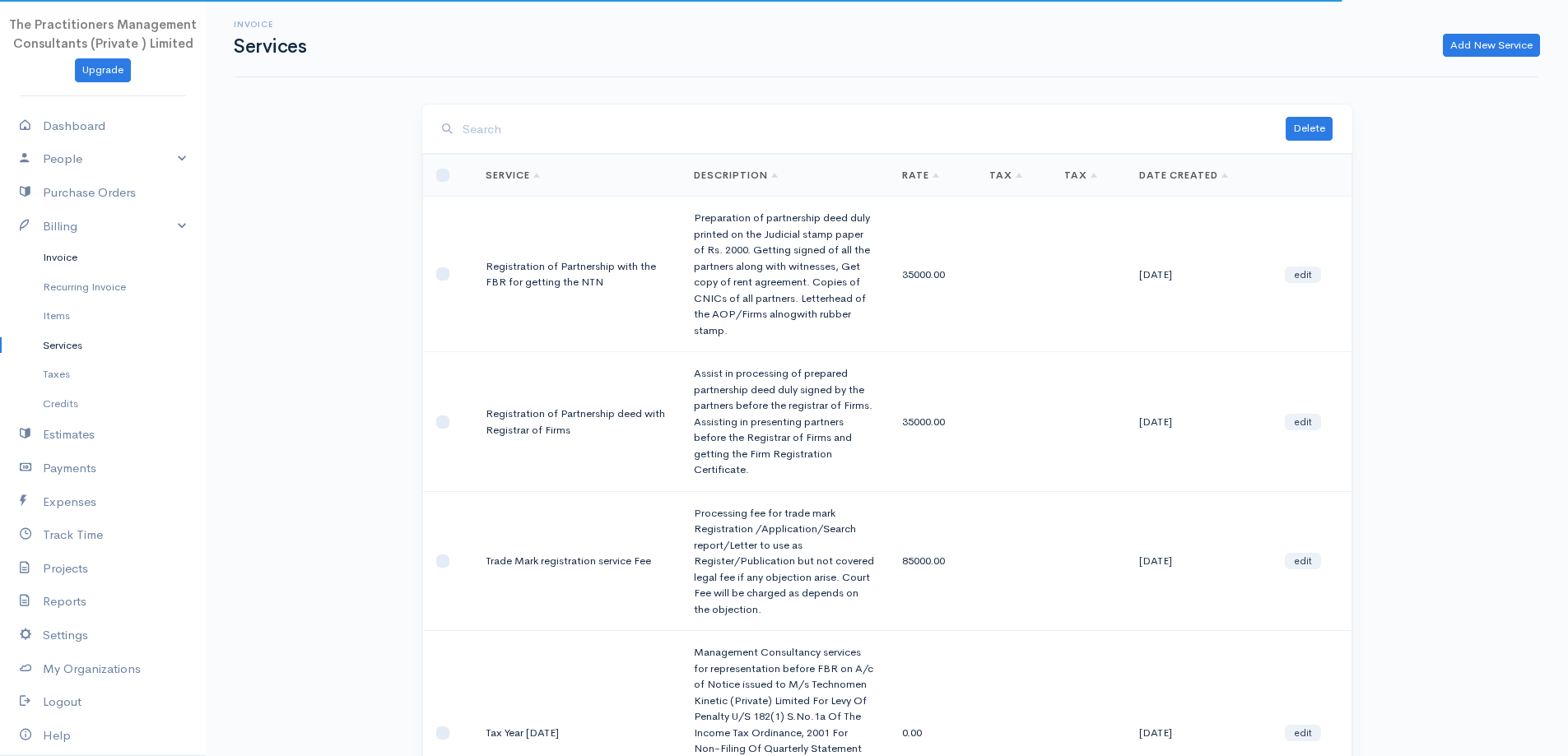
click at [78, 262] on link "Invoice" at bounding box center [103, 258] width 206 height 30
